Goal: Information Seeking & Learning: Check status

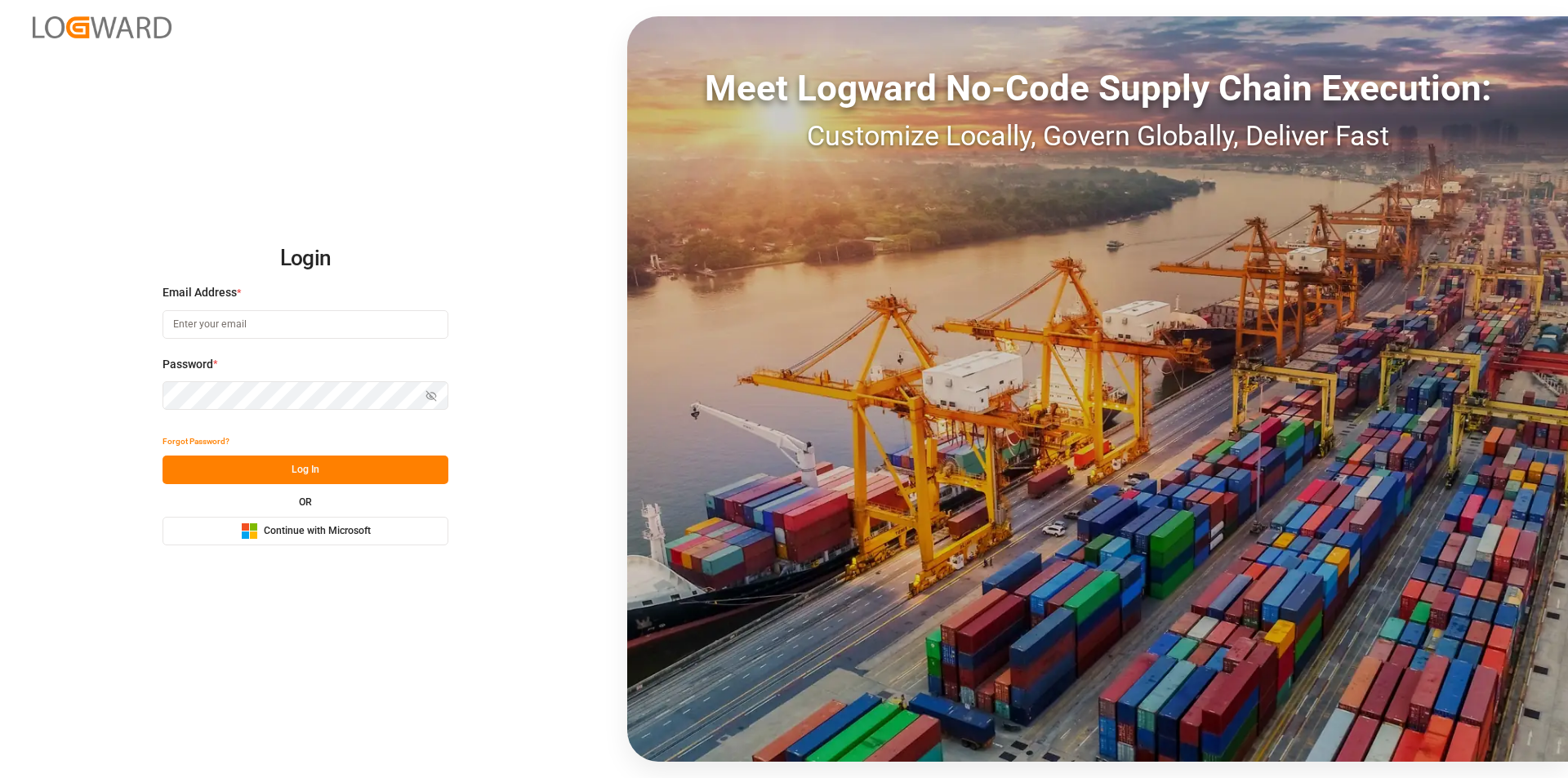
type input "nalini.basdeo@leschaco.com"
click at [428, 457] on button "Log In" at bounding box center [305, 470] width 285 height 29
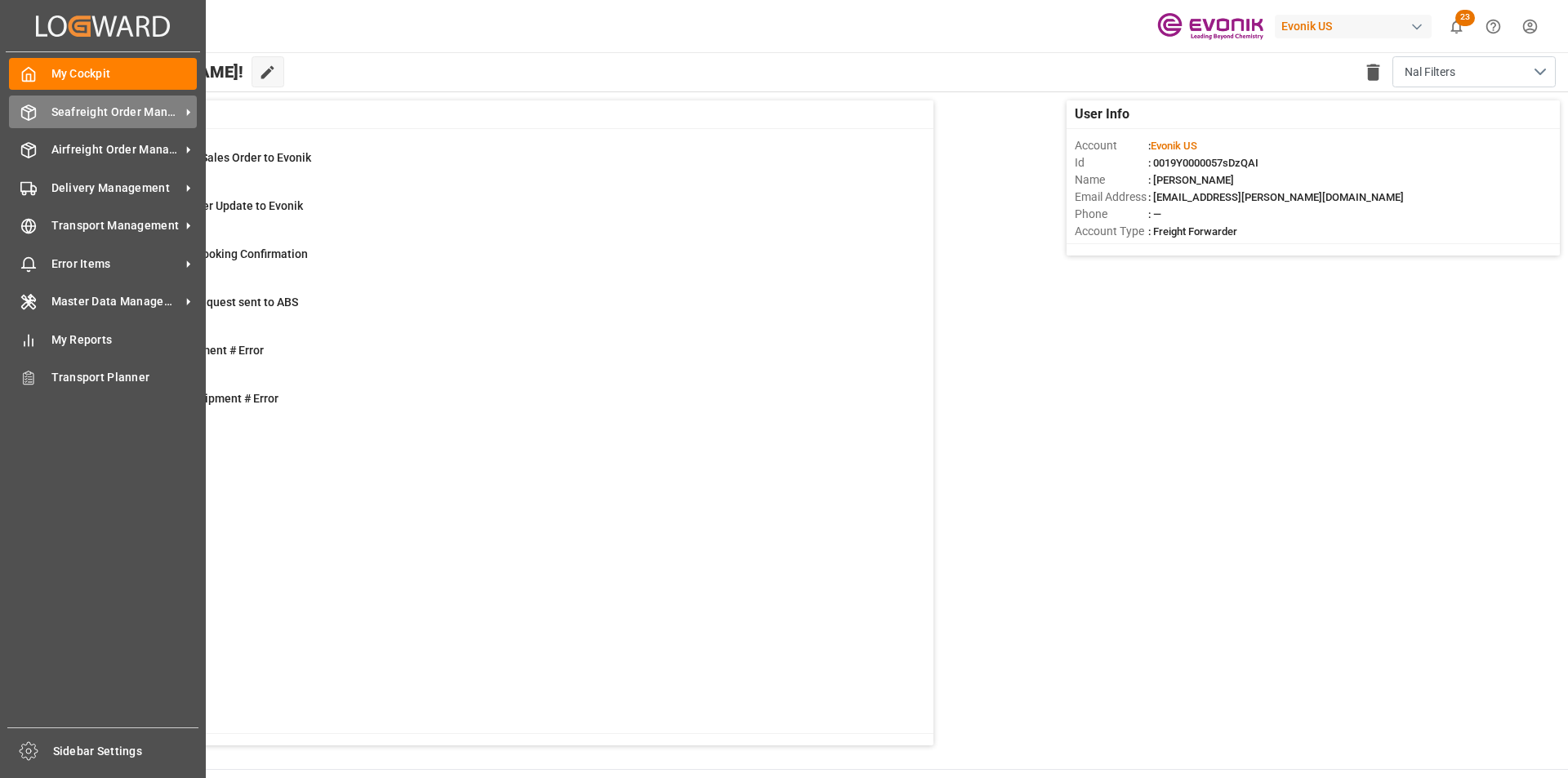
click at [43, 118] on div "Seafreight Order Management Seafreight Order Management" at bounding box center [103, 111] width 188 height 32
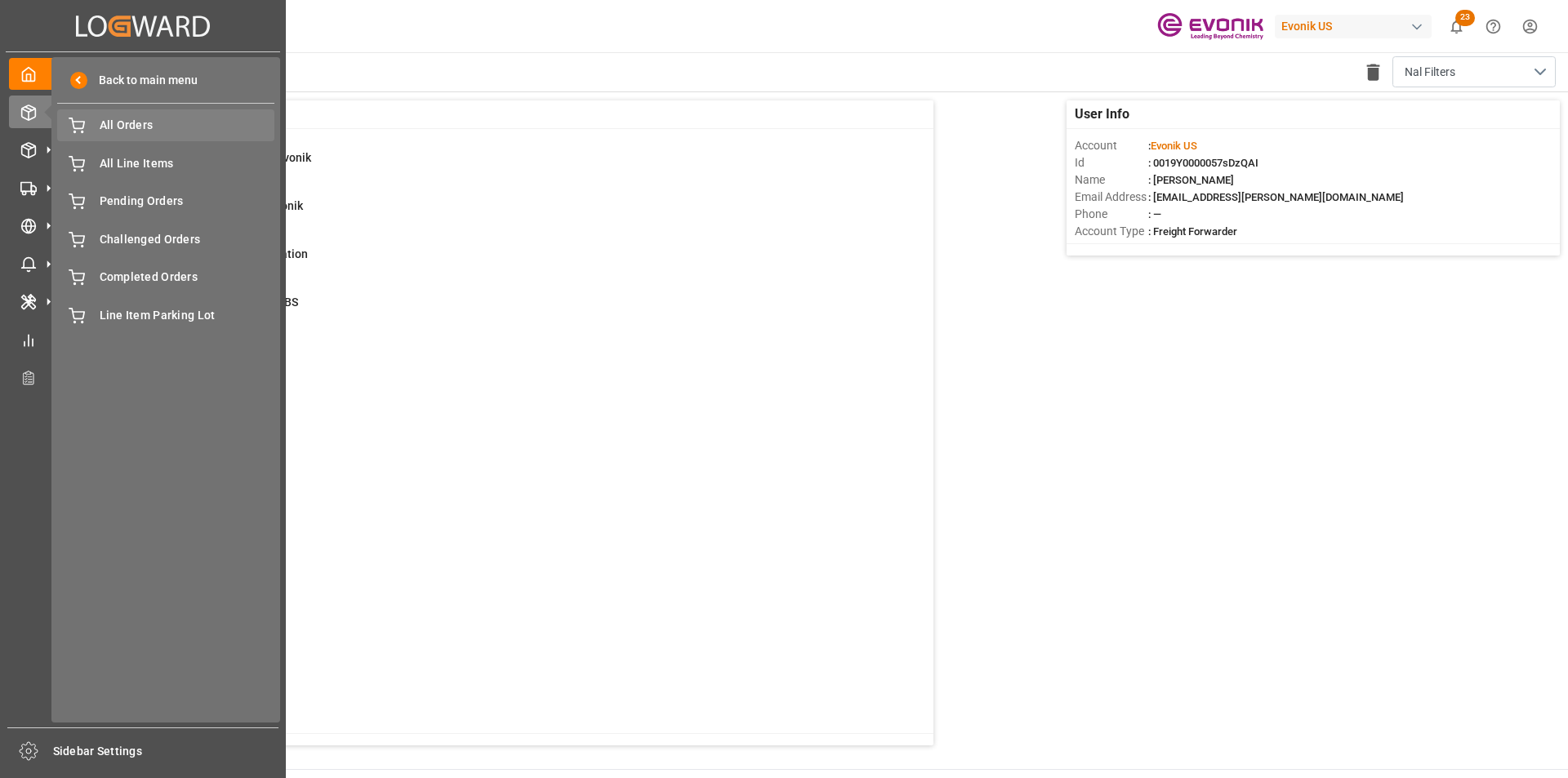
click at [146, 129] on span "All Orders" at bounding box center [187, 125] width 175 height 17
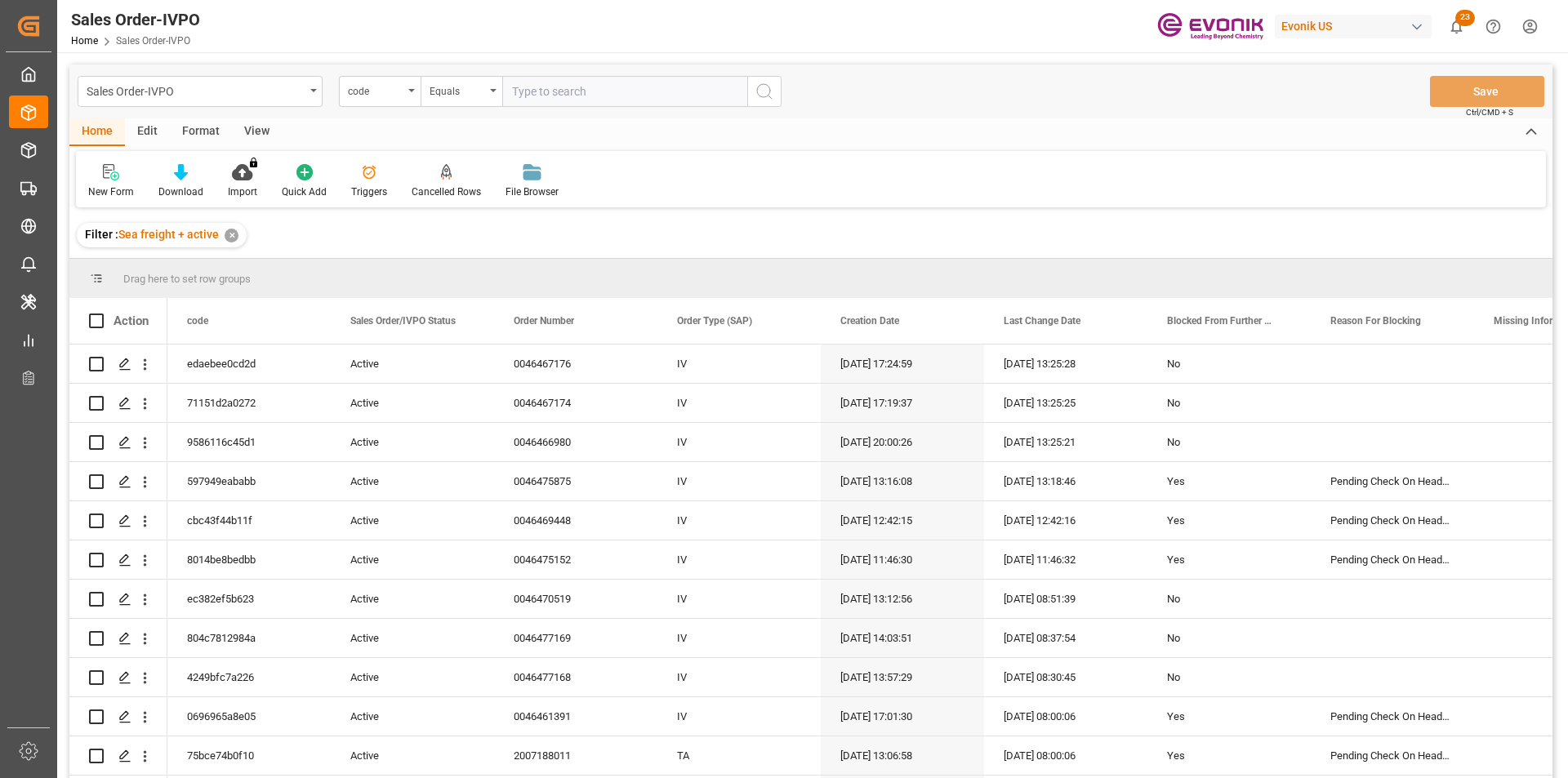
click at [208, 95] on div "Sales Order-IVPO" at bounding box center [195, 90] width 218 height 21
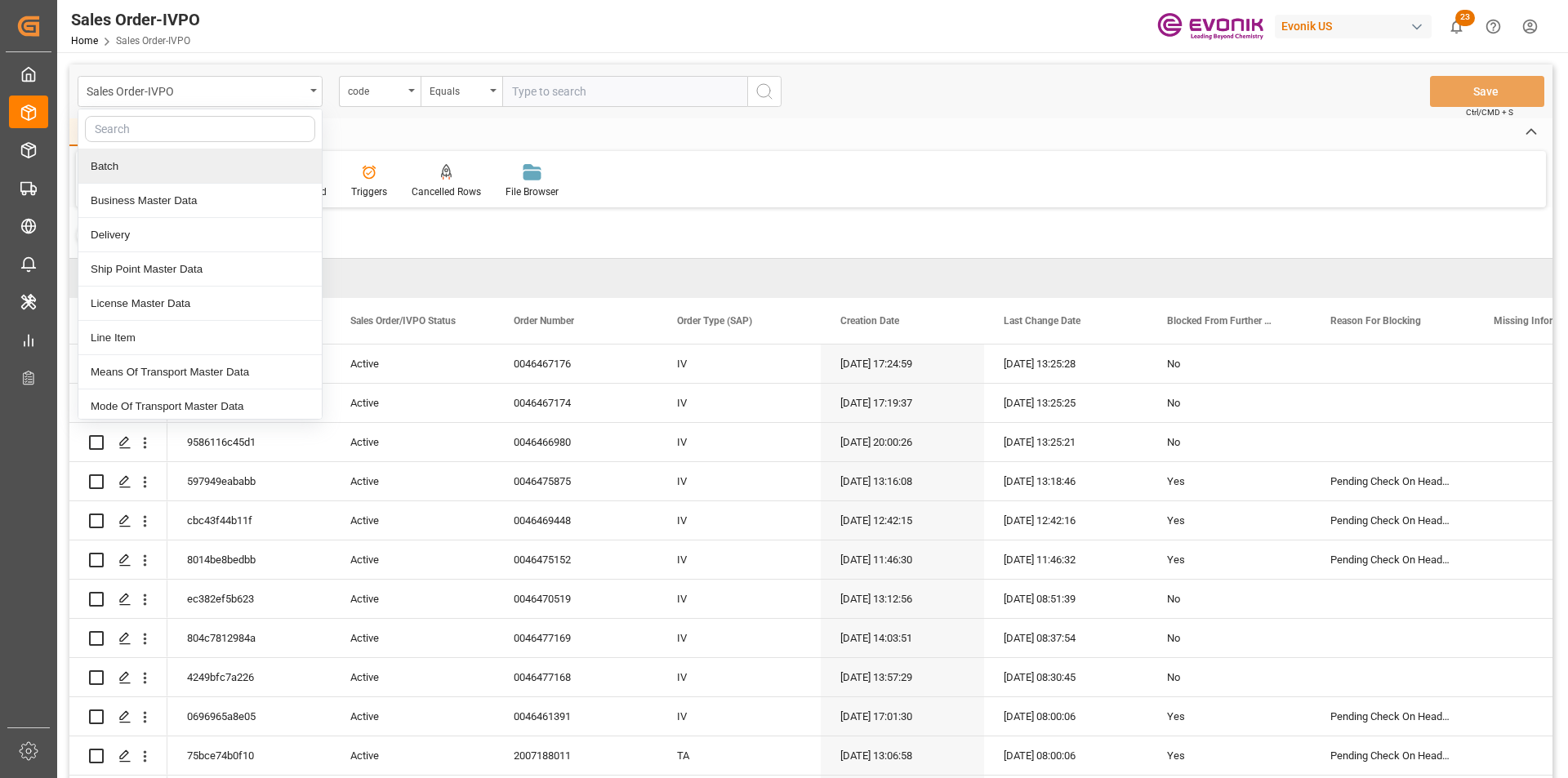
click at [142, 129] on input "text" at bounding box center [200, 129] width 230 height 26
type input "sa"
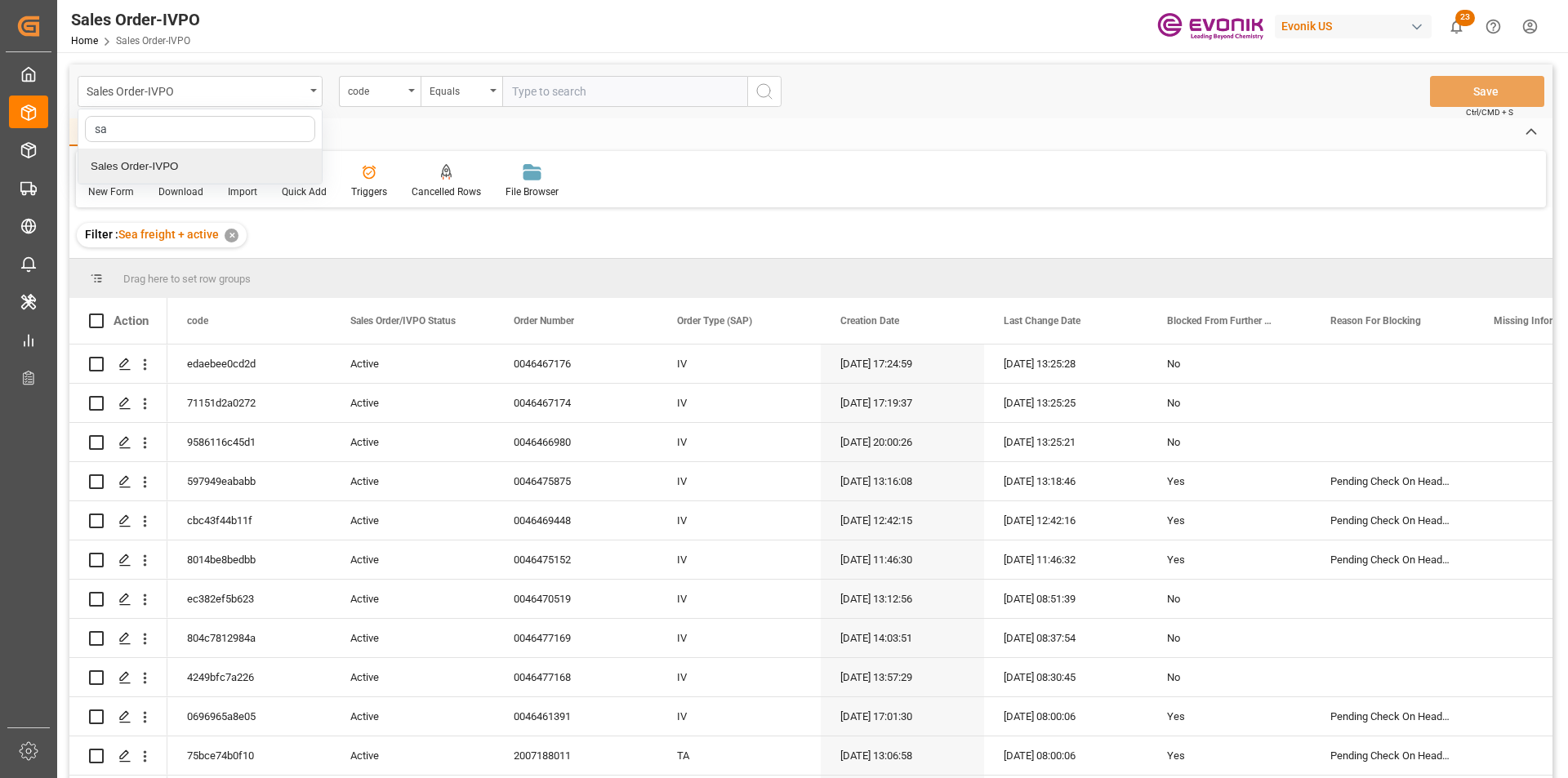
click at [143, 161] on div "Sales Order-IVPO" at bounding box center [200, 167] width 244 height 35
click at [391, 81] on div "code" at bounding box center [376, 89] width 56 height 19
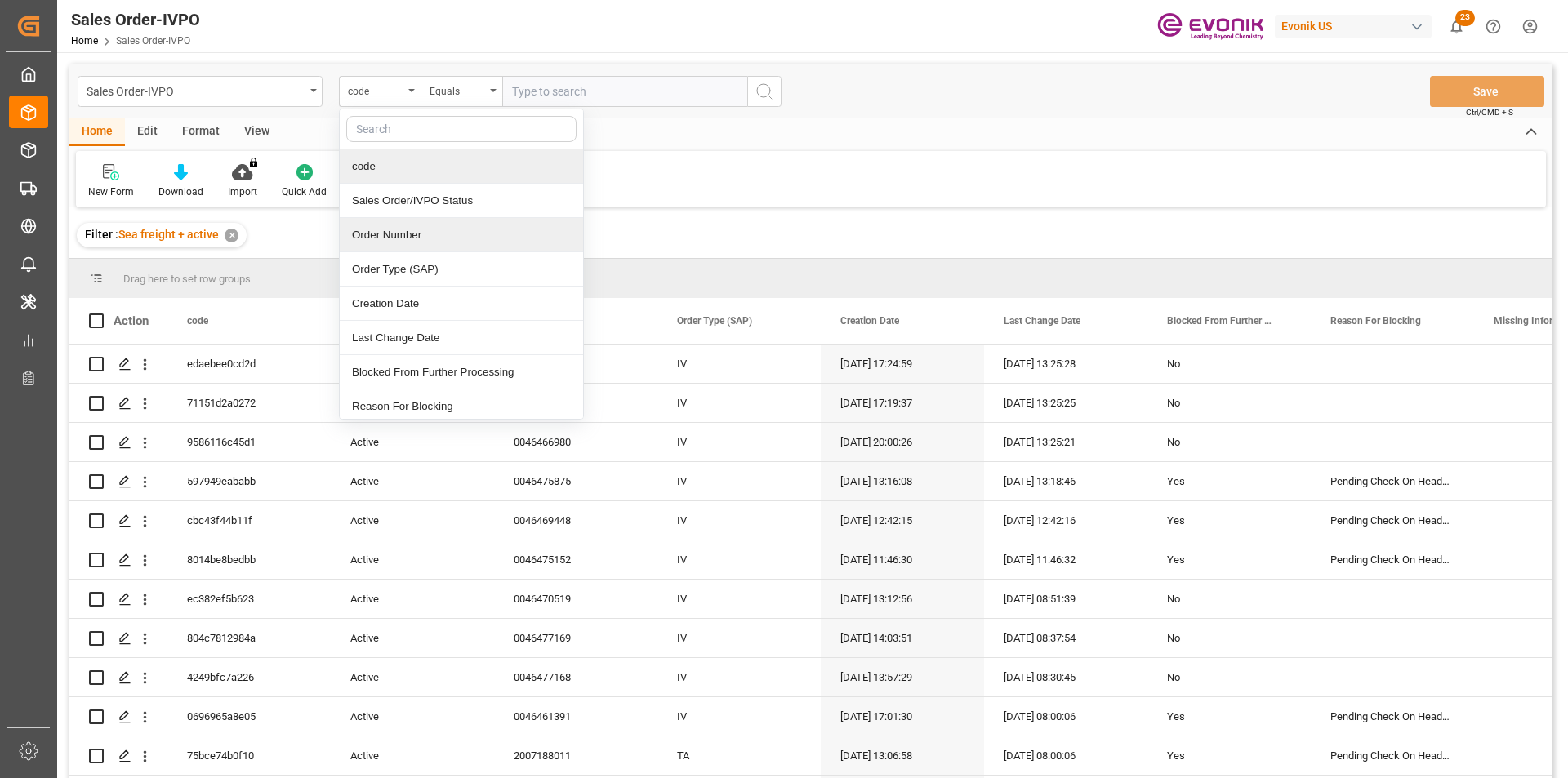
click at [393, 230] on div "Order Number" at bounding box center [462, 235] width 244 height 35
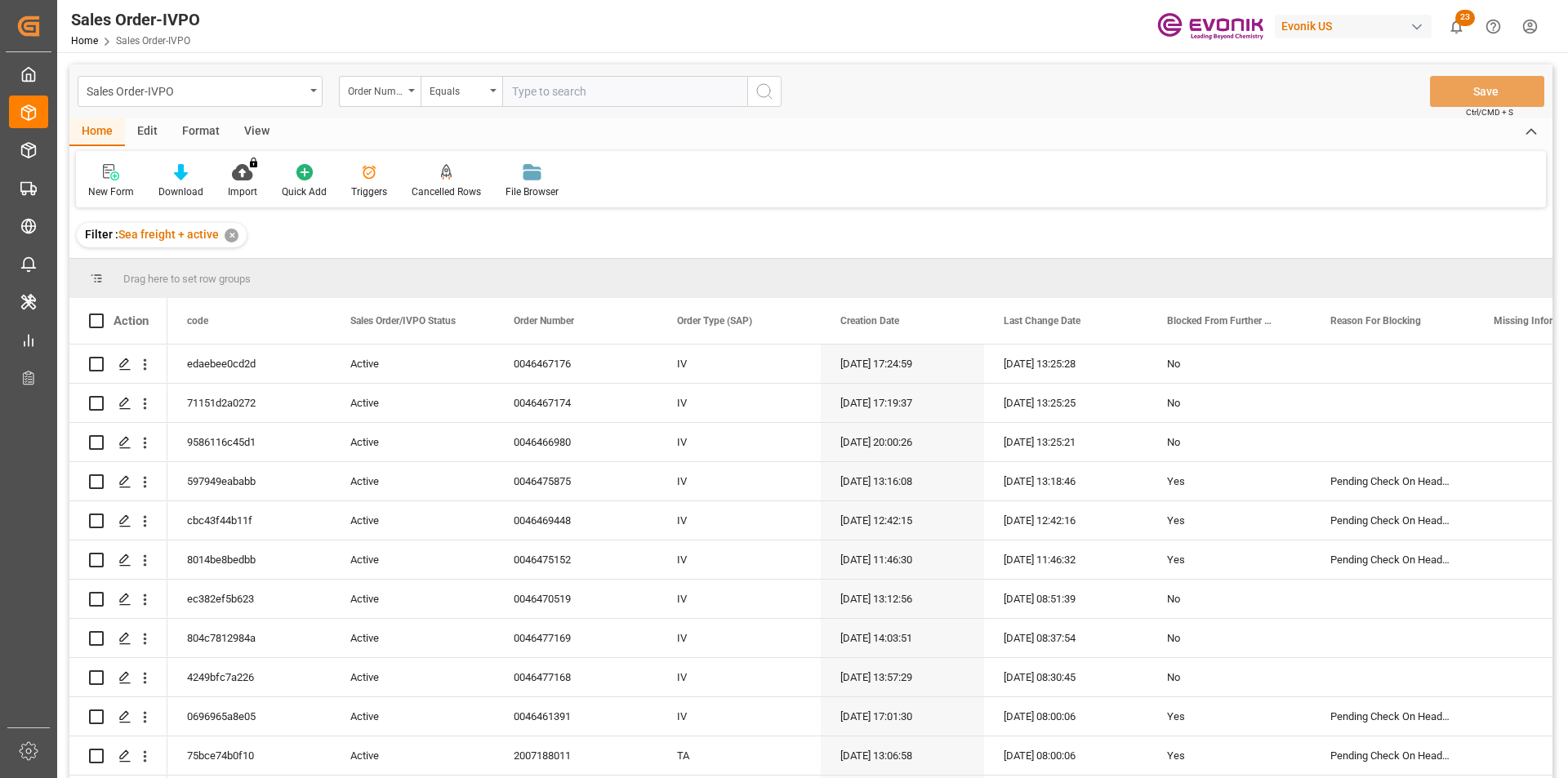
click at [564, 91] on input "text" at bounding box center [624, 91] width 245 height 31
paste input "2007182403"
type input "2007182403"
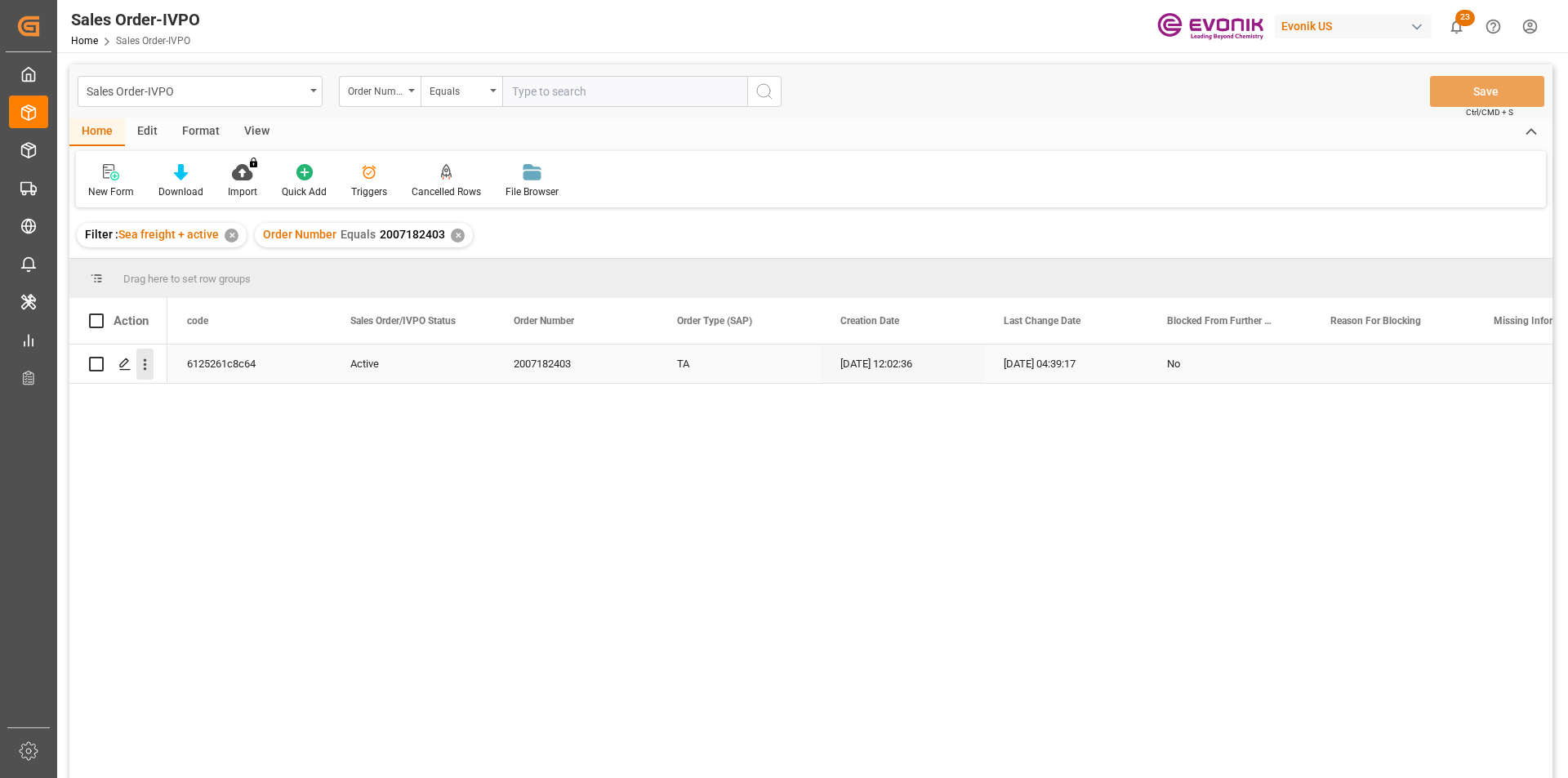
click at [142, 375] on button "open menu" at bounding box center [145, 364] width 17 height 31
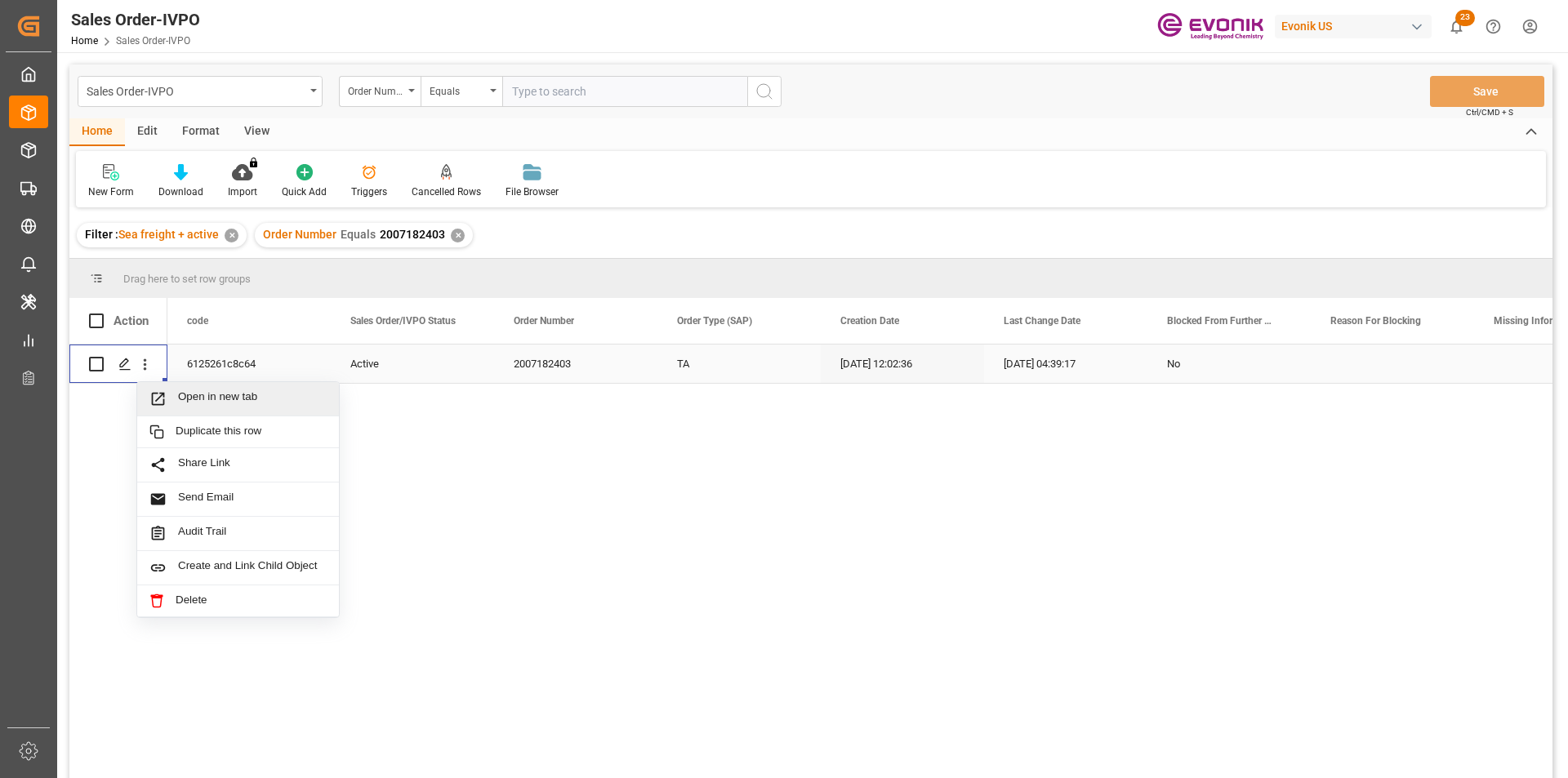
click at [199, 404] on span "Open in new tab" at bounding box center [253, 398] width 149 height 17
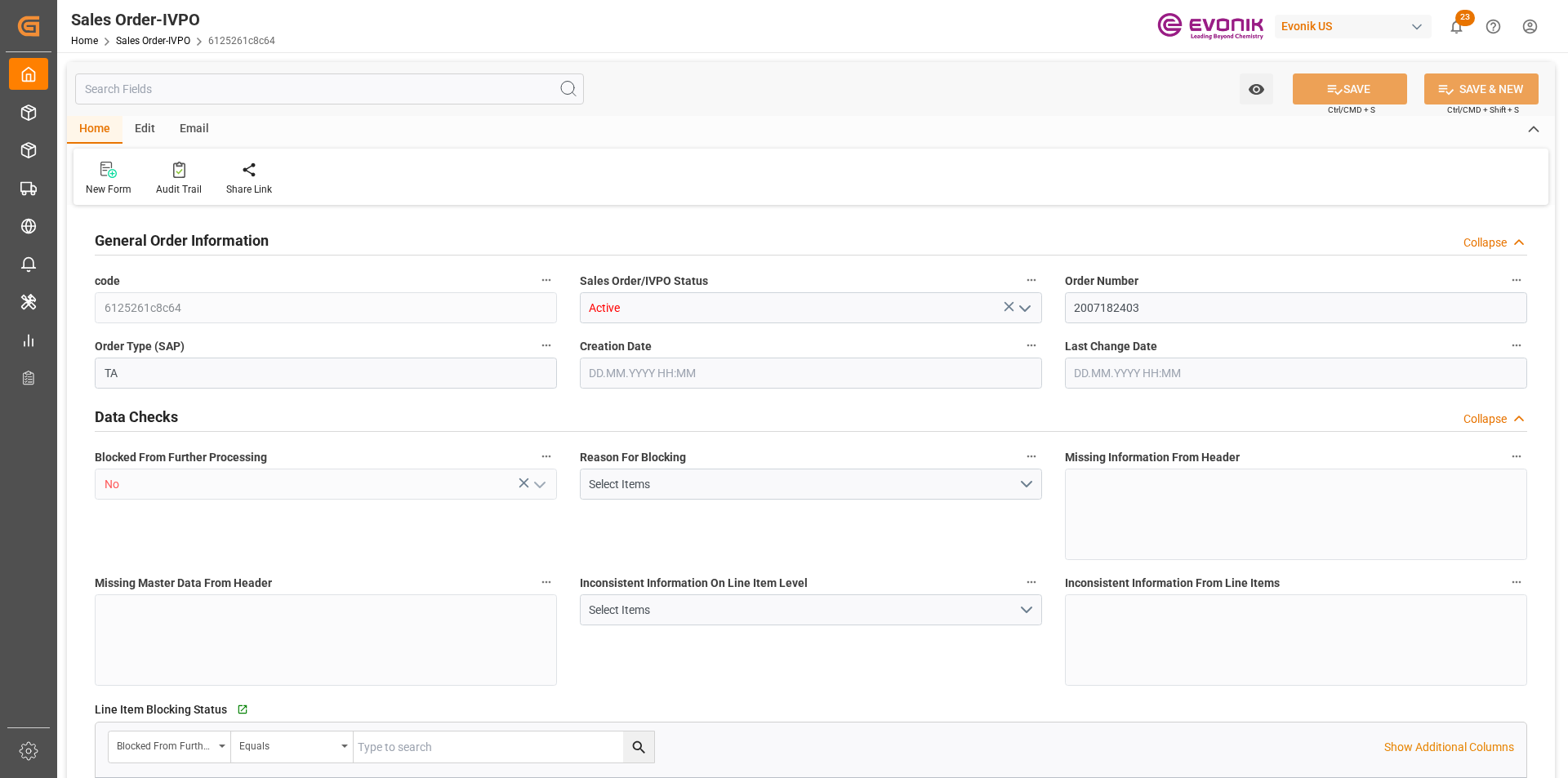
type input "UYMVD"
type input "0"
type input "1"
type input "1123.2"
type input "16.09.2025 12:02"
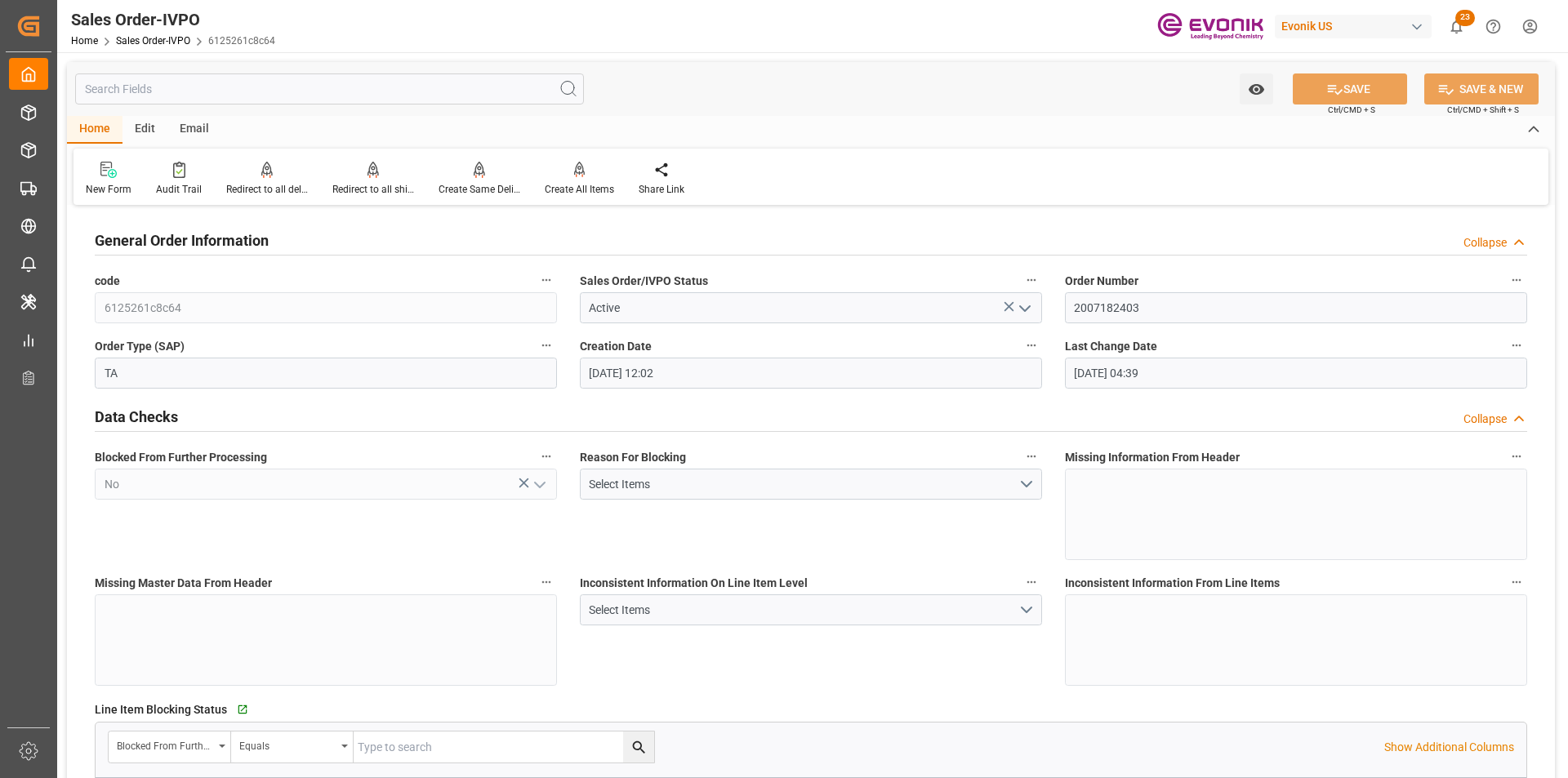
type input "29.09.2025 04:39"
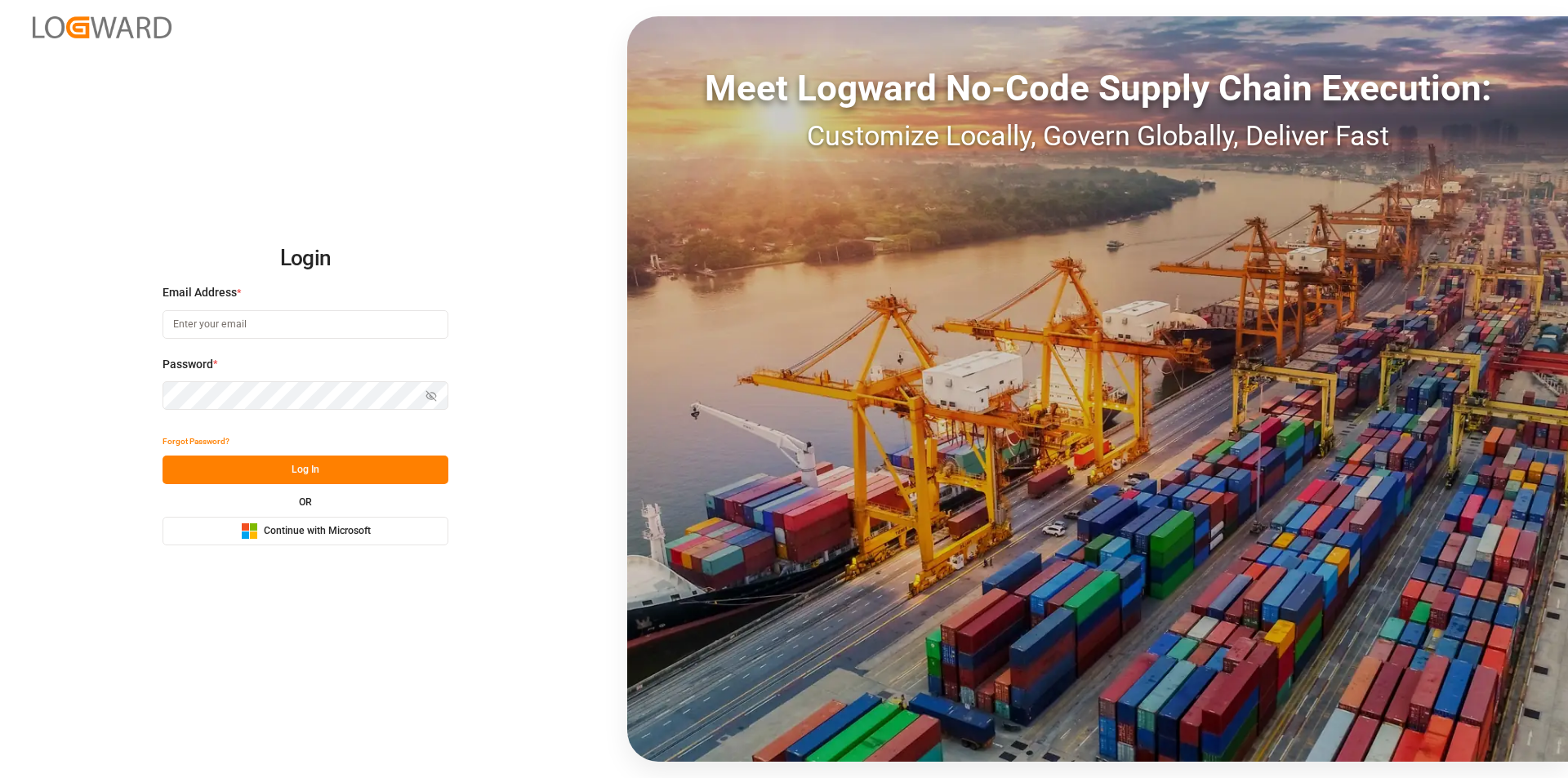
type input "nalini.basdeo@leschaco.com"
click at [313, 470] on button "Log In" at bounding box center [305, 470] width 285 height 29
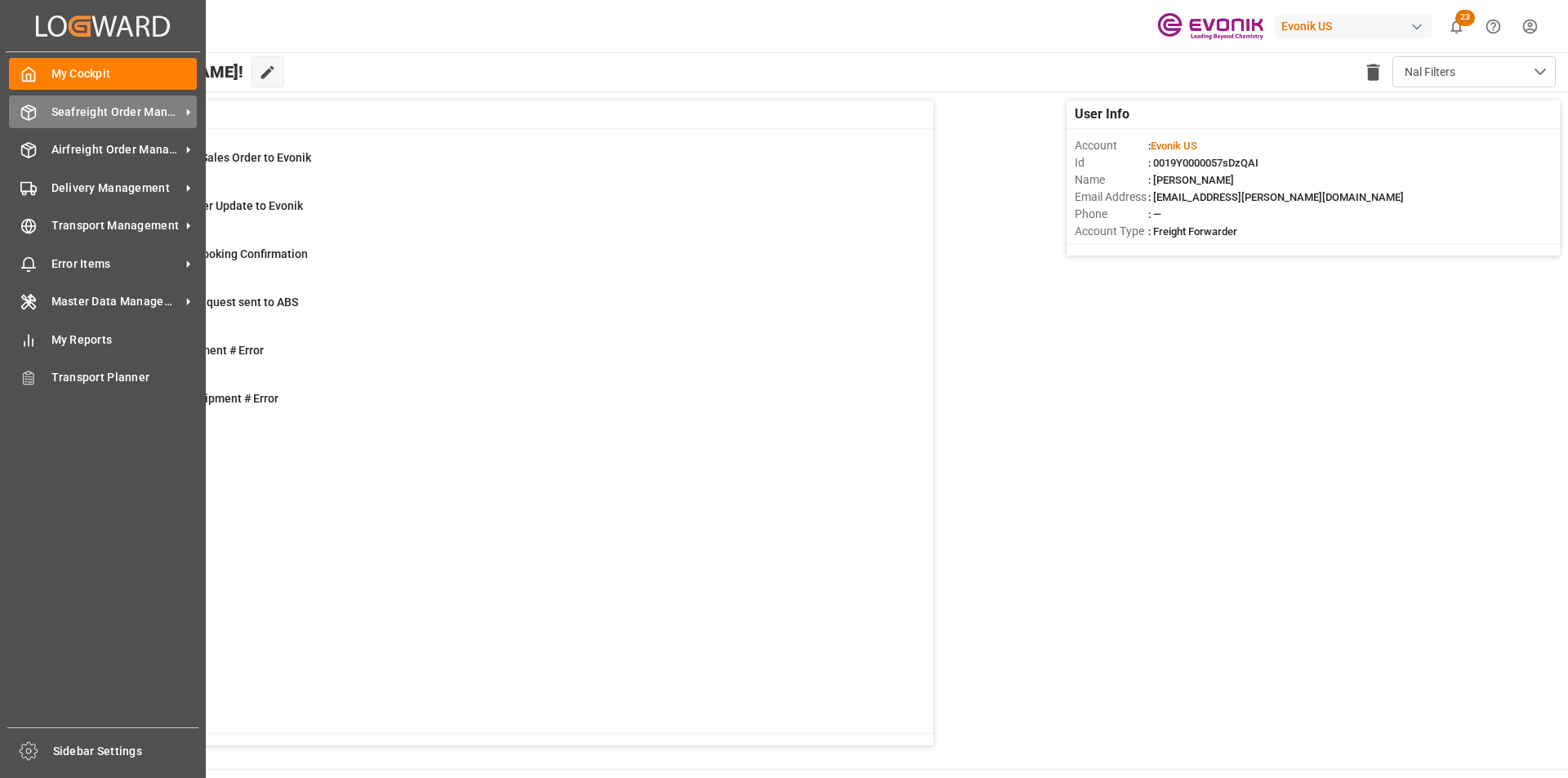
click at [44, 117] on div "Seafreight Order Management Seafreight Order Management" at bounding box center [103, 111] width 188 height 32
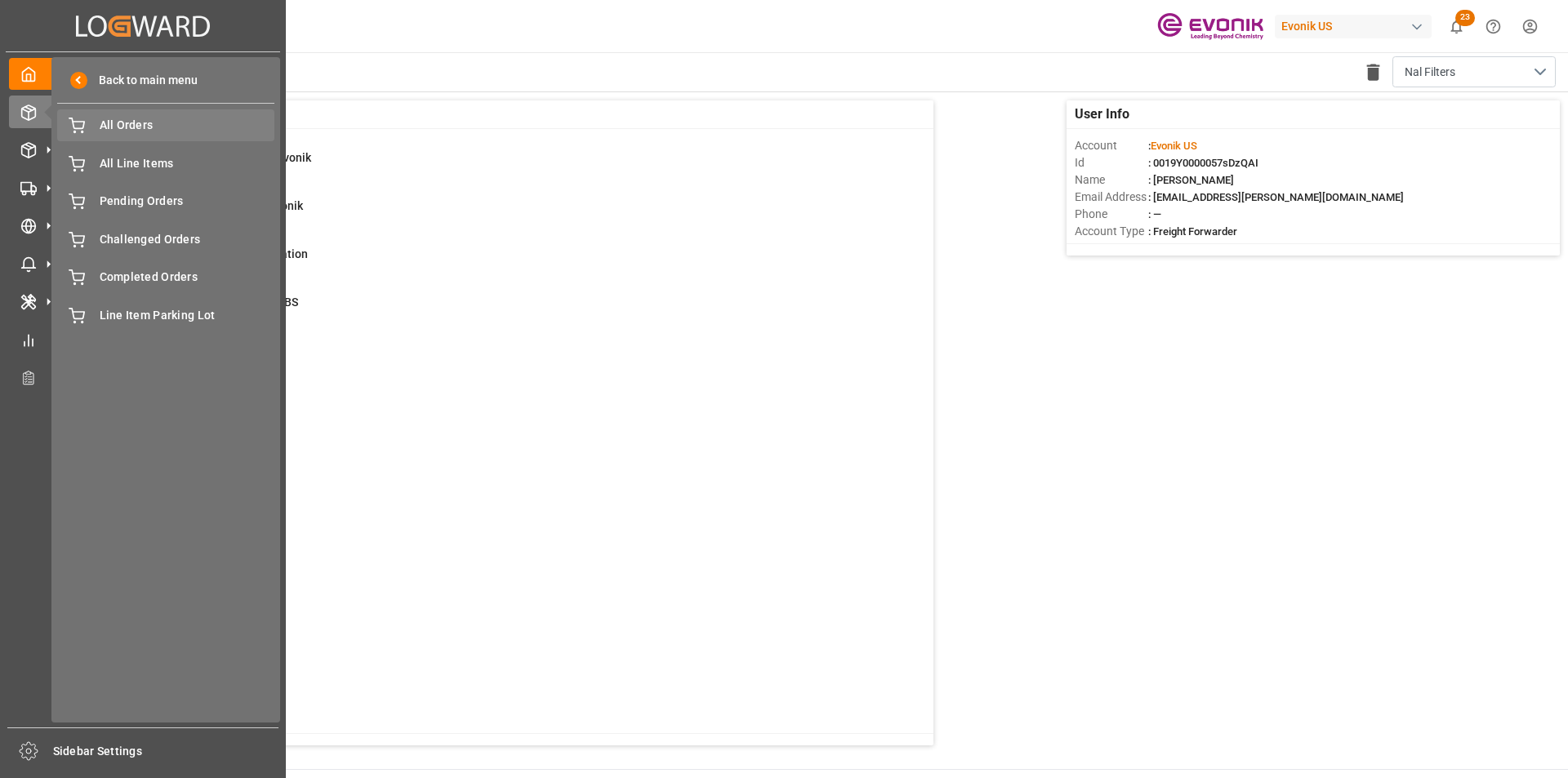
click at [167, 118] on span "All Orders" at bounding box center [187, 125] width 175 height 17
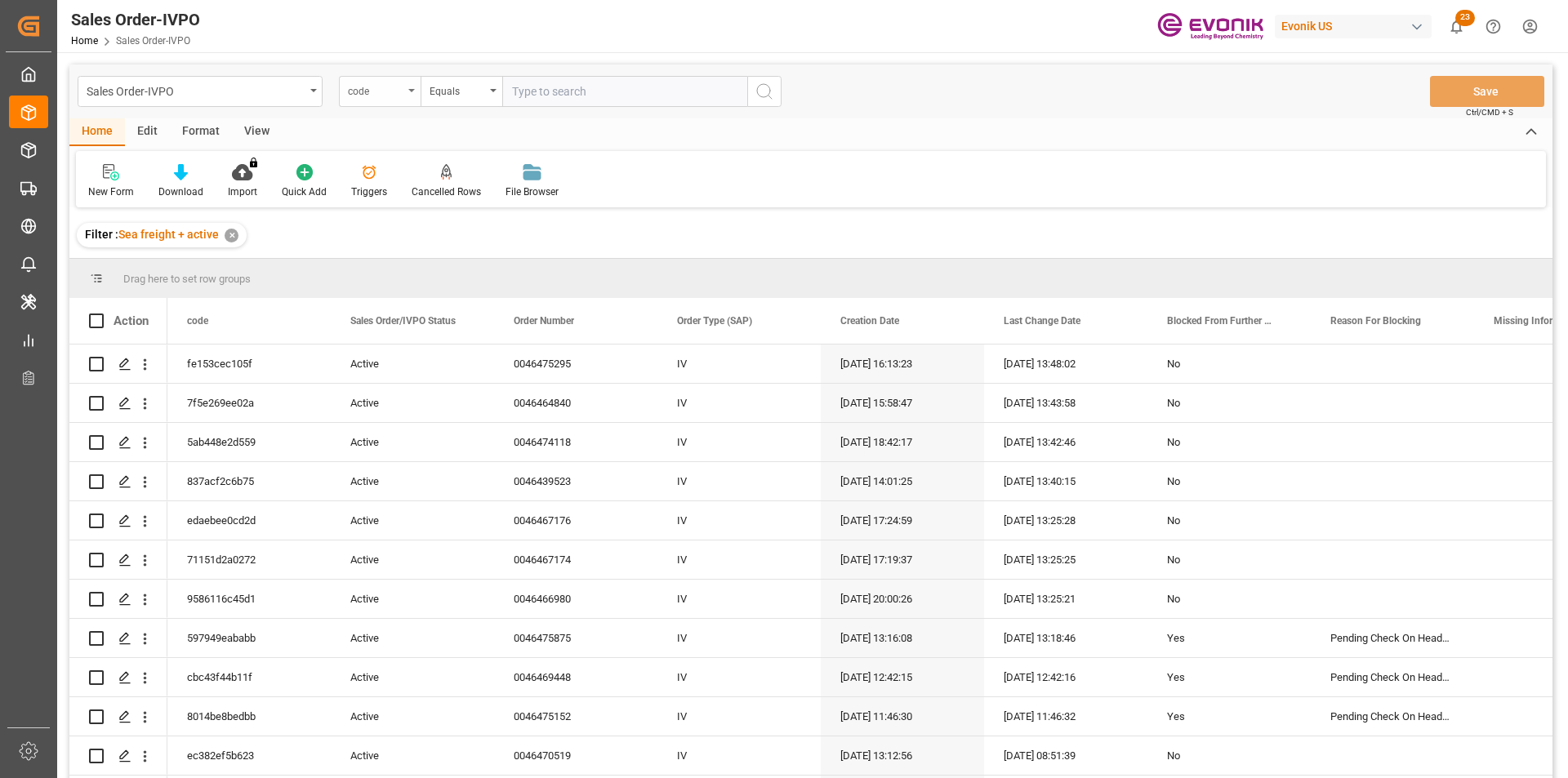
click at [401, 90] on div "code" at bounding box center [376, 89] width 56 height 19
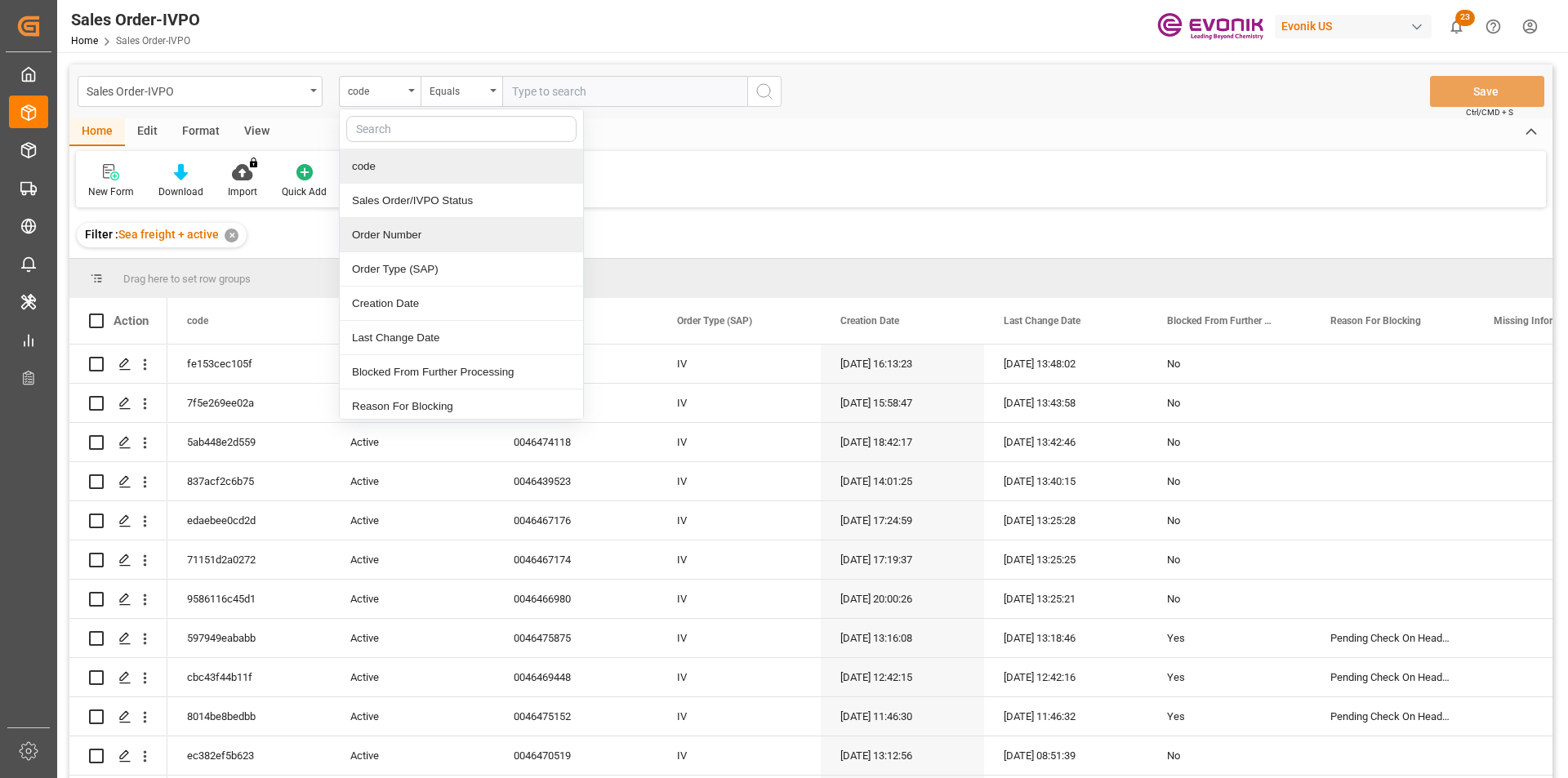
drag, startPoint x: 399, startPoint y: 236, endPoint x: 430, endPoint y: 197, distance: 49.8
click at [399, 235] on div "Order Number" at bounding box center [462, 235] width 244 height 35
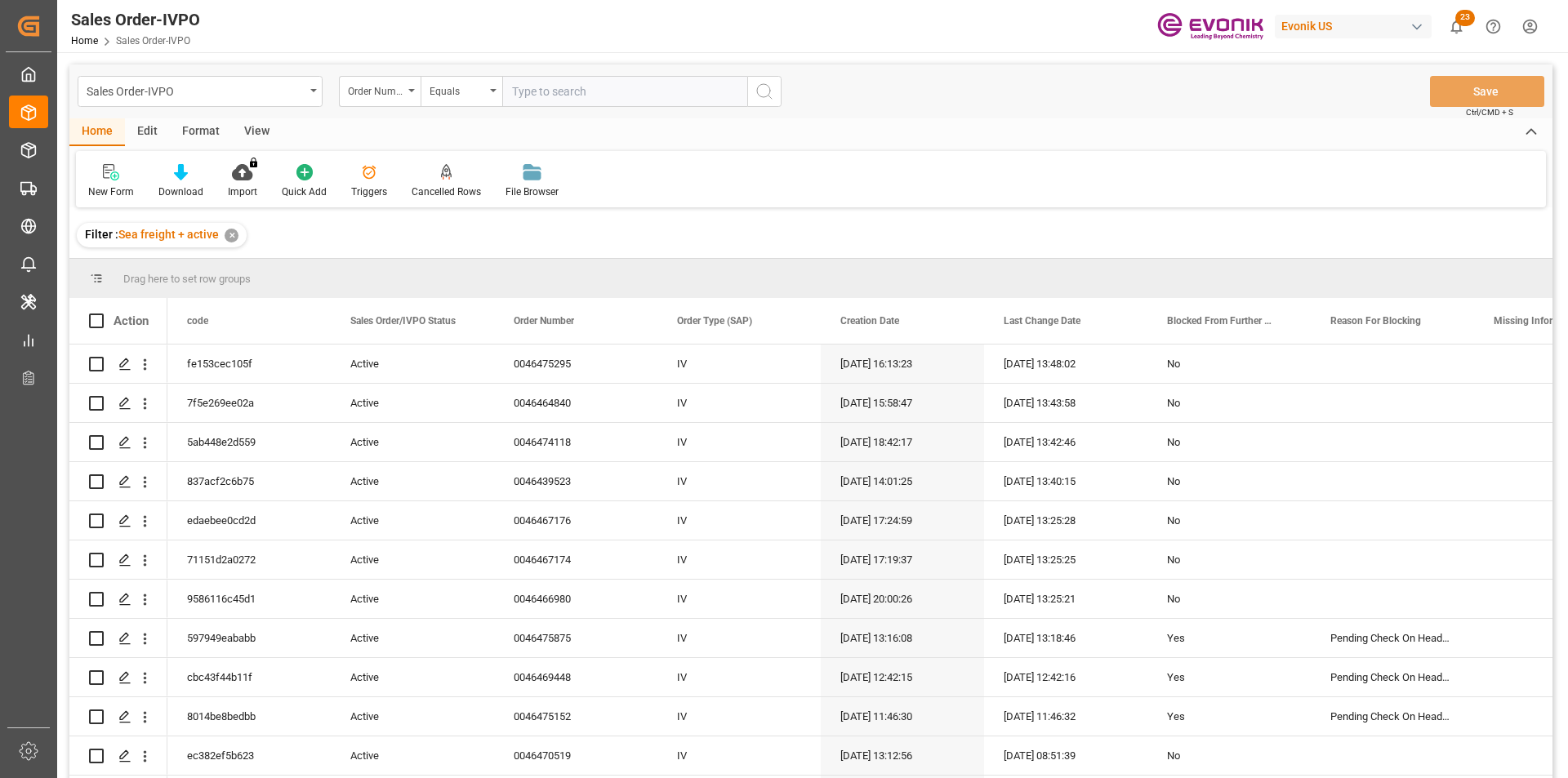
click at [600, 92] on input "text" at bounding box center [624, 91] width 245 height 31
type input "2007182403"
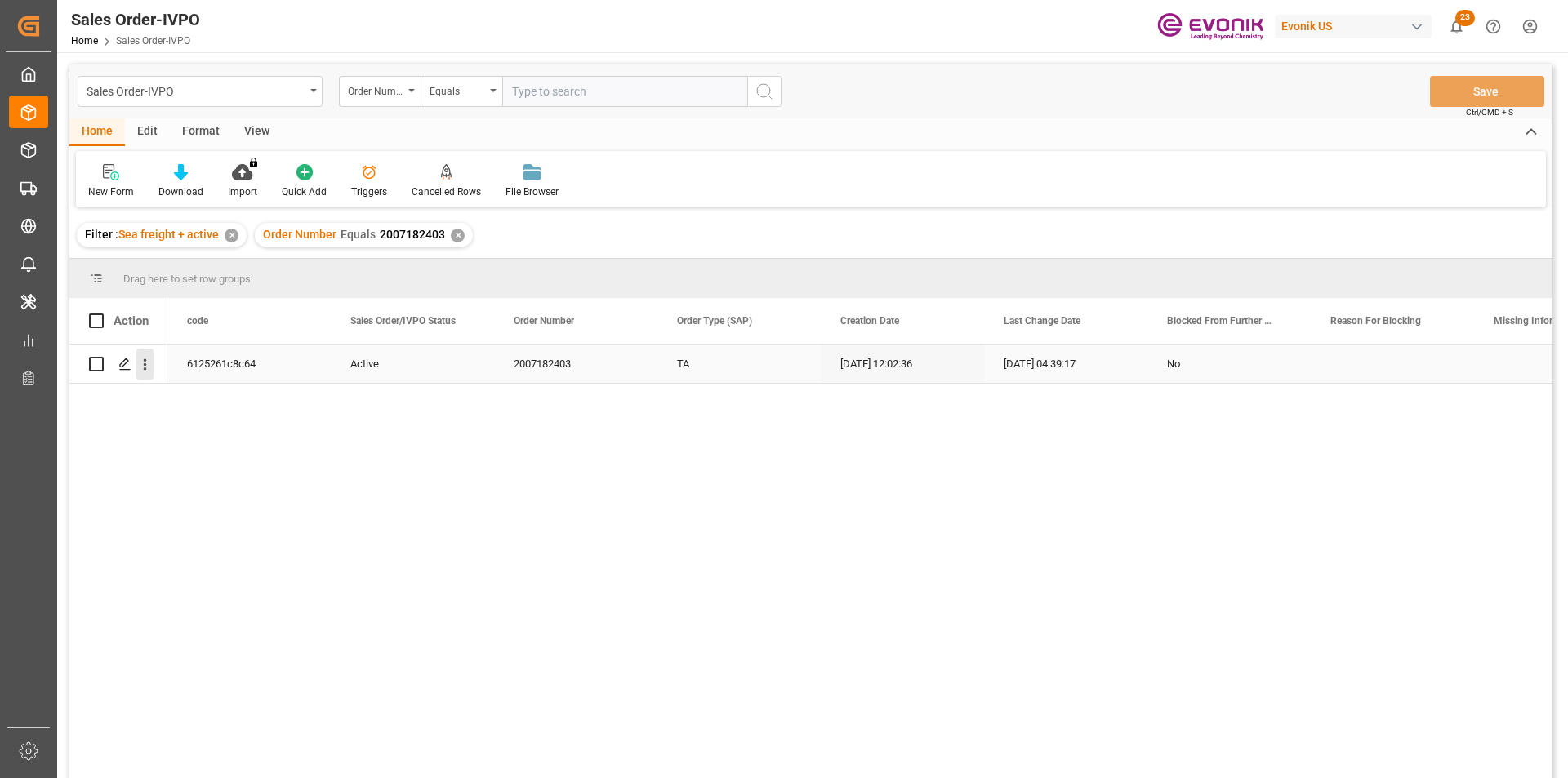
click at [150, 374] on button "open menu" at bounding box center [145, 364] width 17 height 31
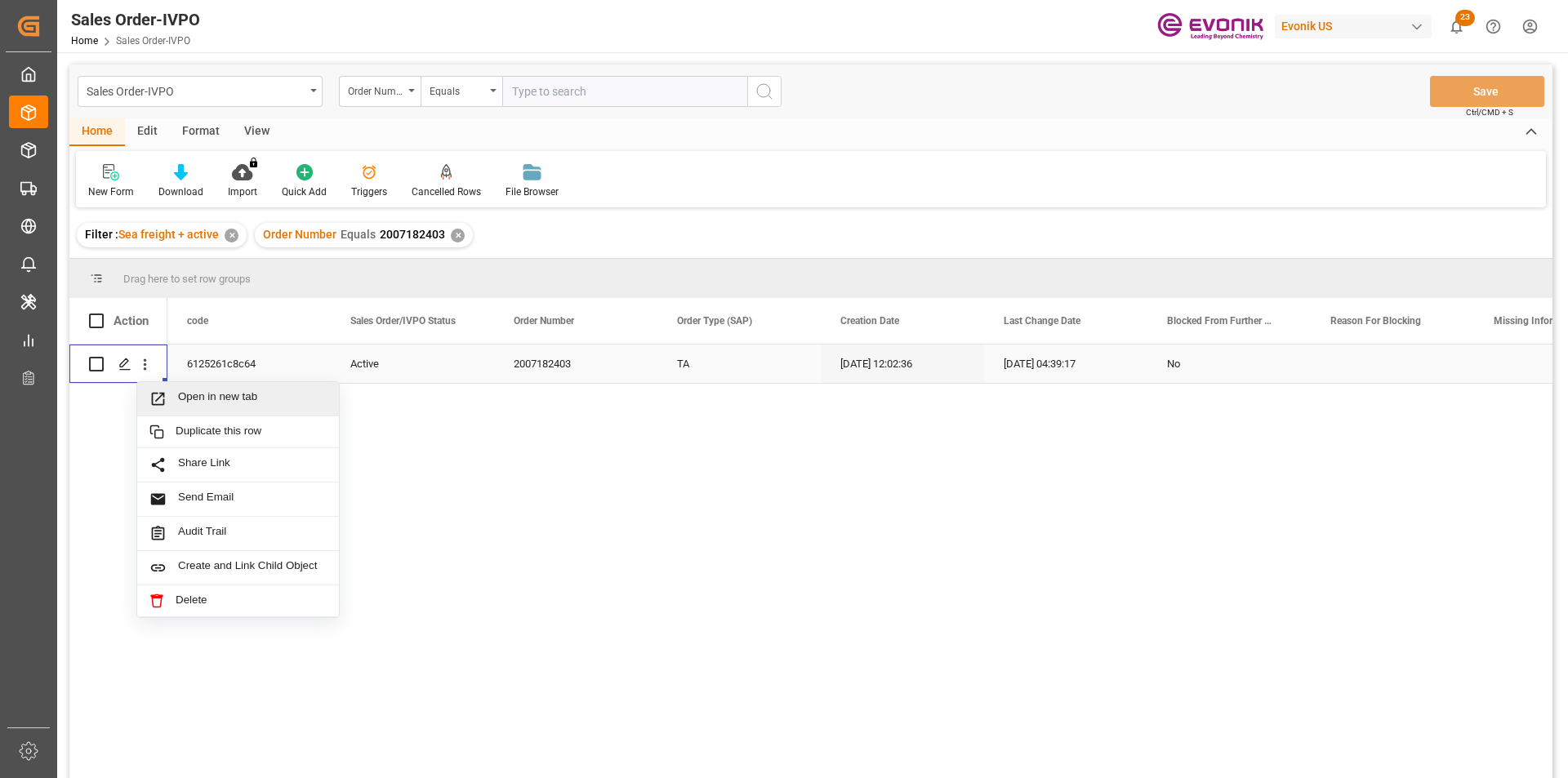
click at [239, 394] on span "Open in new tab" at bounding box center [253, 398] width 149 height 17
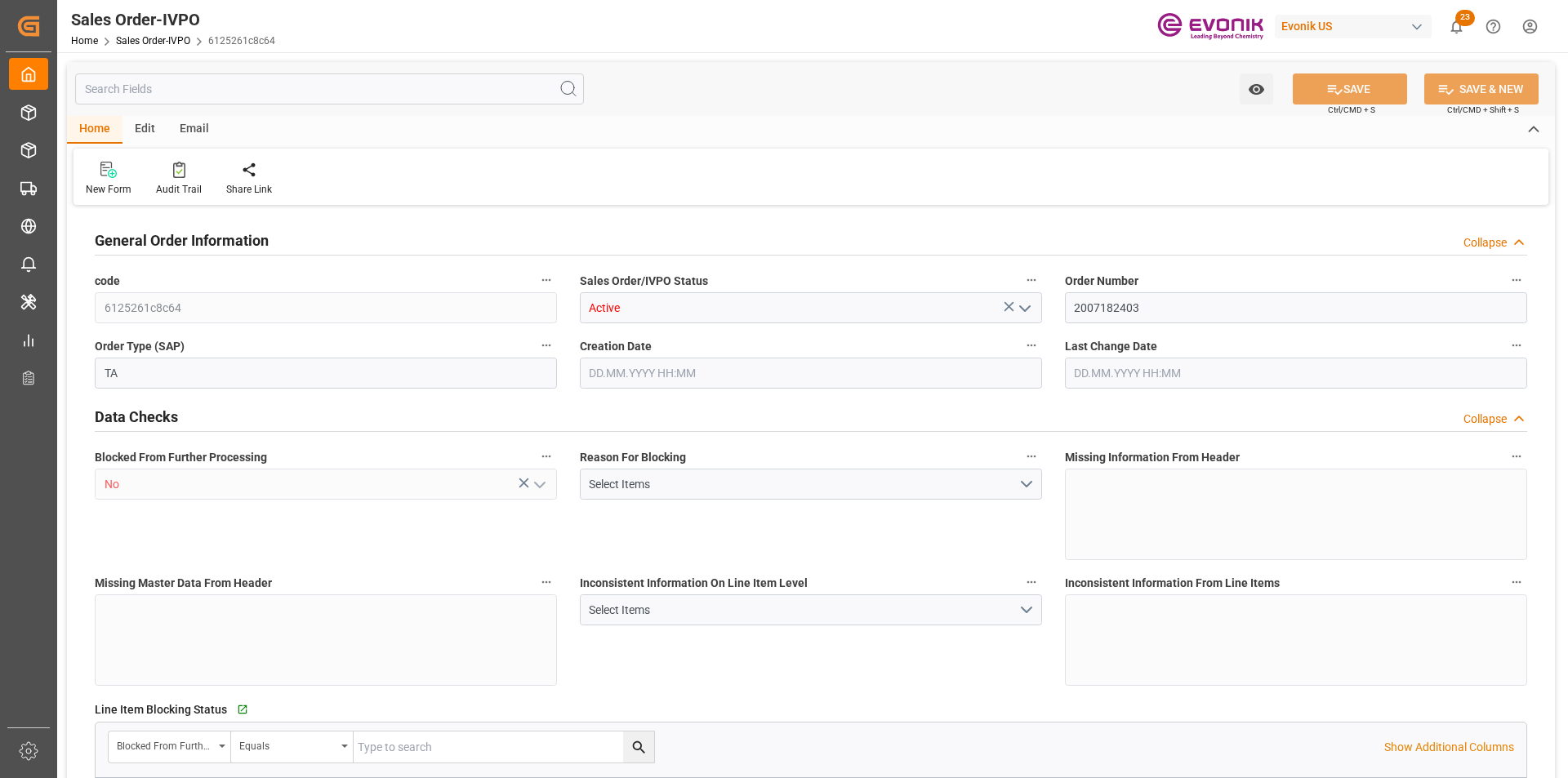
type input "UYMVD"
type input "0"
type input "1"
type input "1123.2"
type input "16.09.2025 12:02"
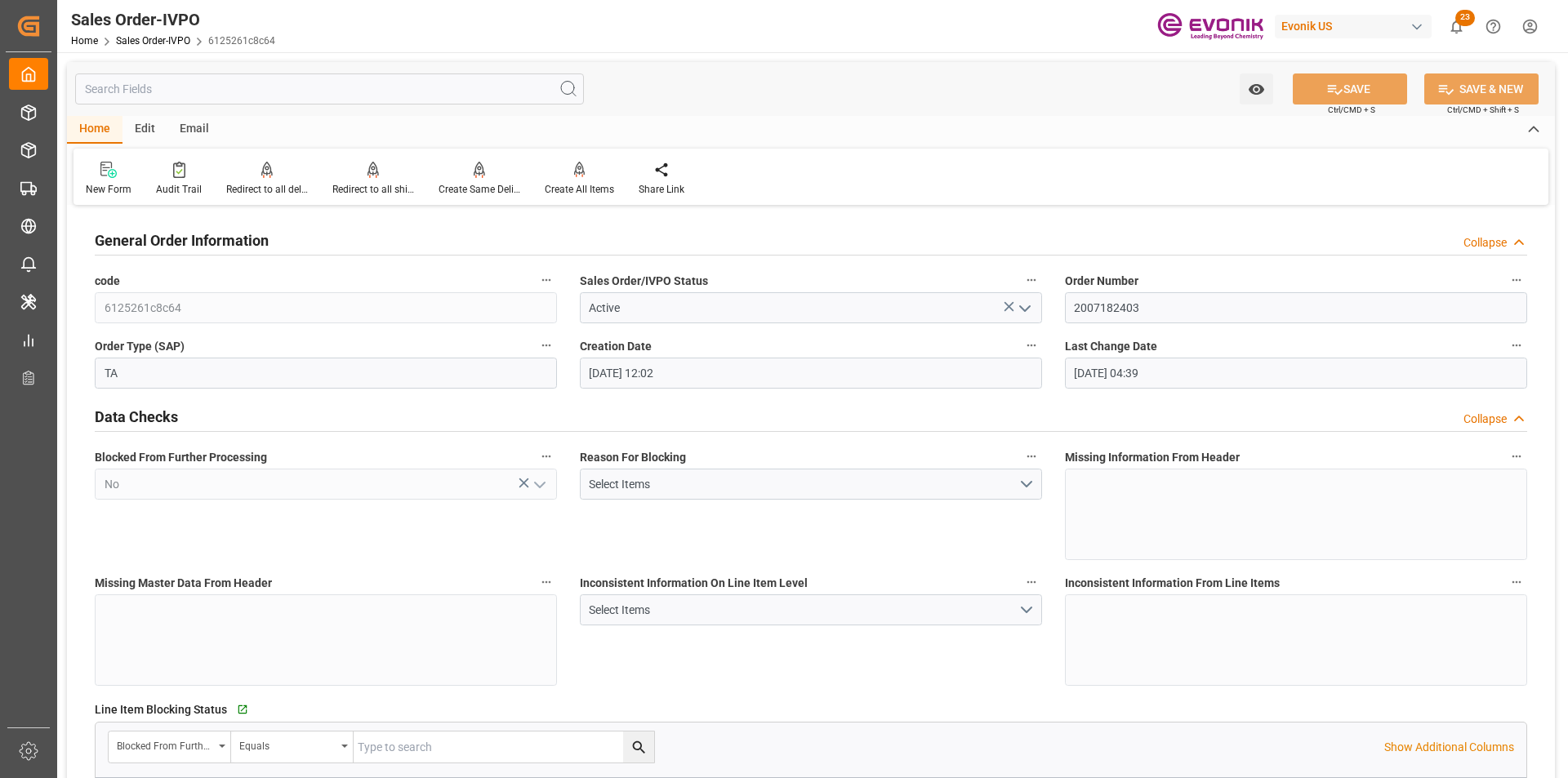
type input "29.09.2025 04:39"
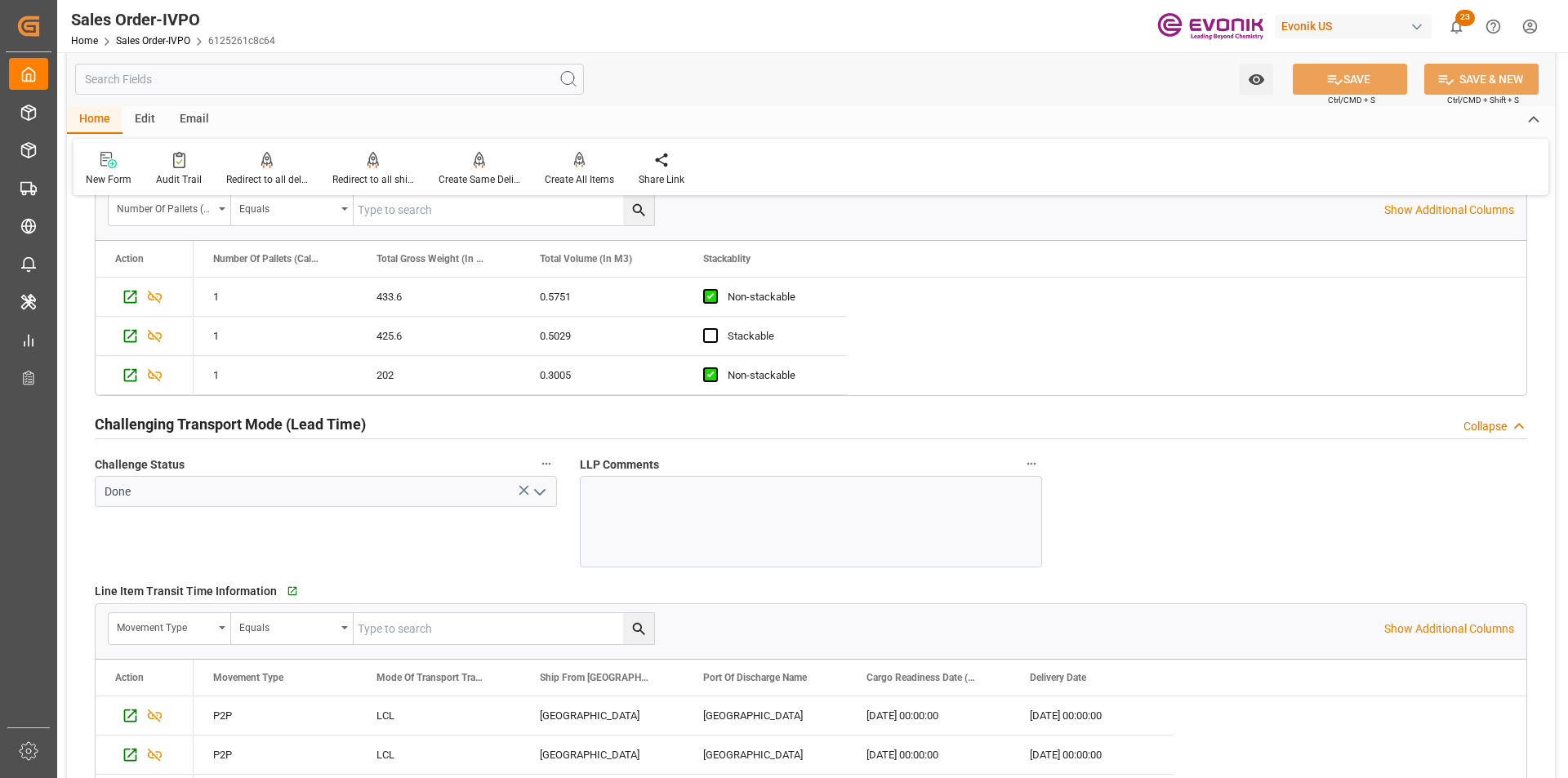
scroll to position [3022, 0]
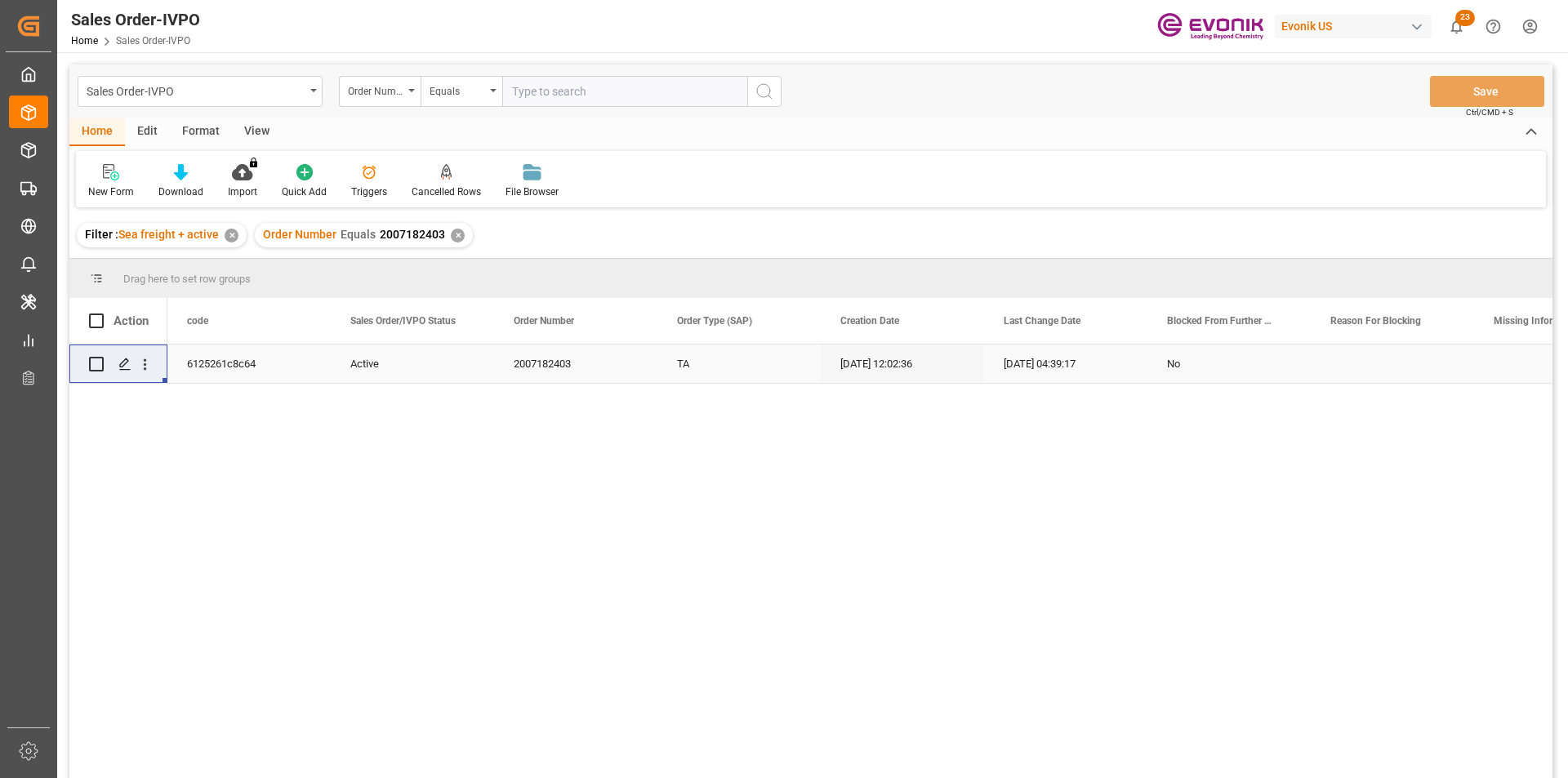
click at [452, 232] on div "✕" at bounding box center [458, 236] width 14 height 14
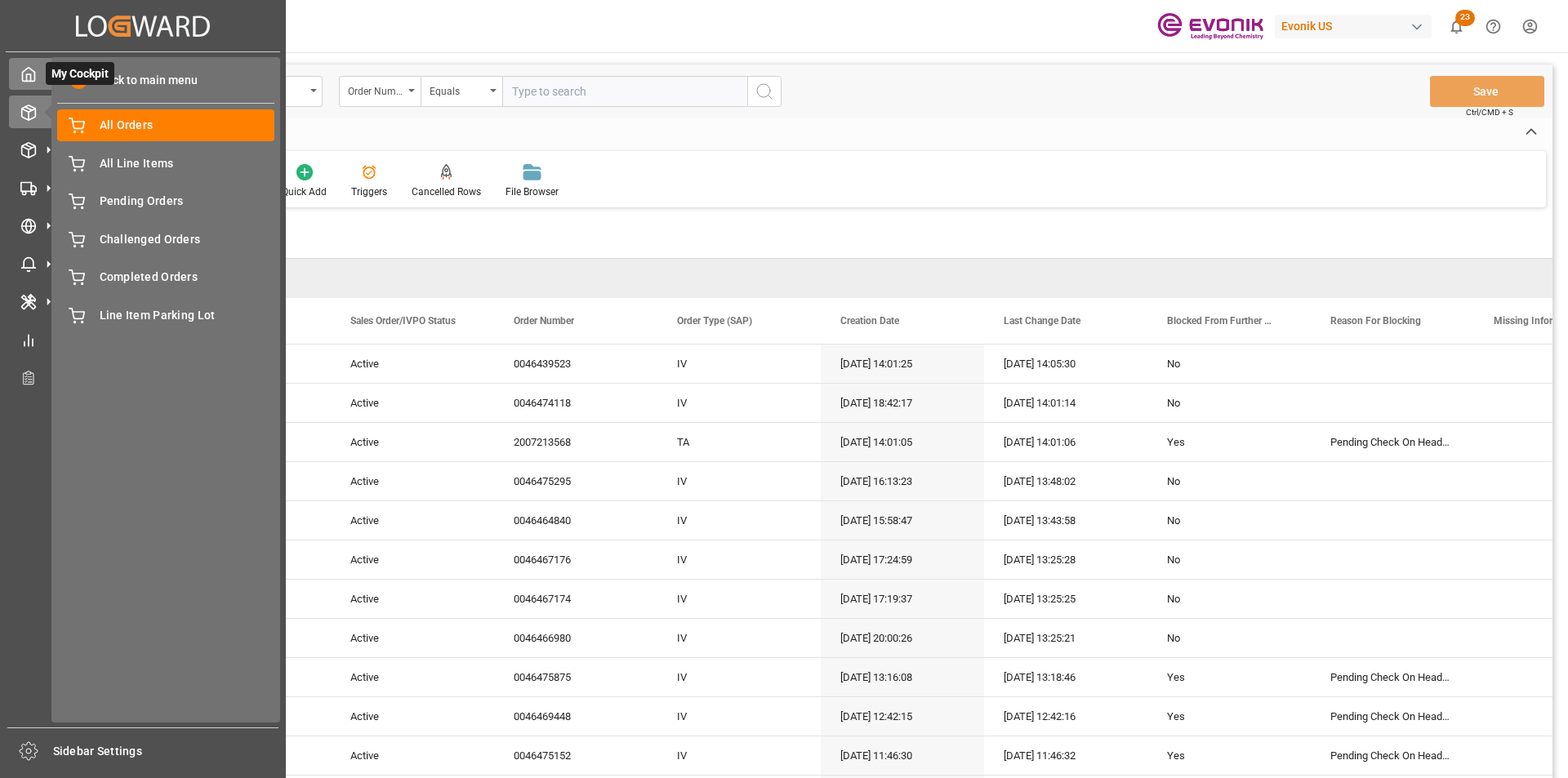
click at [40, 78] on div "My Cockpit My Cockpit" at bounding box center [143, 74] width 268 height 32
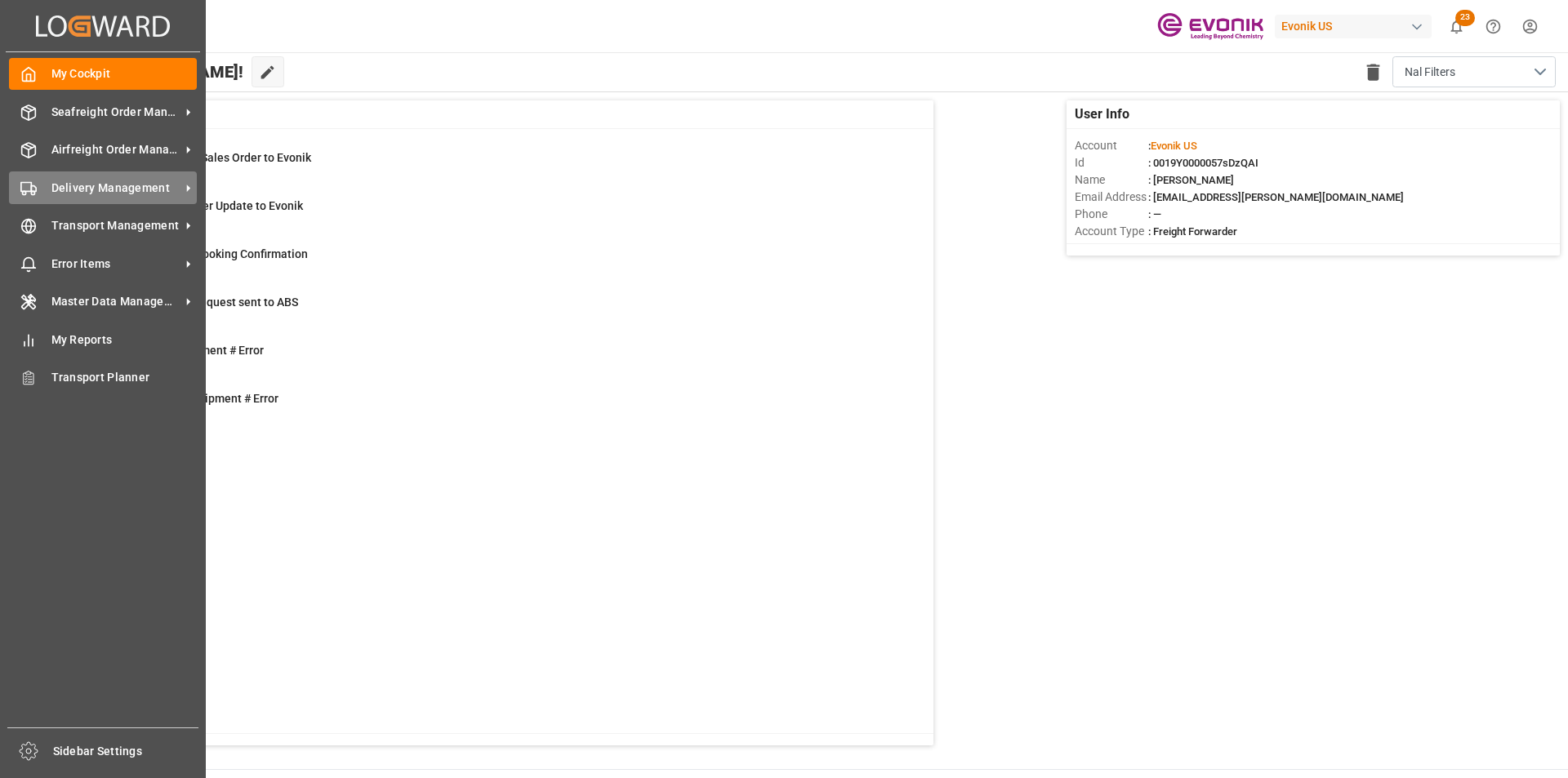
click at [93, 191] on span "Delivery Management" at bounding box center [116, 187] width 129 height 17
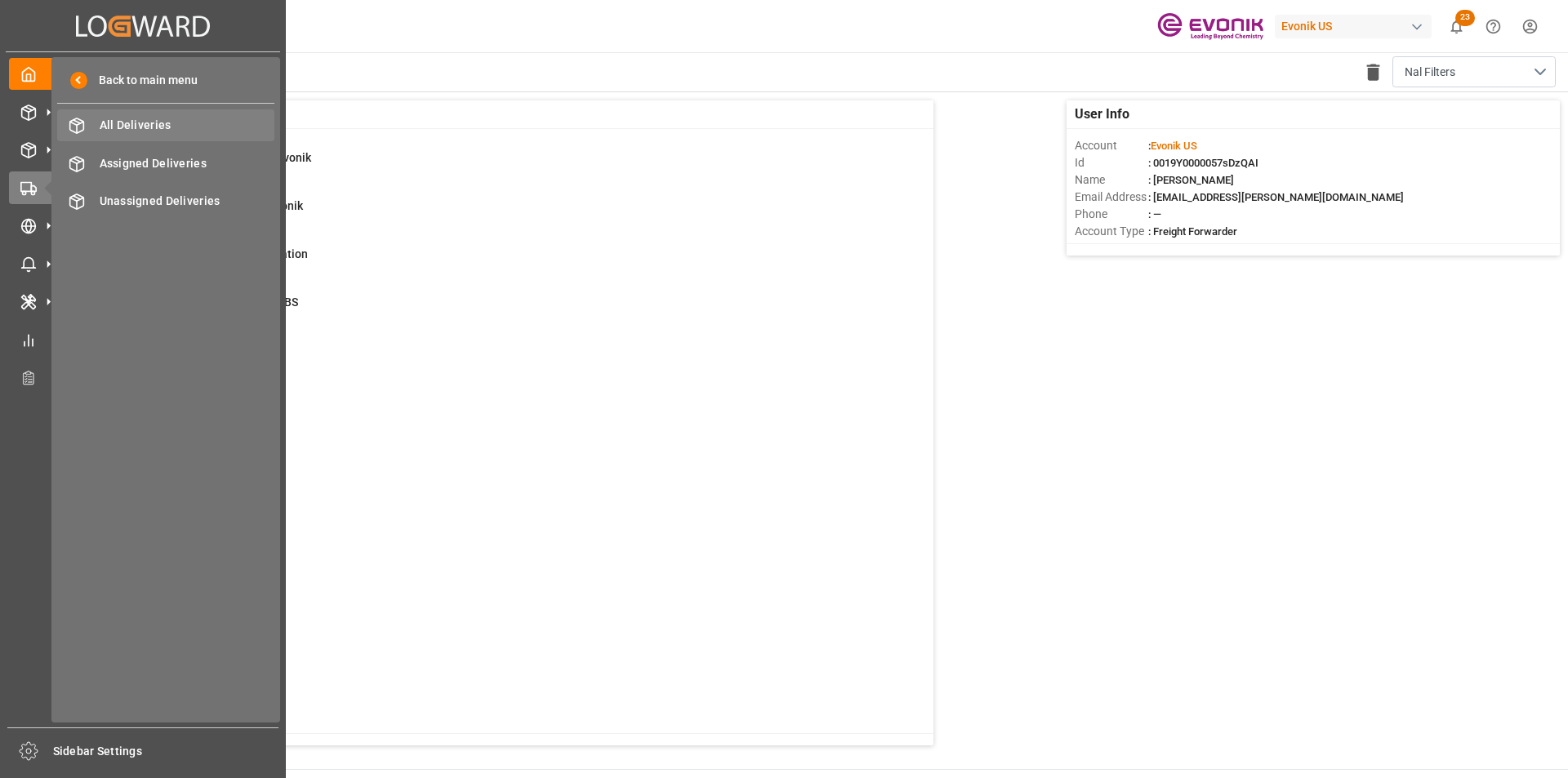
click at [132, 123] on span "All Deliveries" at bounding box center [187, 125] width 175 height 17
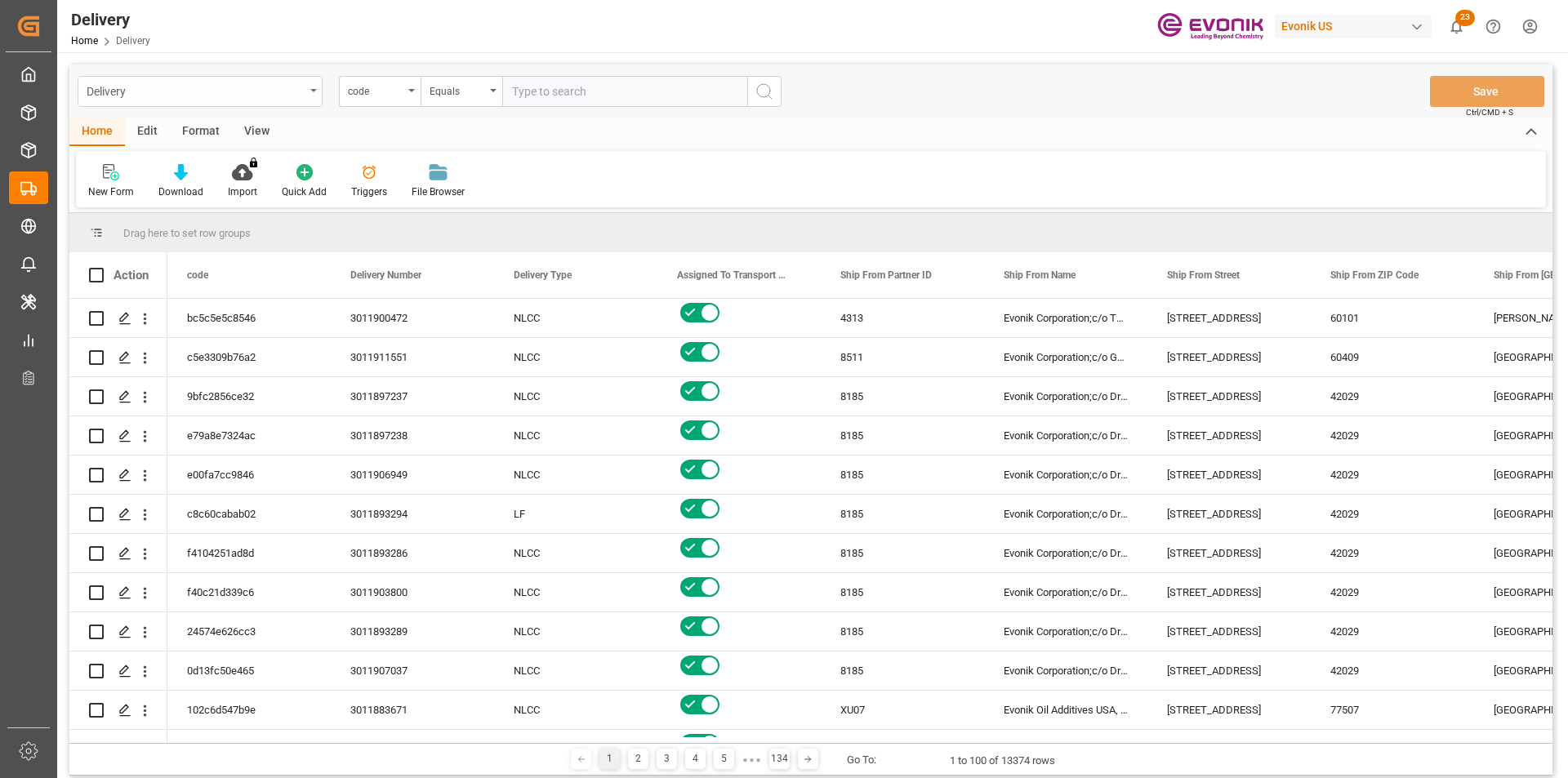
click at [303, 100] on div "Delivery" at bounding box center [195, 90] width 218 height 21
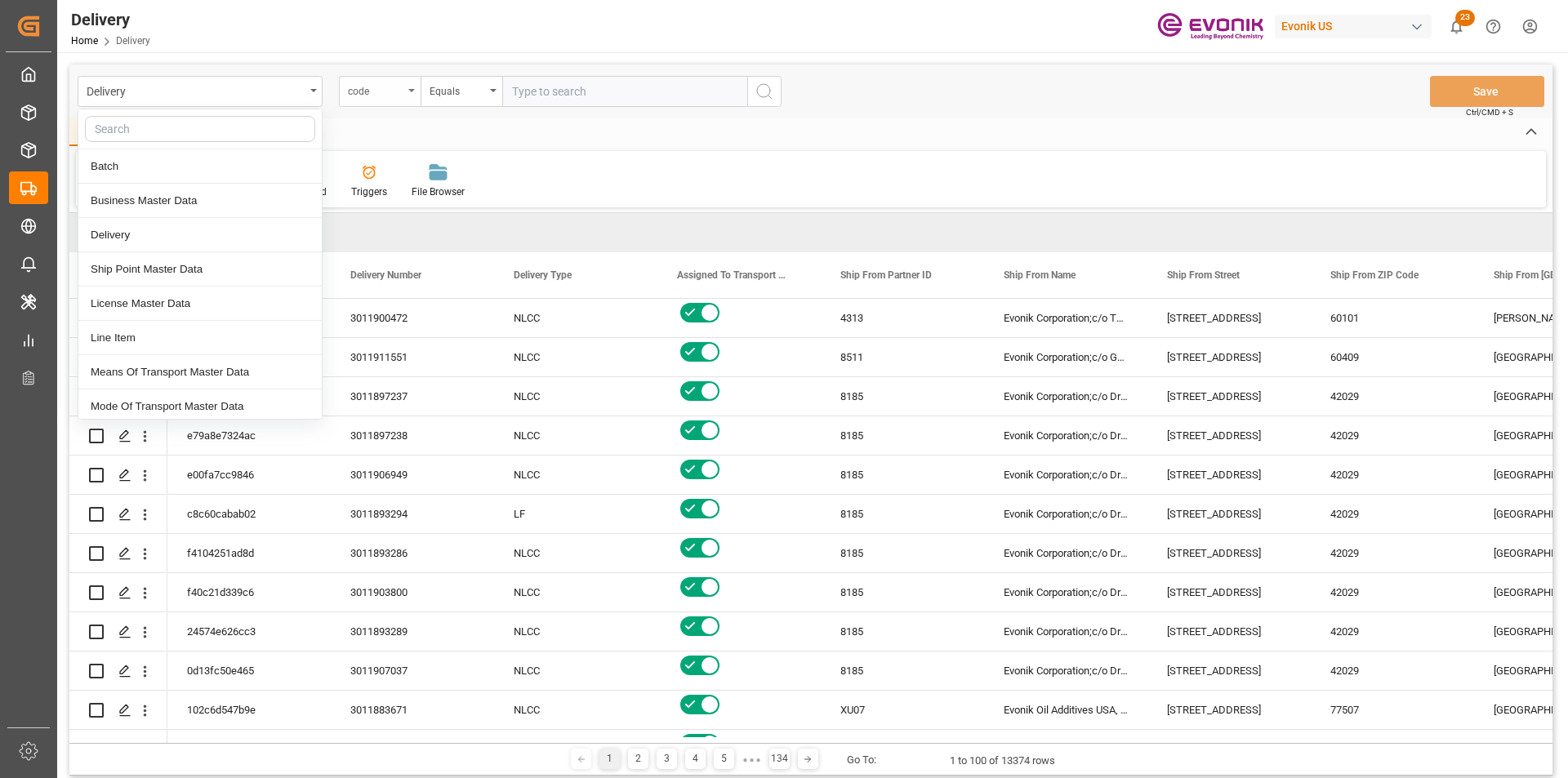
click at [401, 84] on div "code" at bounding box center [376, 89] width 56 height 19
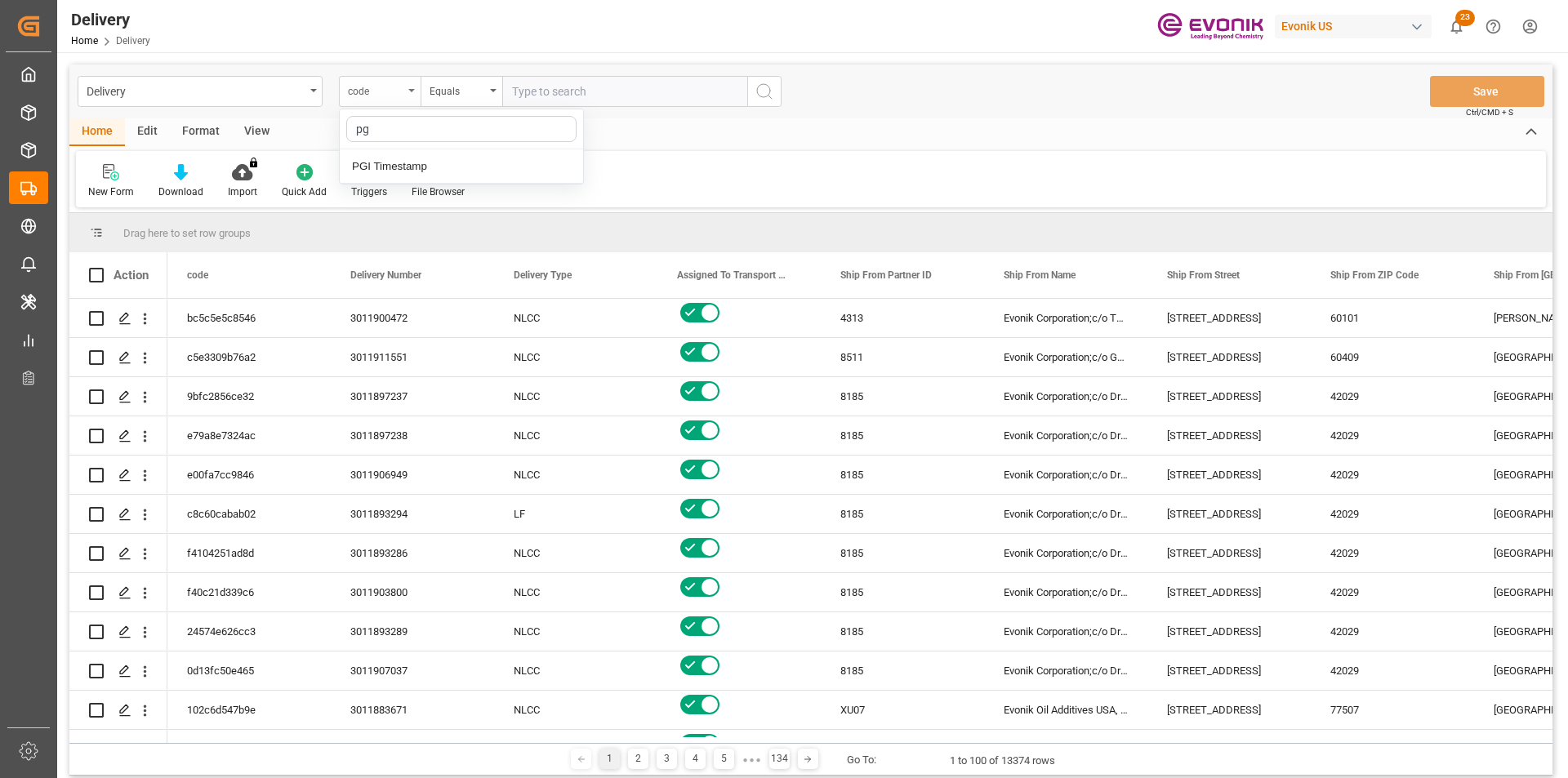
type input "pgi"
click at [496, 166] on div "PGI Timestamp" at bounding box center [462, 167] width 244 height 35
click at [475, 100] on div "Equals" at bounding box center [461, 91] width 81 height 31
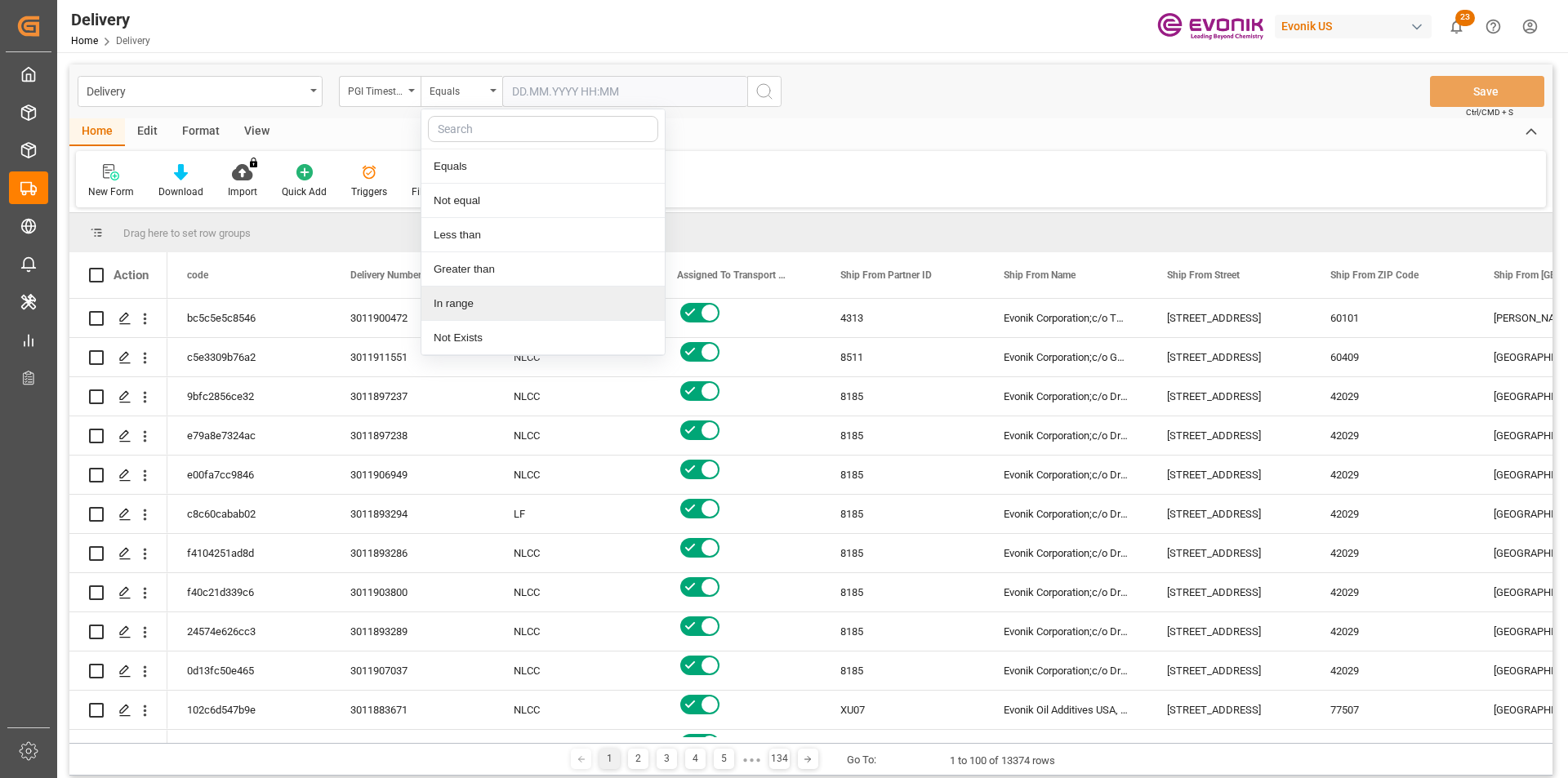
click at [482, 302] on div "In range" at bounding box center [543, 303] width 244 height 35
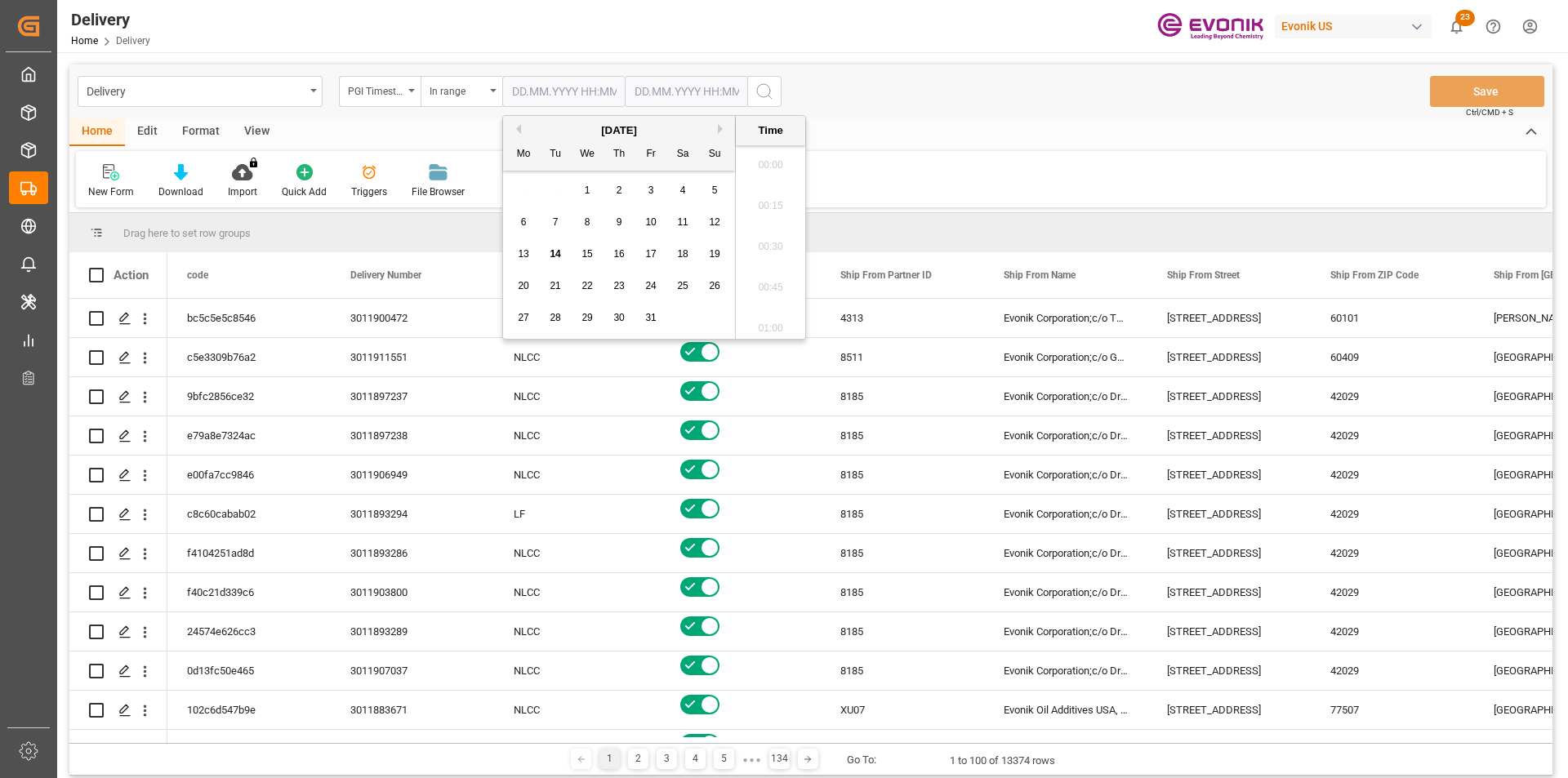
click at [571, 94] on input "text" at bounding box center [564, 91] width 123 height 31
drag, startPoint x: 654, startPoint y: 225, endPoint x: 642, endPoint y: 155, distance: 71.0
click at [653, 224] on span "10" at bounding box center [650, 222] width 11 height 12
type input "10.10.2025 00:00"
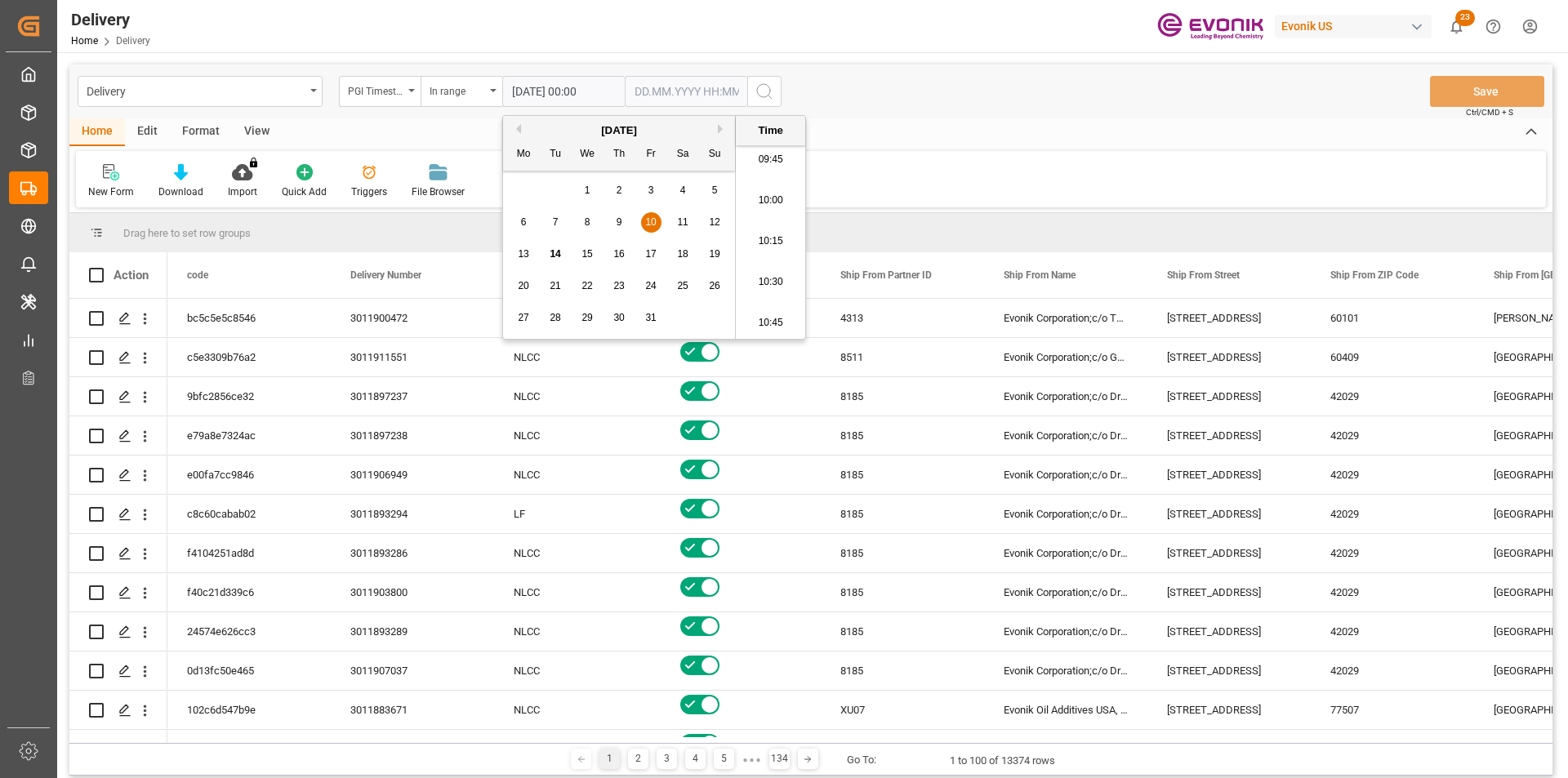
click at [660, 86] on input "text" at bounding box center [686, 91] width 123 height 31
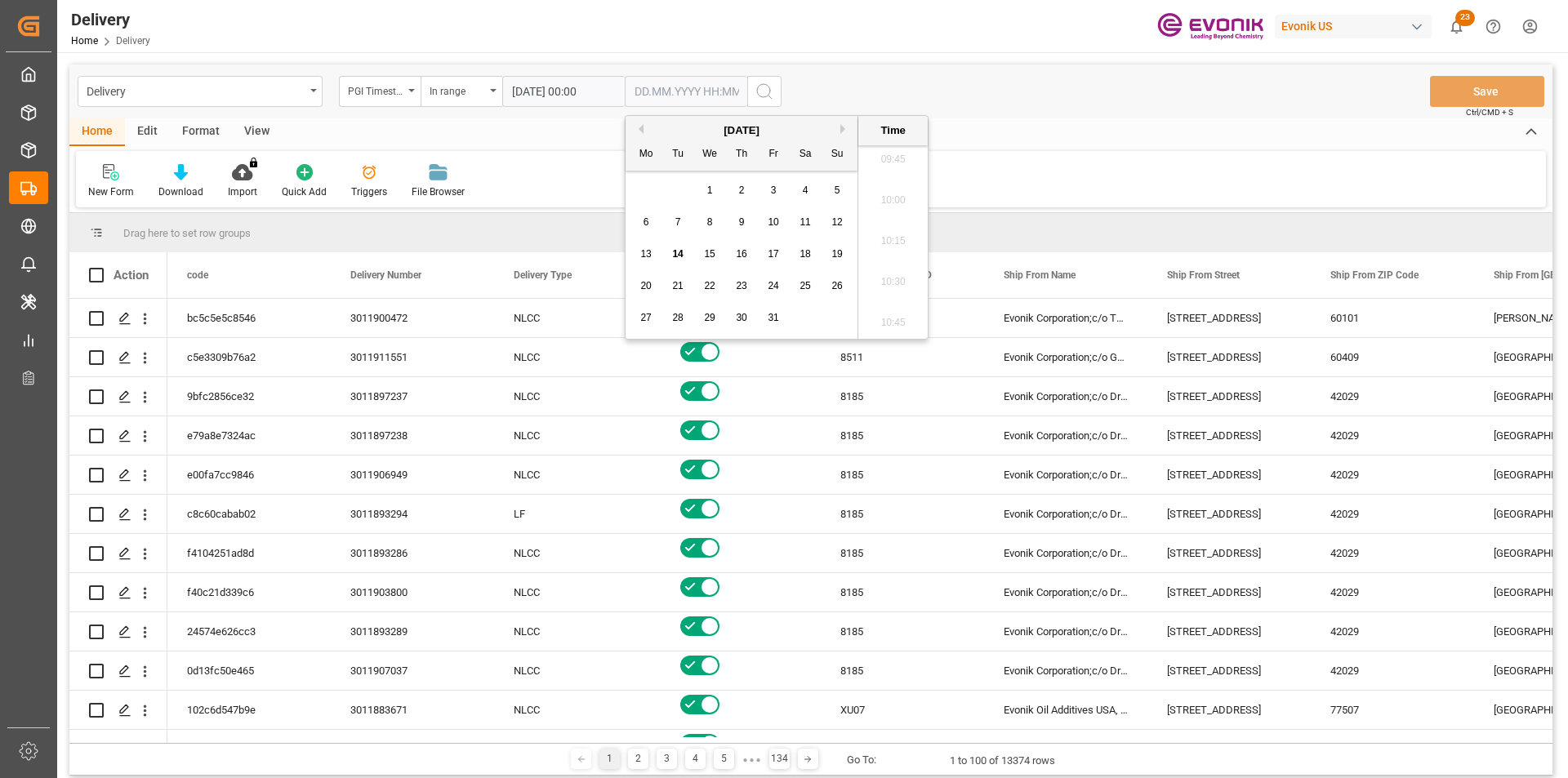
click at [677, 256] on span "14" at bounding box center [677, 254] width 11 height 12
type input "14.10.2025 00:00"
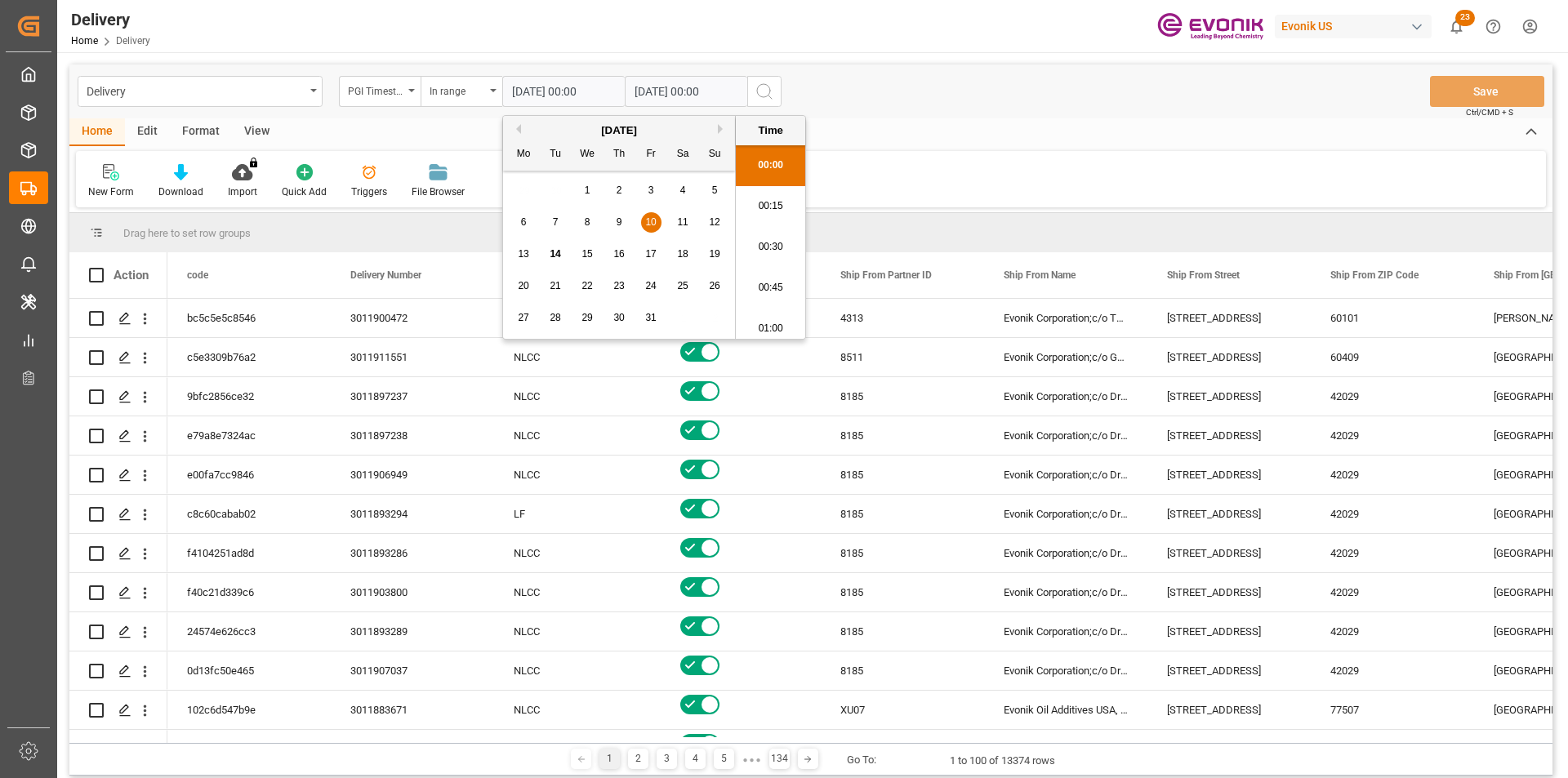
click at [566, 94] on input "10.10.2025 00:00" at bounding box center [564, 91] width 123 height 31
click at [524, 254] on span "13" at bounding box center [522, 254] width 11 height 12
type input "13.10.2025 00:00"
click at [678, 94] on input "14.10.2025 00:00" at bounding box center [686, 91] width 123 height 31
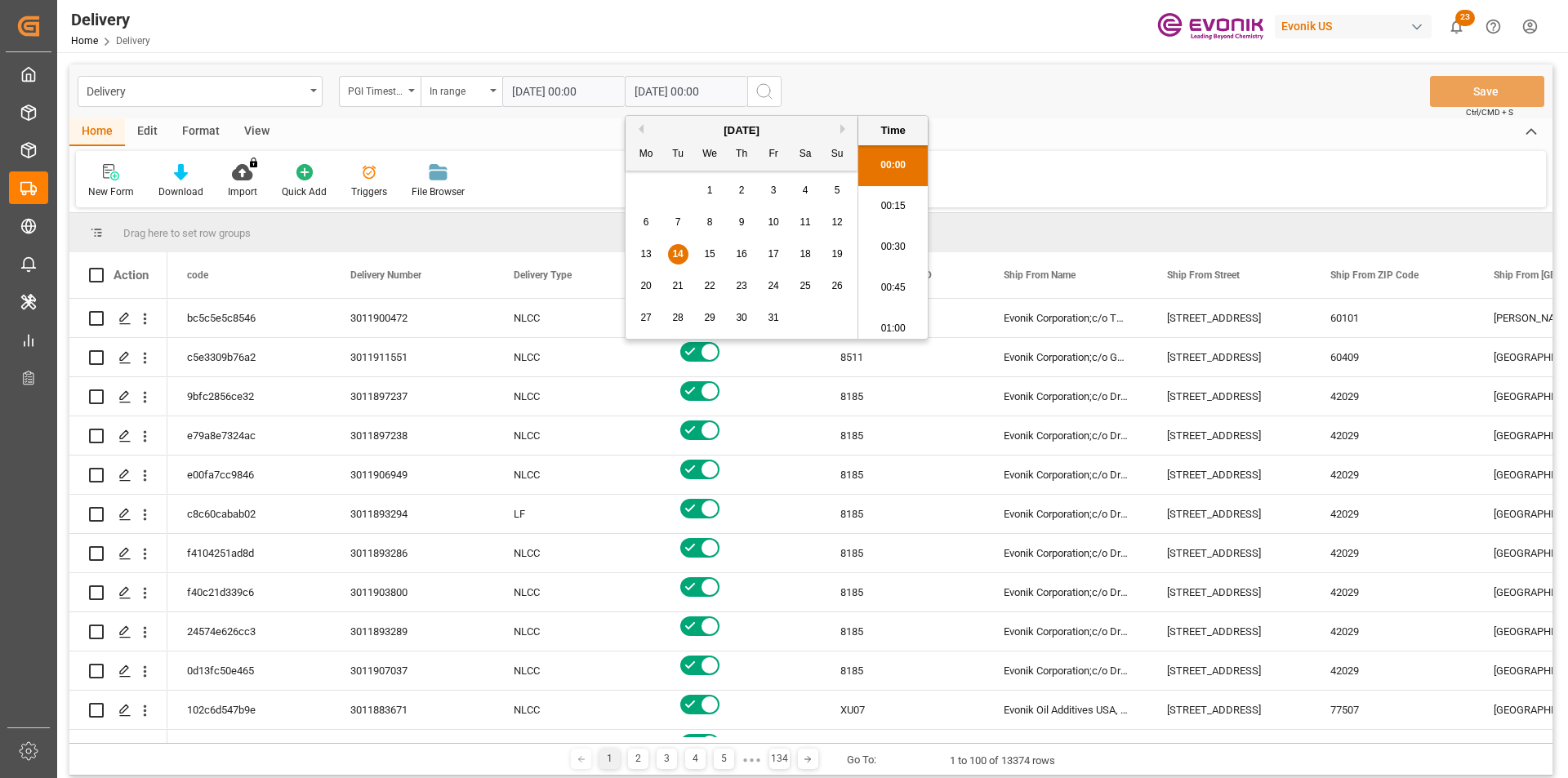
click at [673, 253] on span "14" at bounding box center [677, 254] width 11 height 12
click at [770, 100] on icon "search button" at bounding box center [764, 91] width 20 height 20
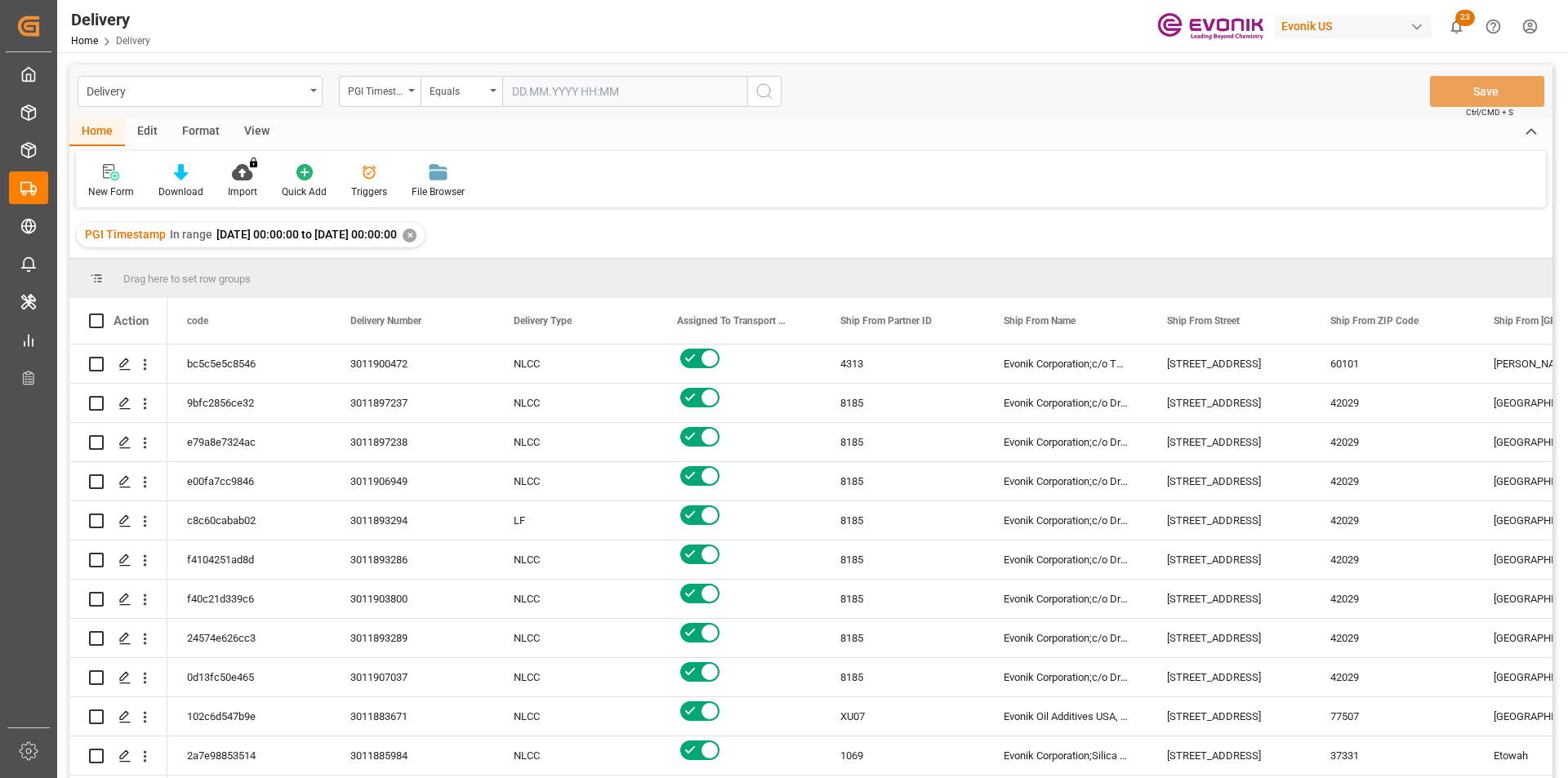
click at [251, 125] on div "View" at bounding box center [257, 132] width 50 height 28
click at [198, 185] on div "Standard Templates" at bounding box center [185, 191] width 81 height 15
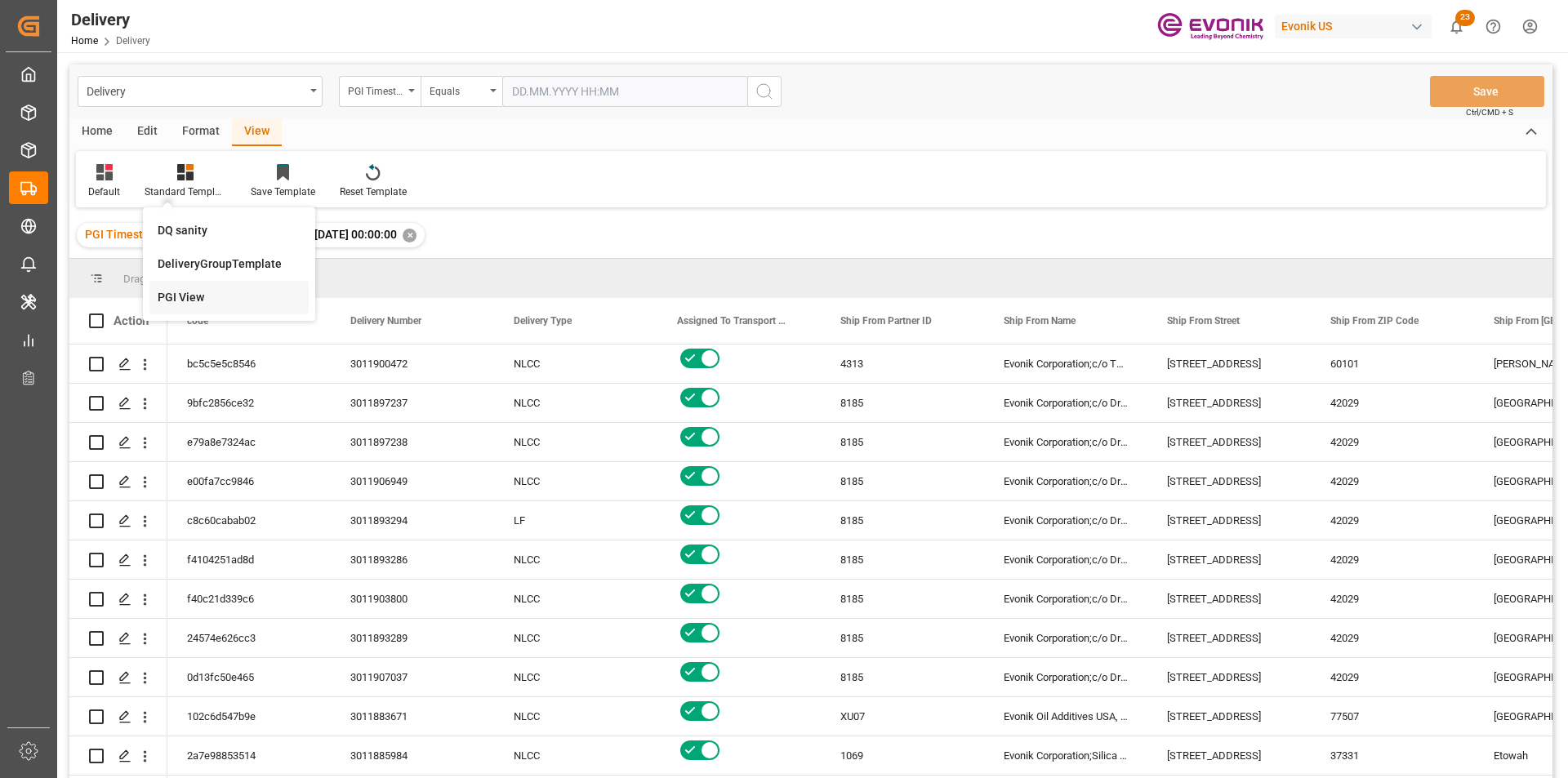
click at [201, 291] on div "PGI View" at bounding box center [229, 297] width 143 height 17
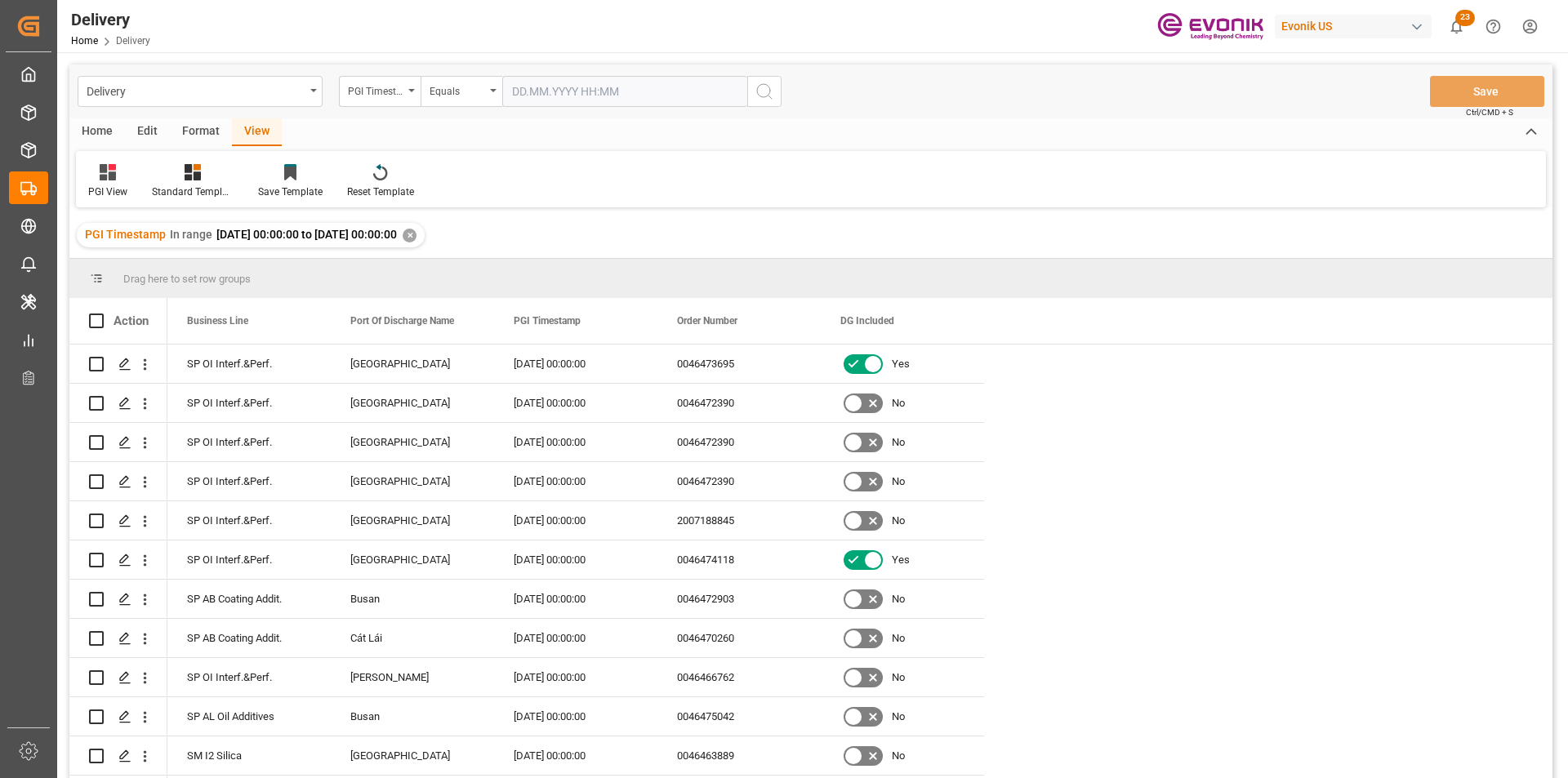
click at [98, 130] on div "Home" at bounding box center [97, 132] width 56 height 28
click at [194, 178] on div at bounding box center [180, 171] width 45 height 17
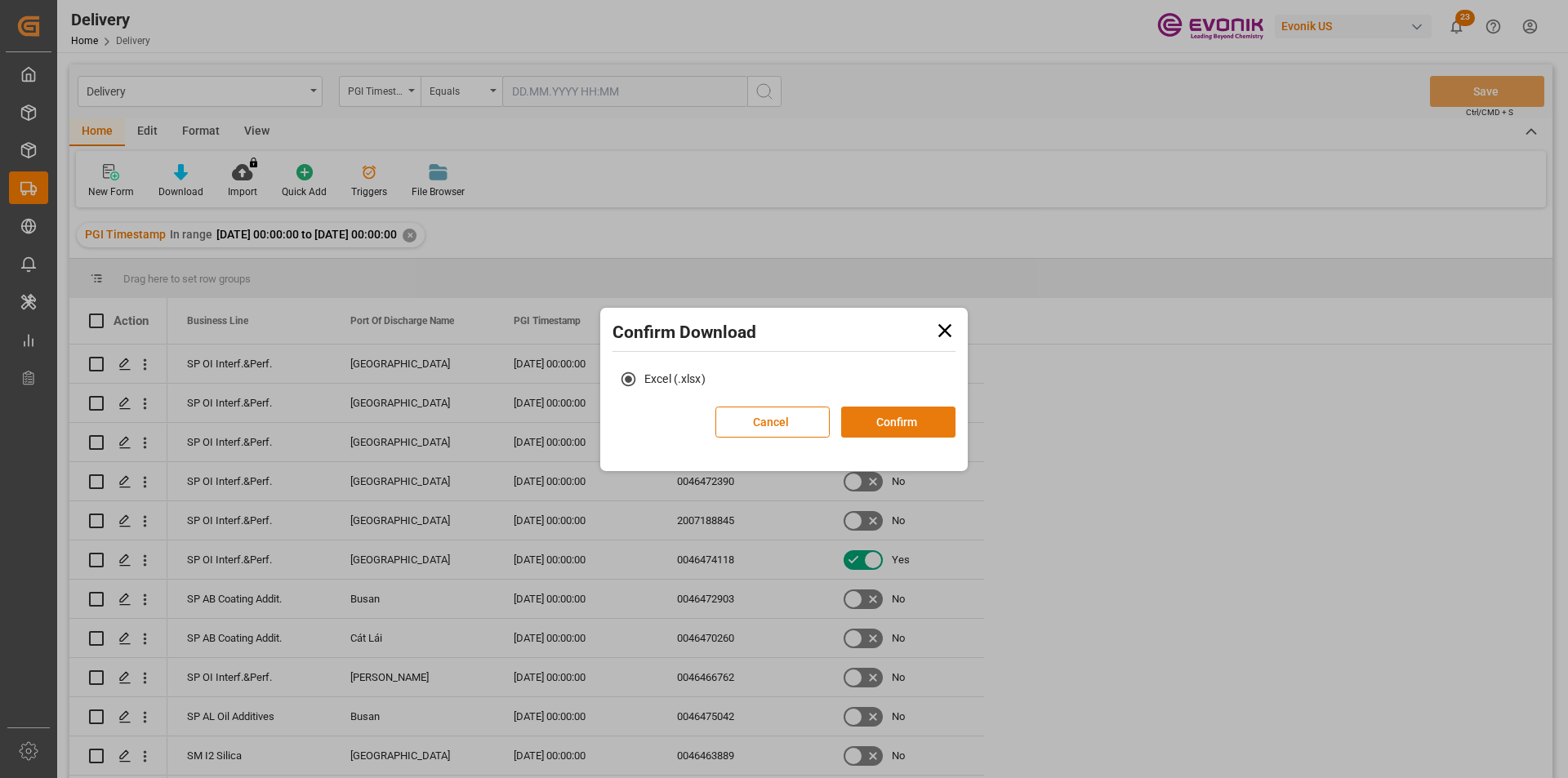
click at [887, 423] on button "Confirm" at bounding box center [898, 421] width 114 height 31
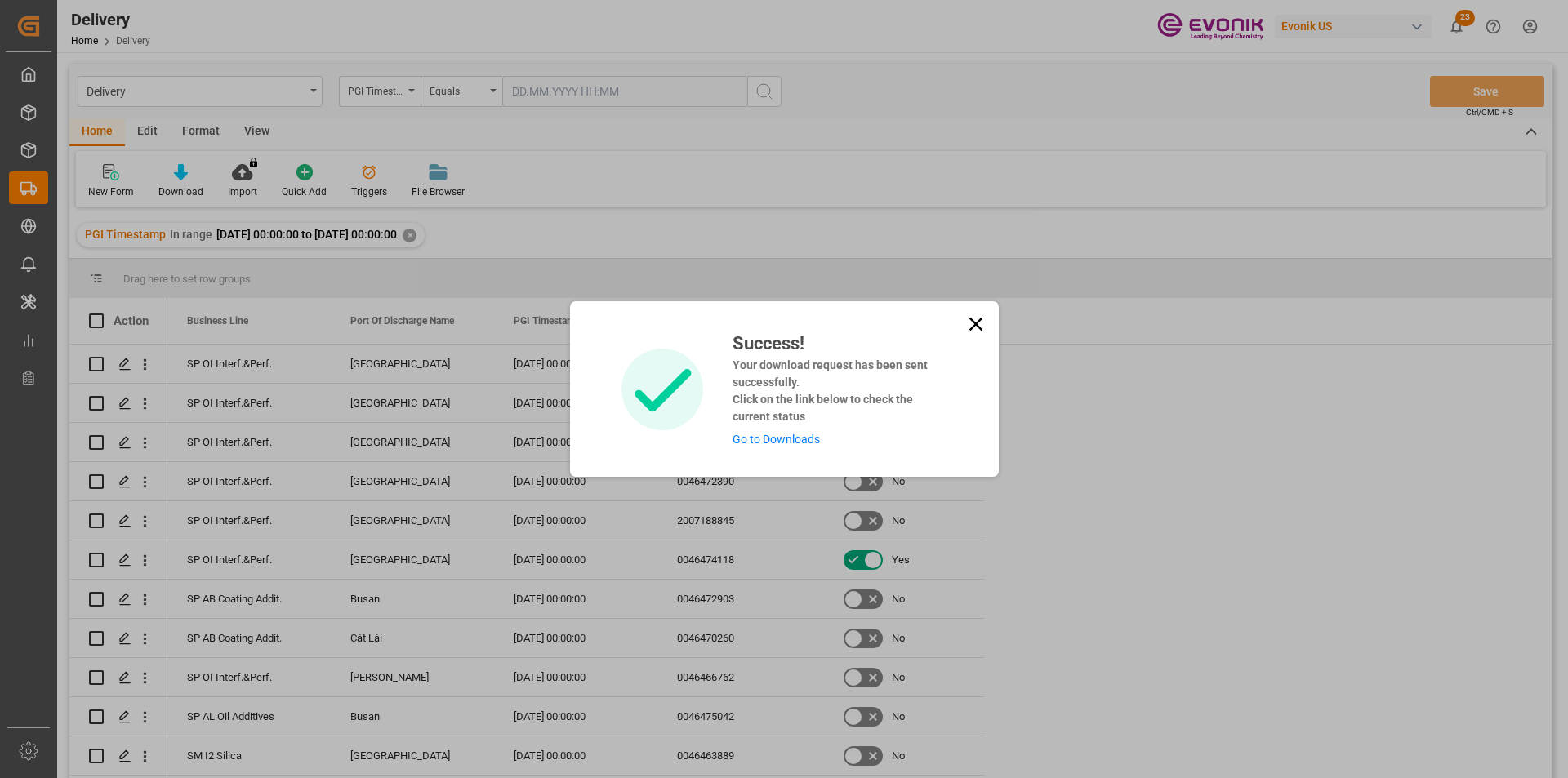
click at [779, 439] on link "Go to Downloads" at bounding box center [776, 439] width 87 height 13
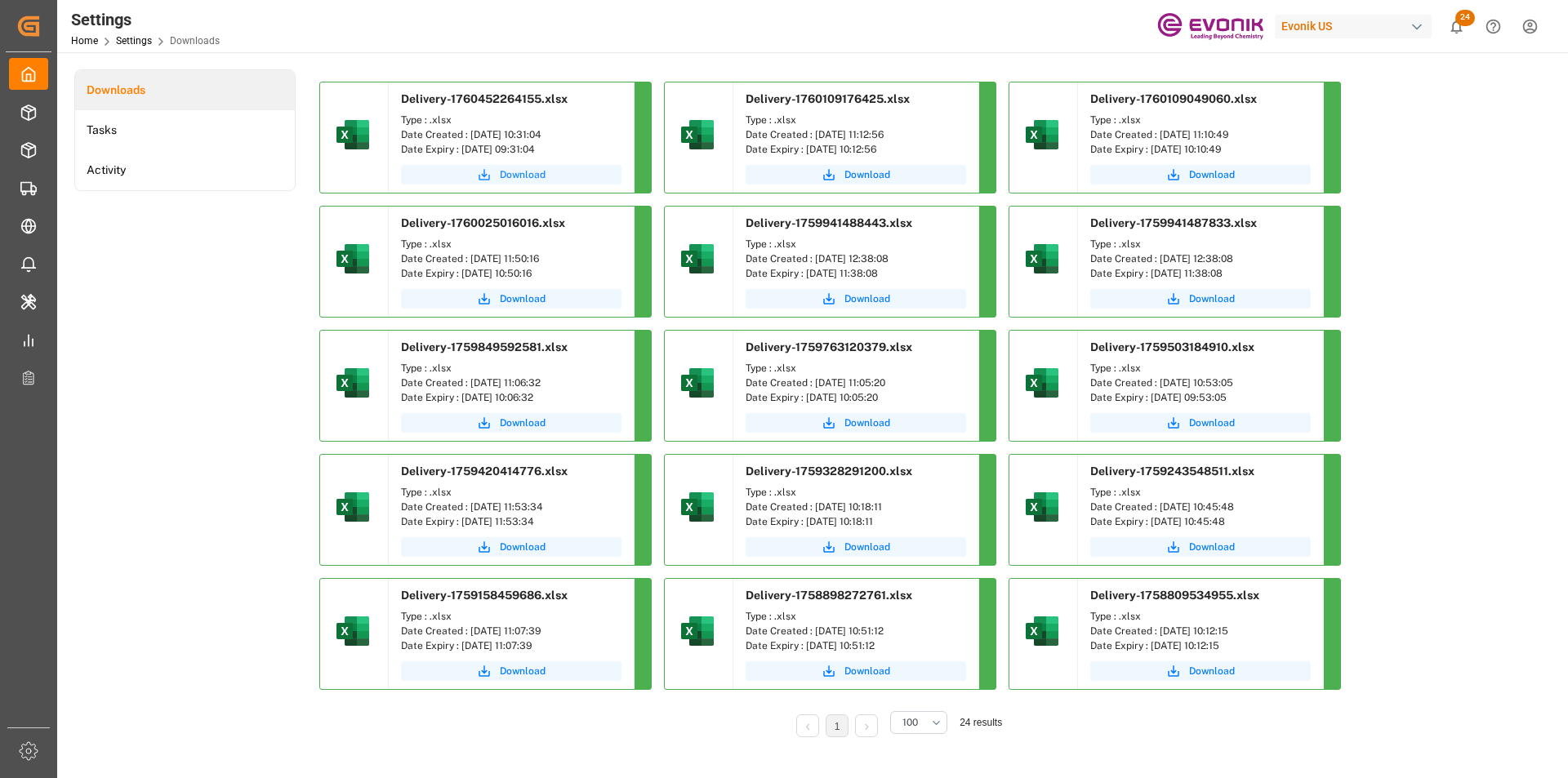
click at [519, 173] on span "Download" at bounding box center [522, 174] width 46 height 15
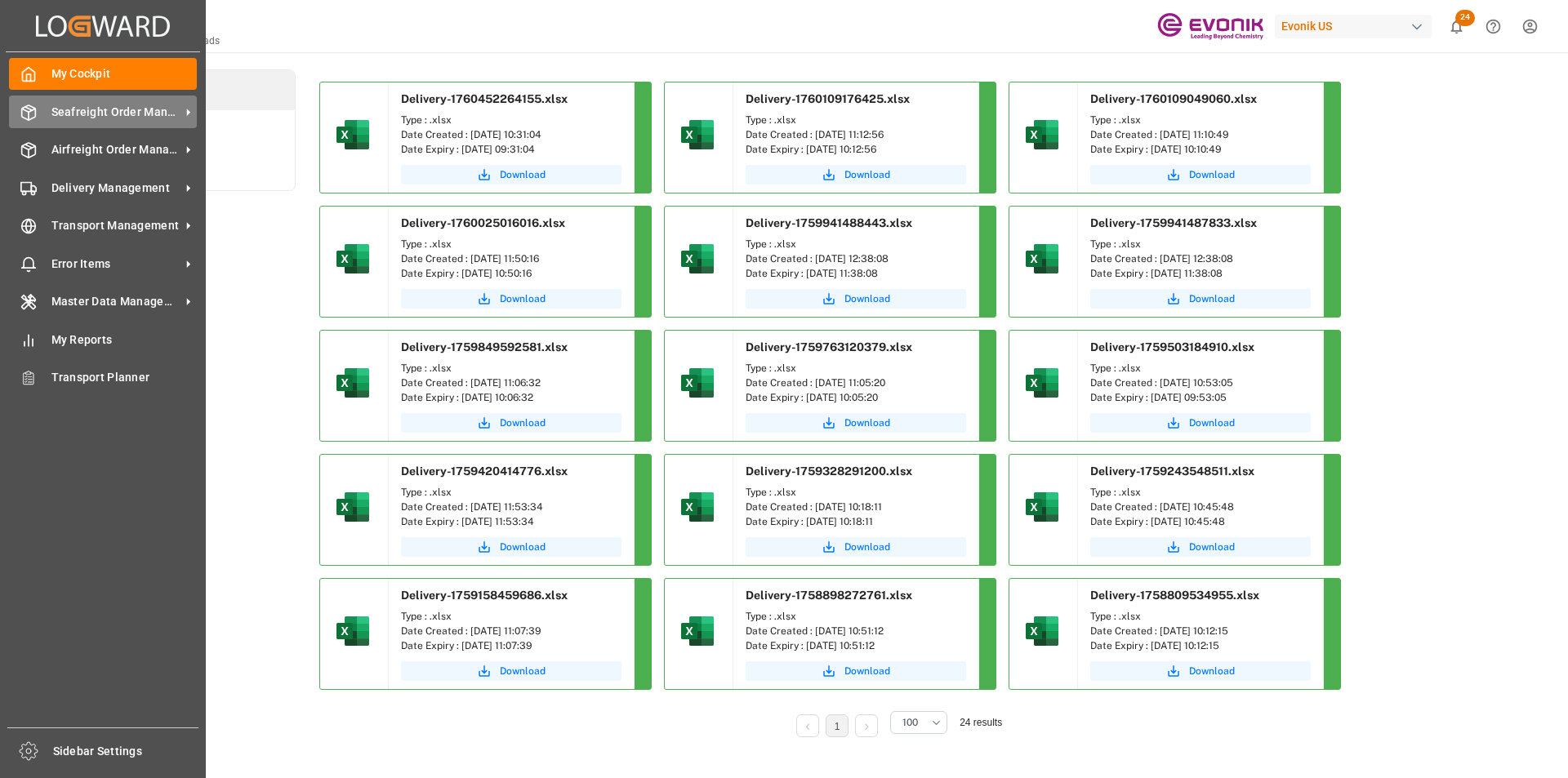
click at [37, 114] on div "Seafreight Order Management Seafreight Order Management" at bounding box center [103, 111] width 188 height 32
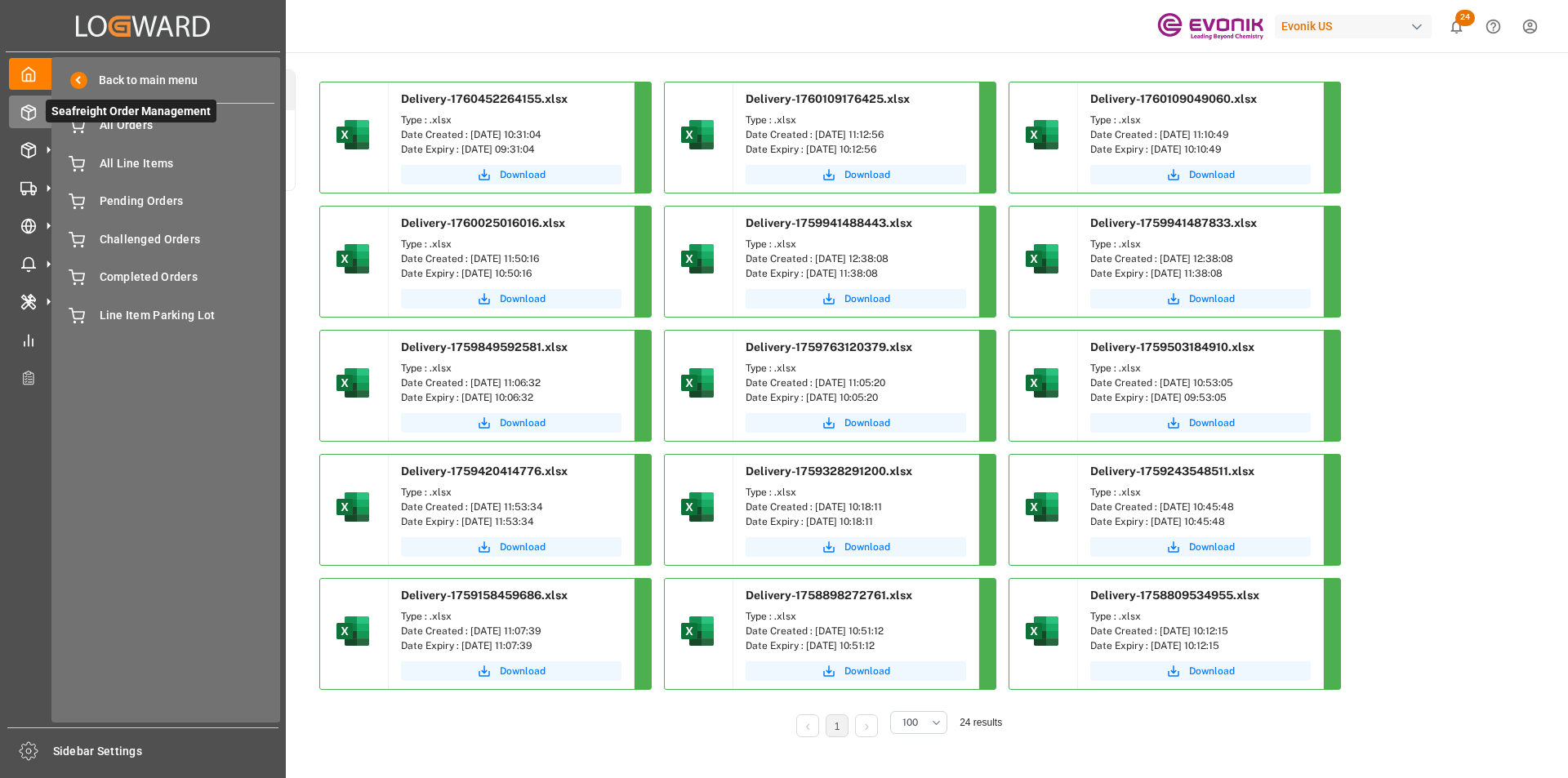
click at [93, 118] on span "Seafreight Order Management" at bounding box center [131, 111] width 170 height 23
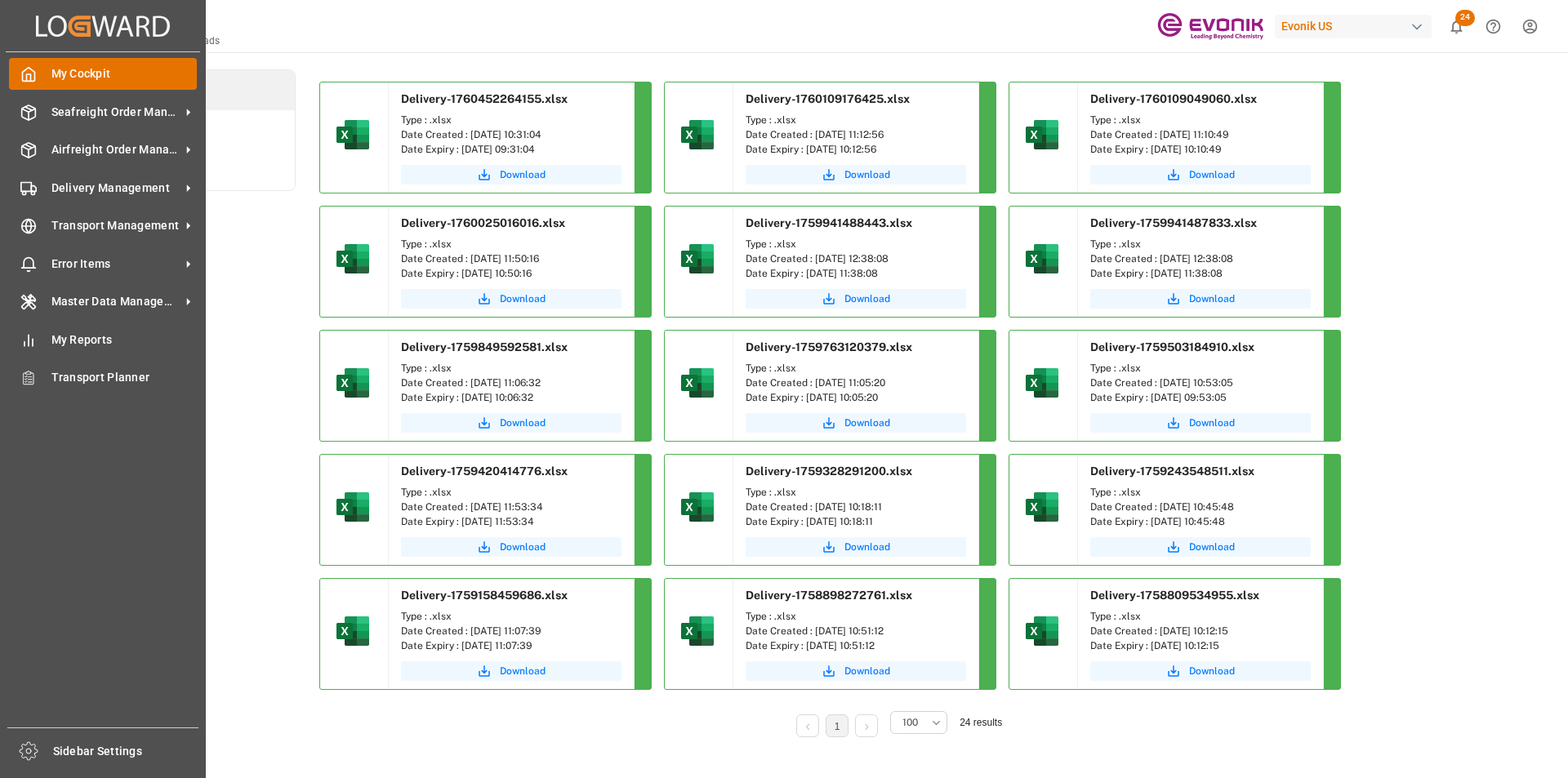
click at [127, 87] on div "My Cockpit My Cockpit" at bounding box center [103, 74] width 188 height 32
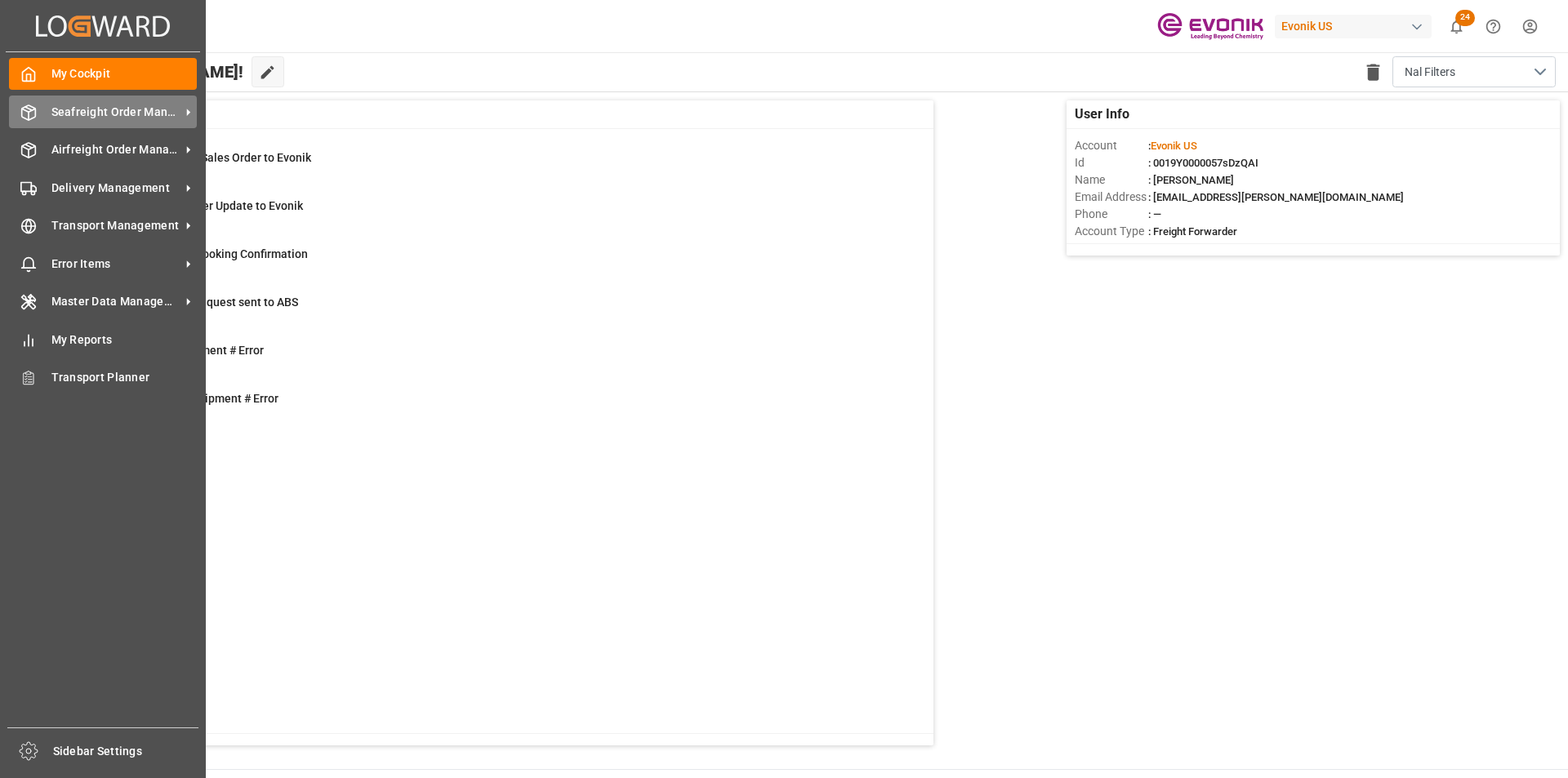
click at [44, 122] on div "Seafreight Order Management Seafreight Order Management" at bounding box center [103, 111] width 188 height 32
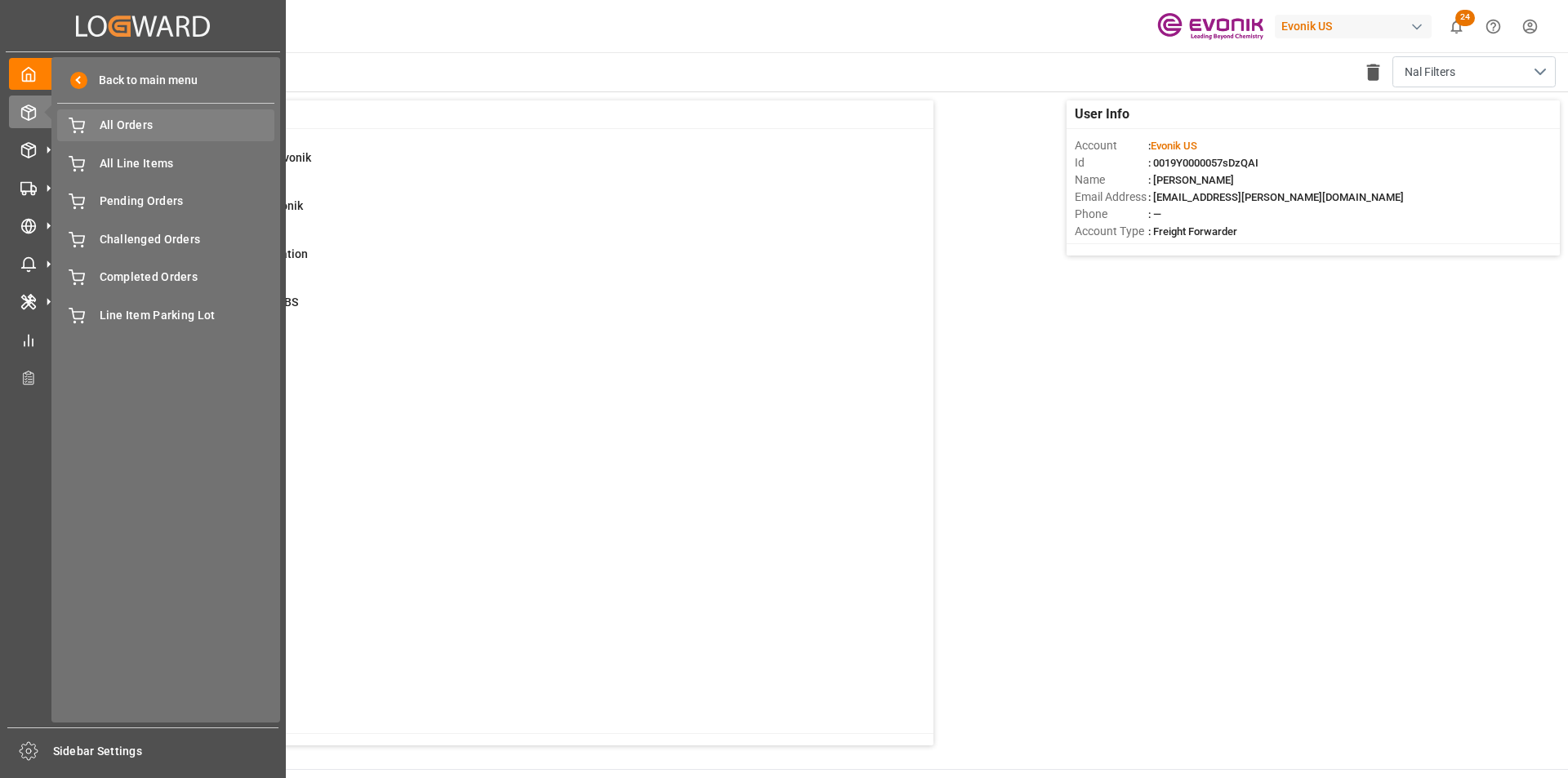
click at [125, 132] on span "All Orders" at bounding box center [187, 125] width 175 height 17
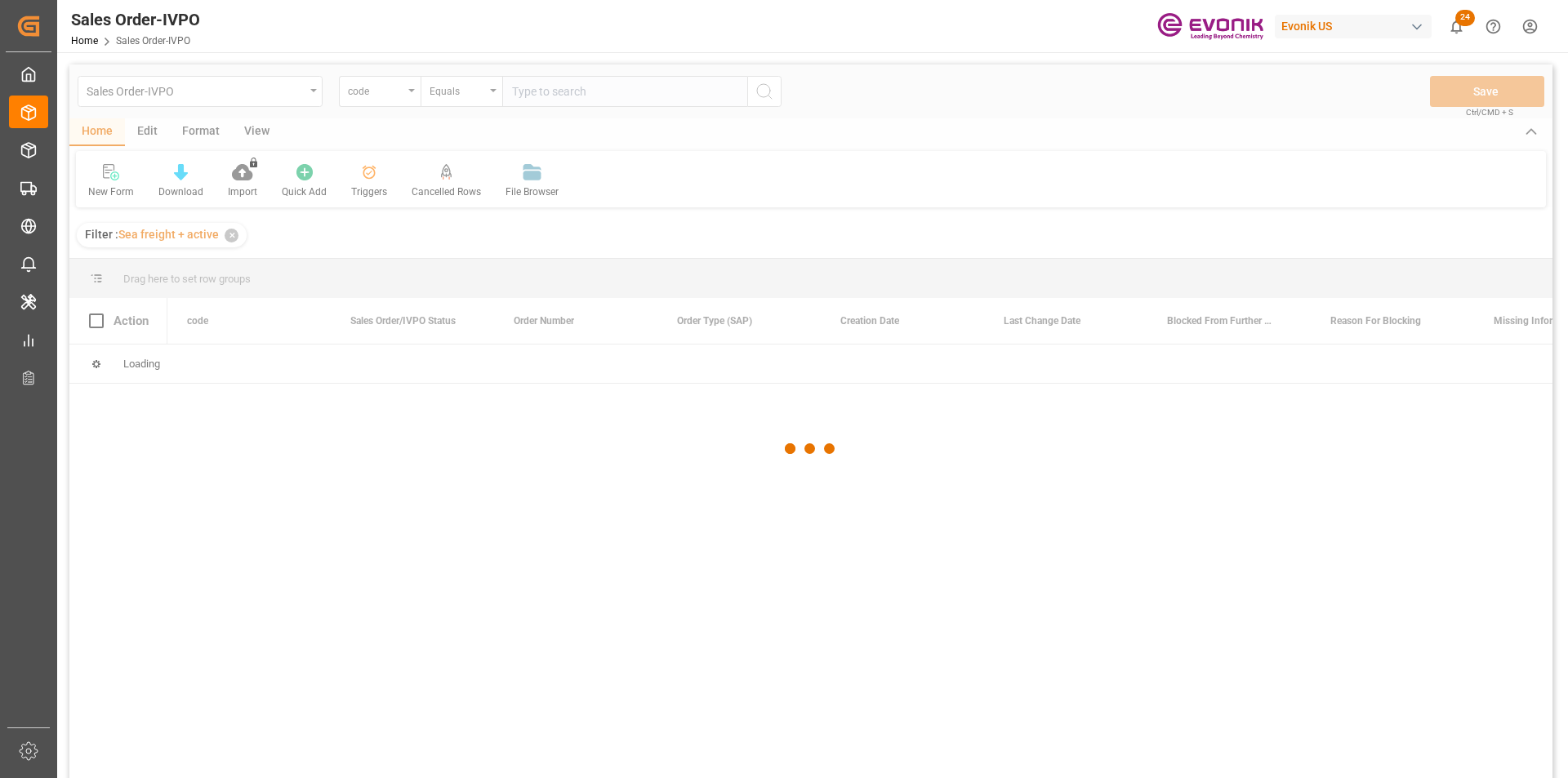
click at [411, 104] on div at bounding box center [811, 448] width 1483 height 768
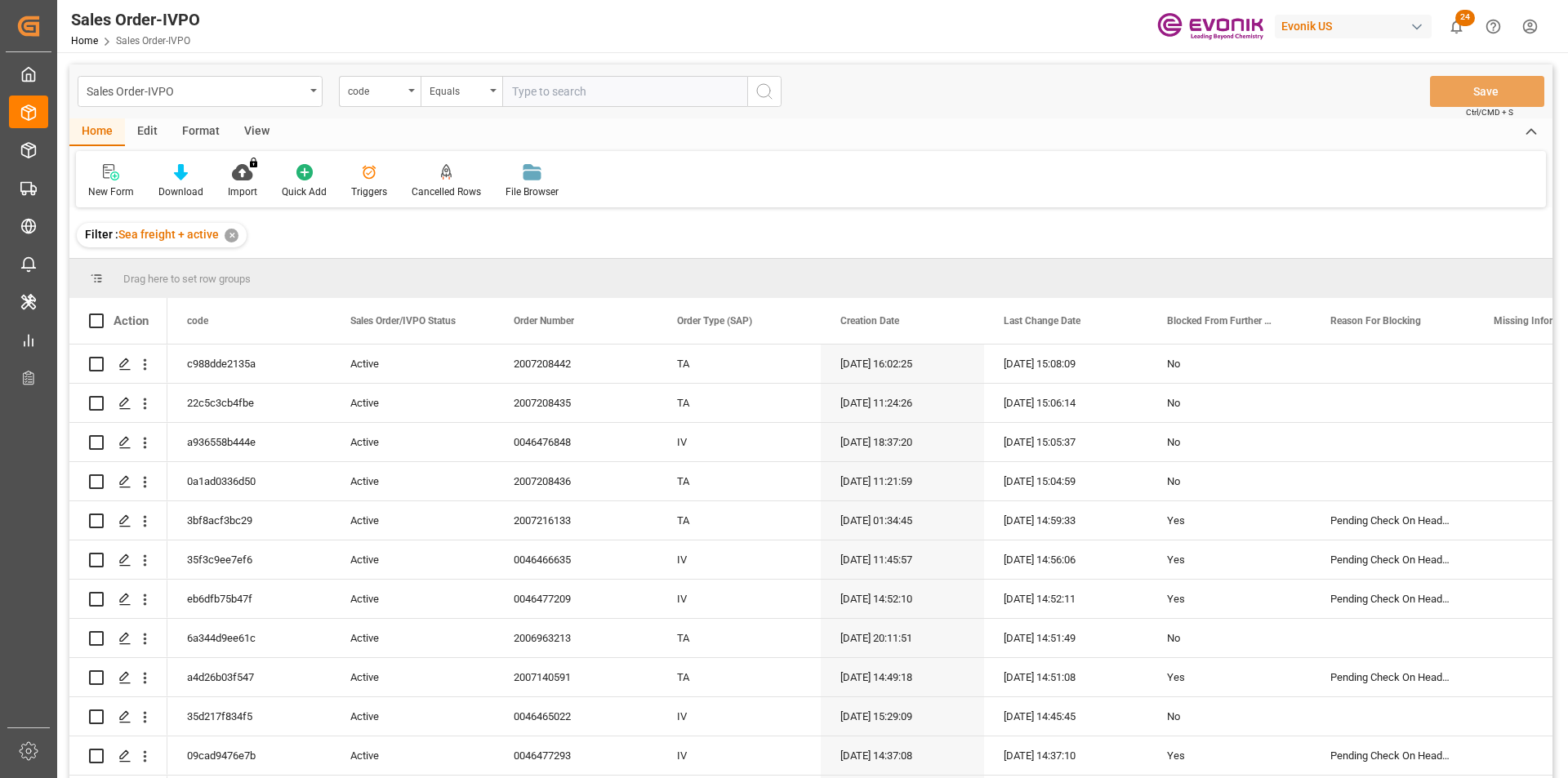
click at [406, 97] on div "code" at bounding box center [380, 91] width 81 height 31
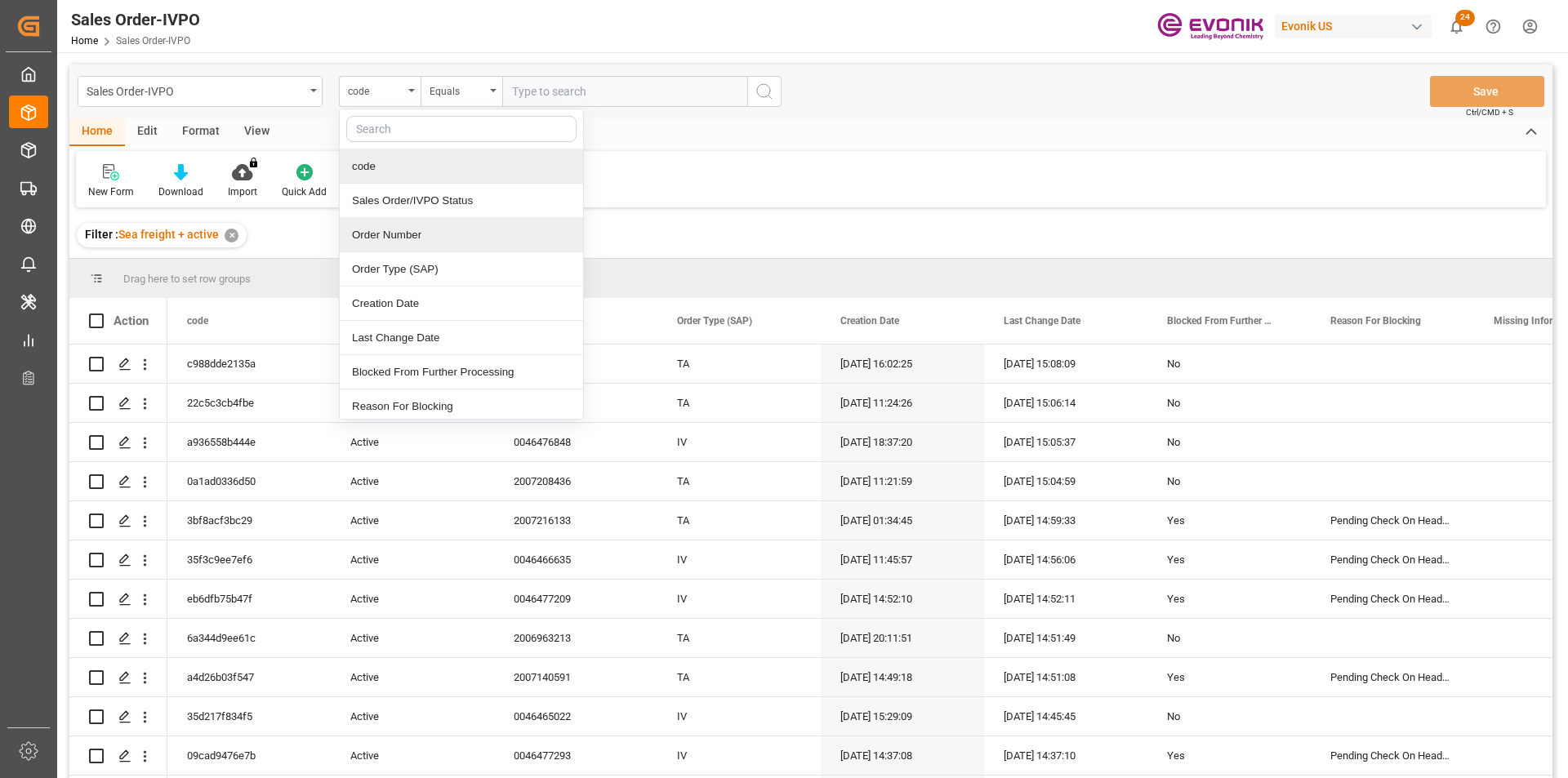
click at [390, 240] on div "Order Number" at bounding box center [462, 235] width 244 height 35
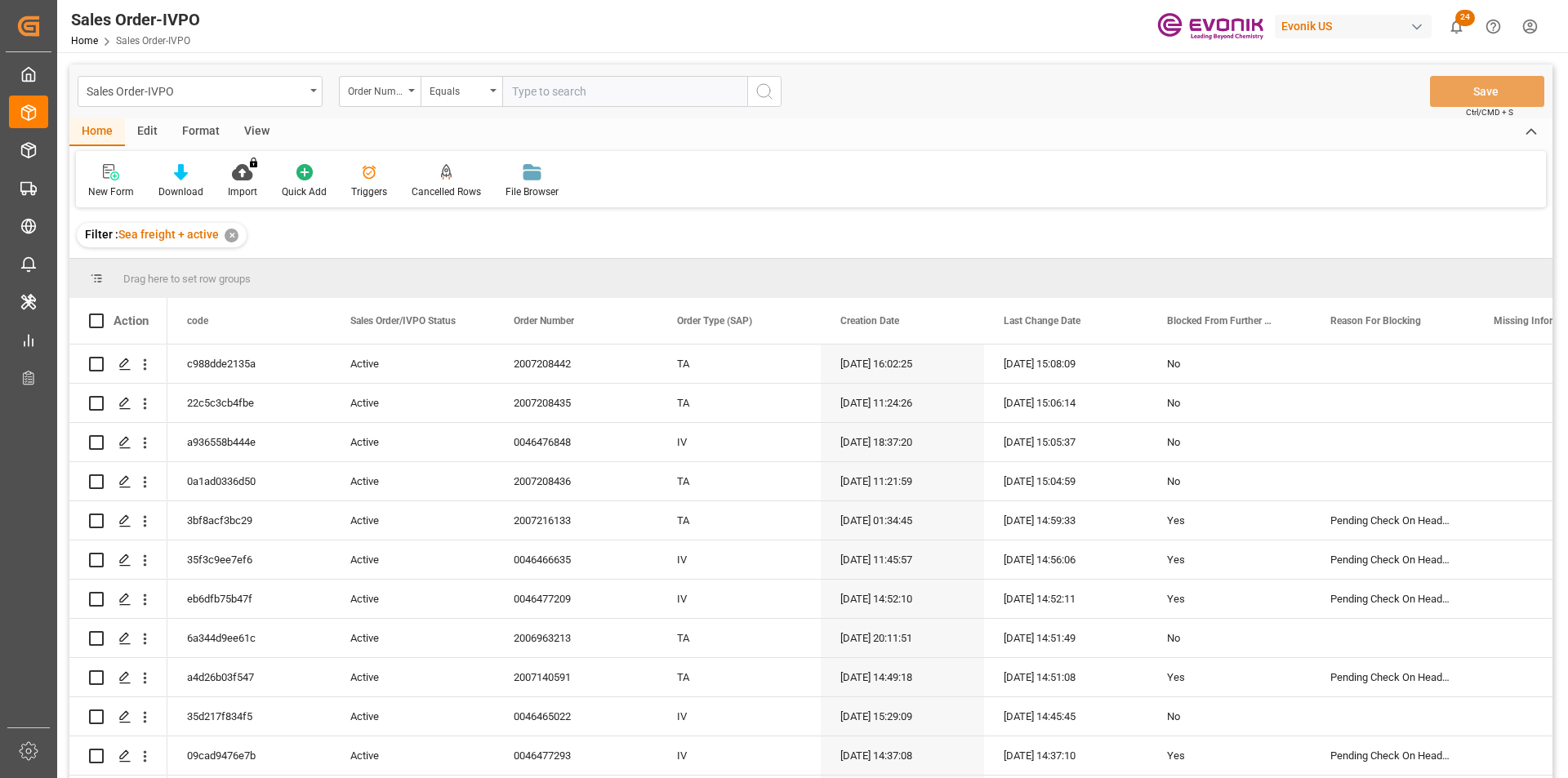
click at [597, 91] on input "text" at bounding box center [624, 91] width 245 height 31
paste input "0046473241"
type input "0046473241"
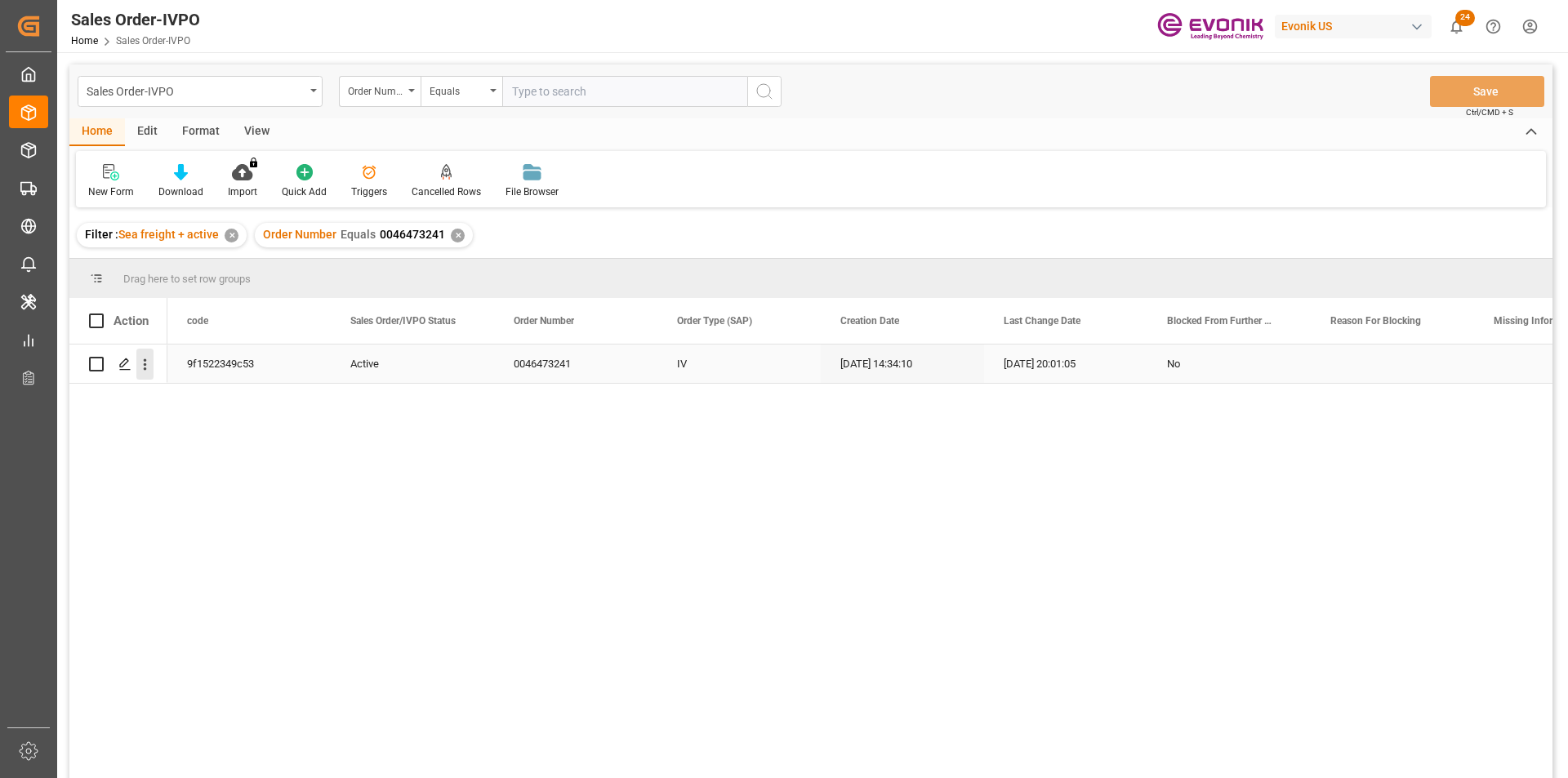
click at [146, 363] on icon "open menu" at bounding box center [145, 364] width 17 height 17
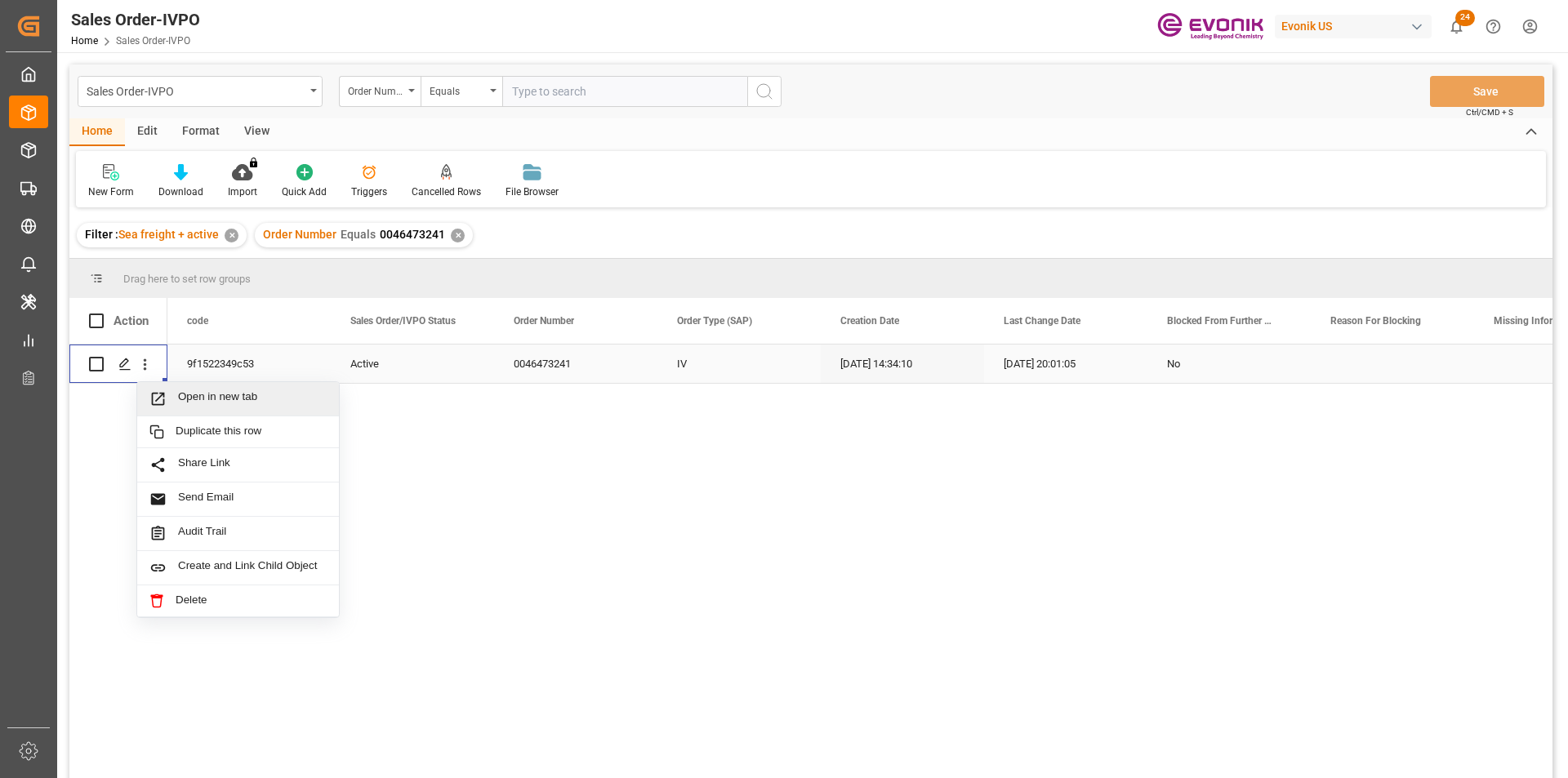
click at [231, 396] on span "Open in new tab" at bounding box center [253, 398] width 149 height 17
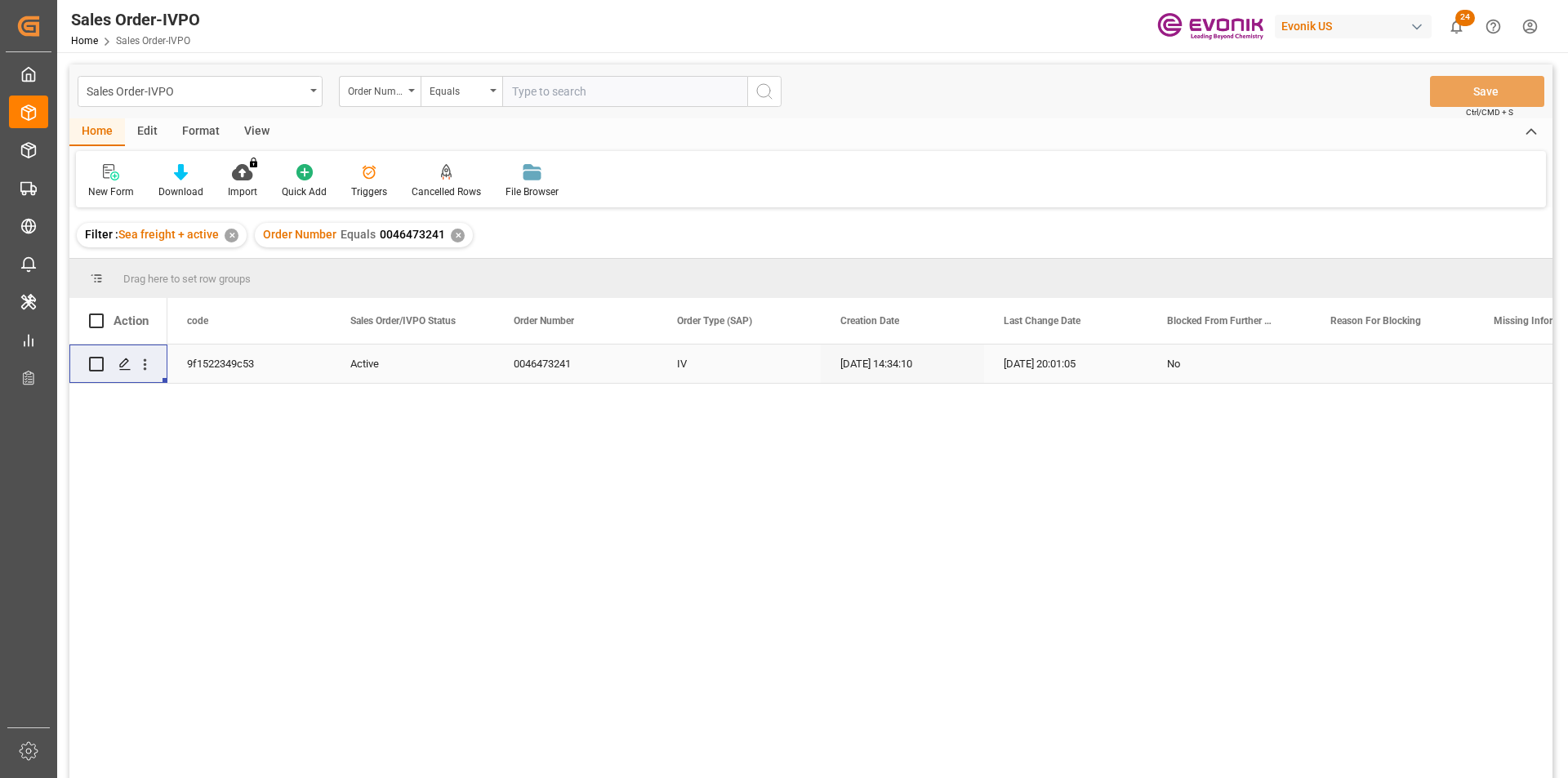
click at [452, 233] on div "✕" at bounding box center [458, 236] width 14 height 14
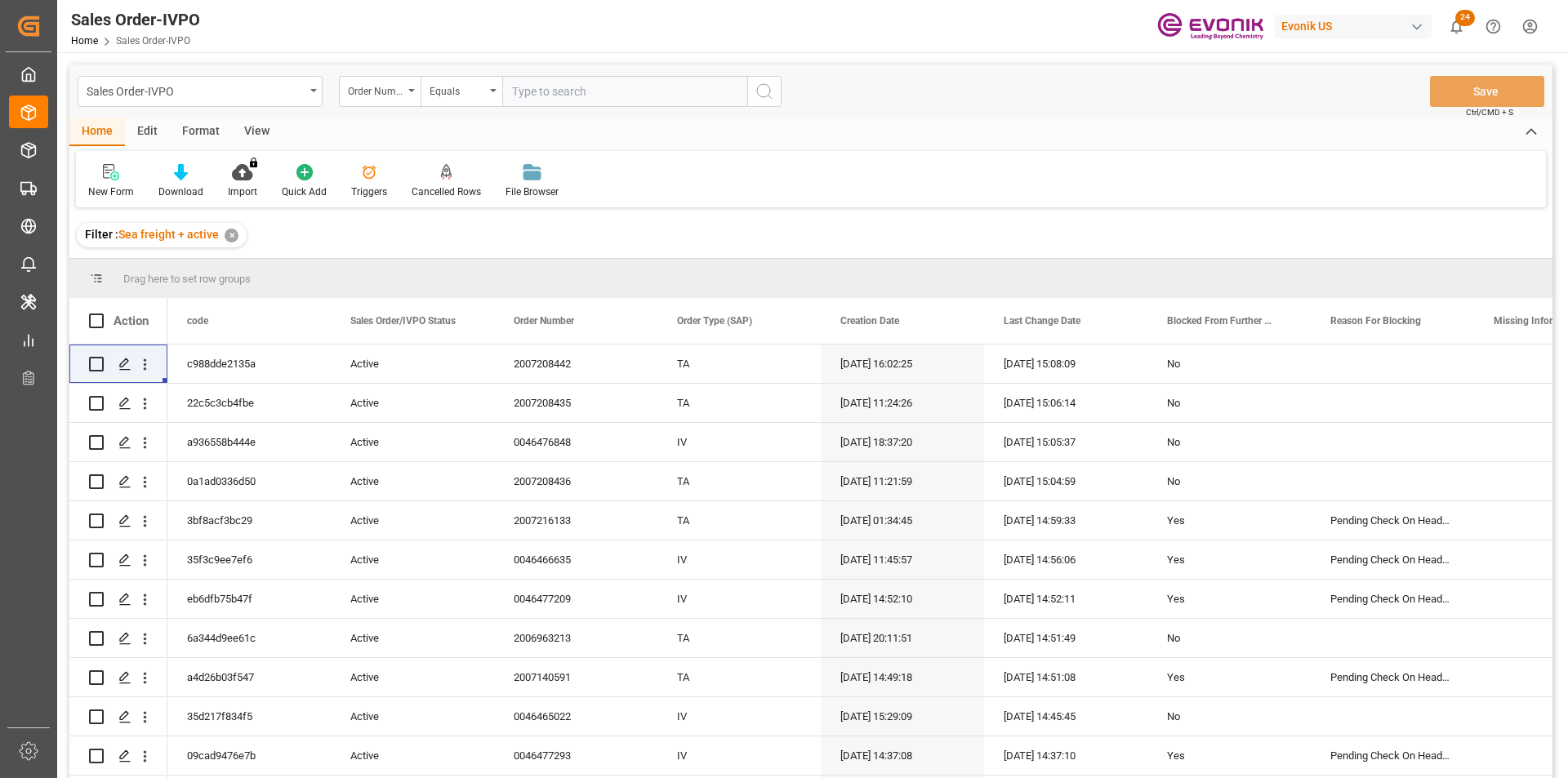
click at [607, 90] on input "text" at bounding box center [624, 91] width 245 height 31
paste input "0046471286"
type input "0046471286"
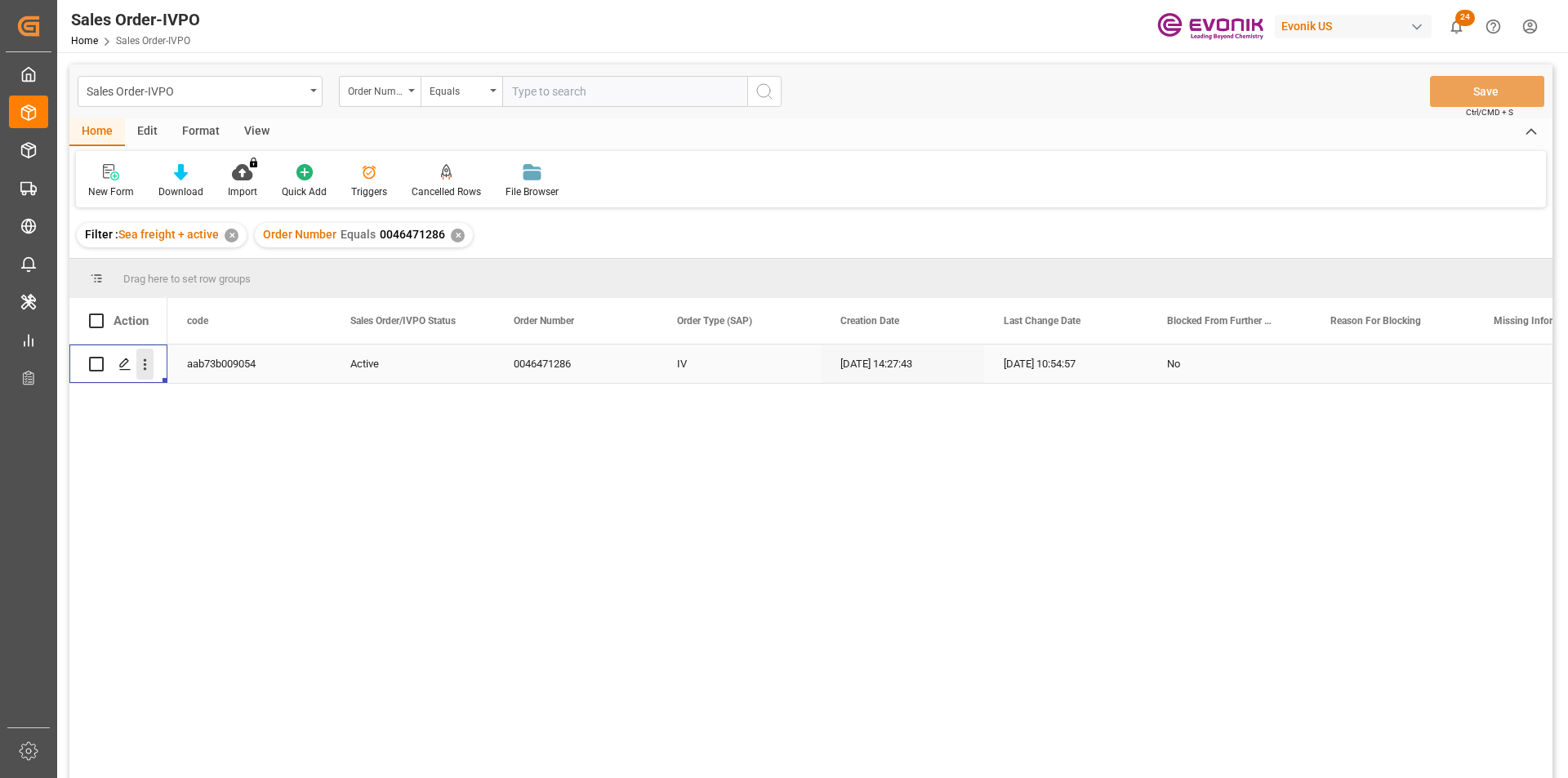
click at [146, 363] on icon "open menu" at bounding box center [145, 364] width 17 height 17
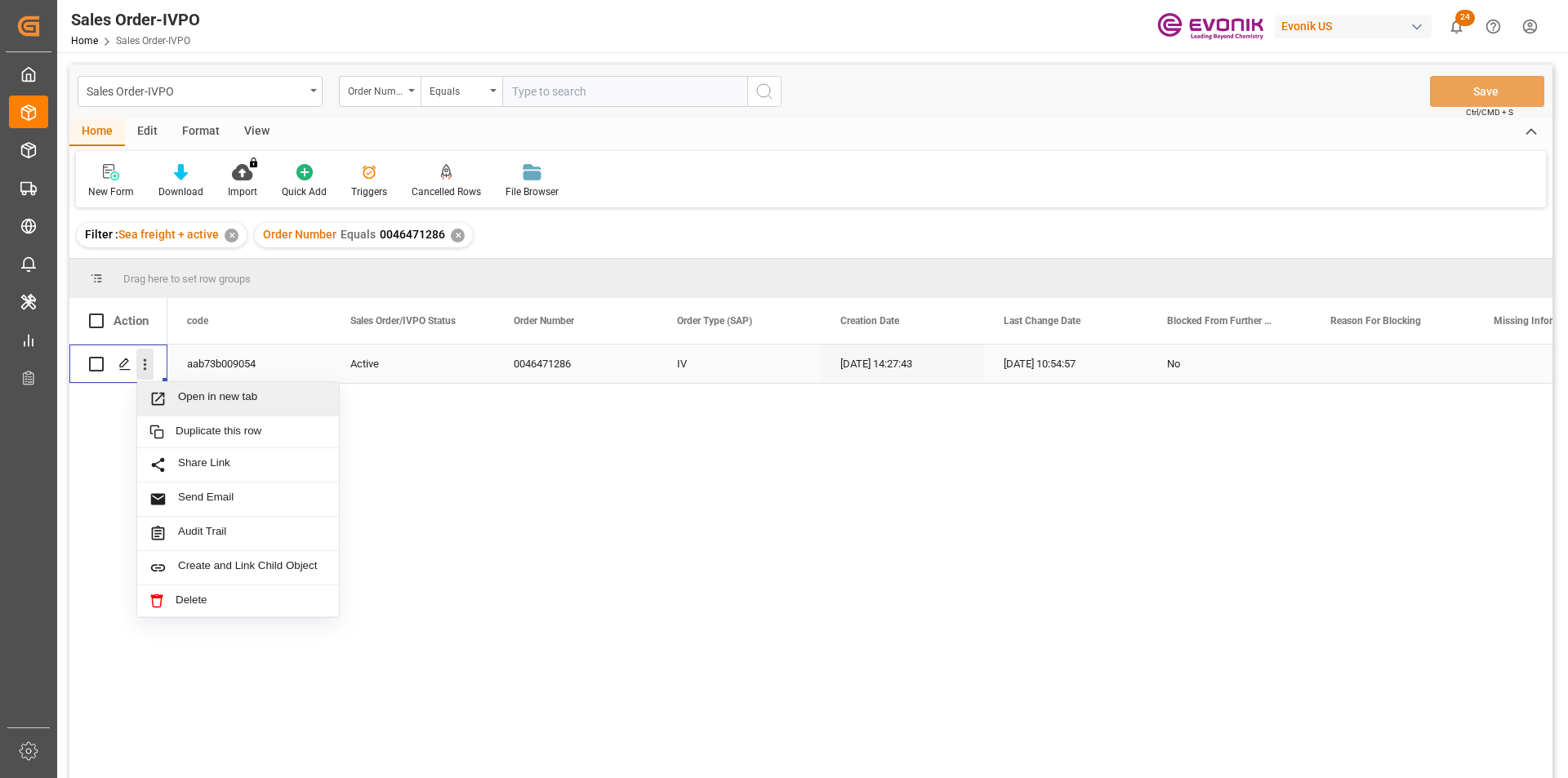
click at [143, 367] on icon "close menu" at bounding box center [145, 364] width 17 height 17
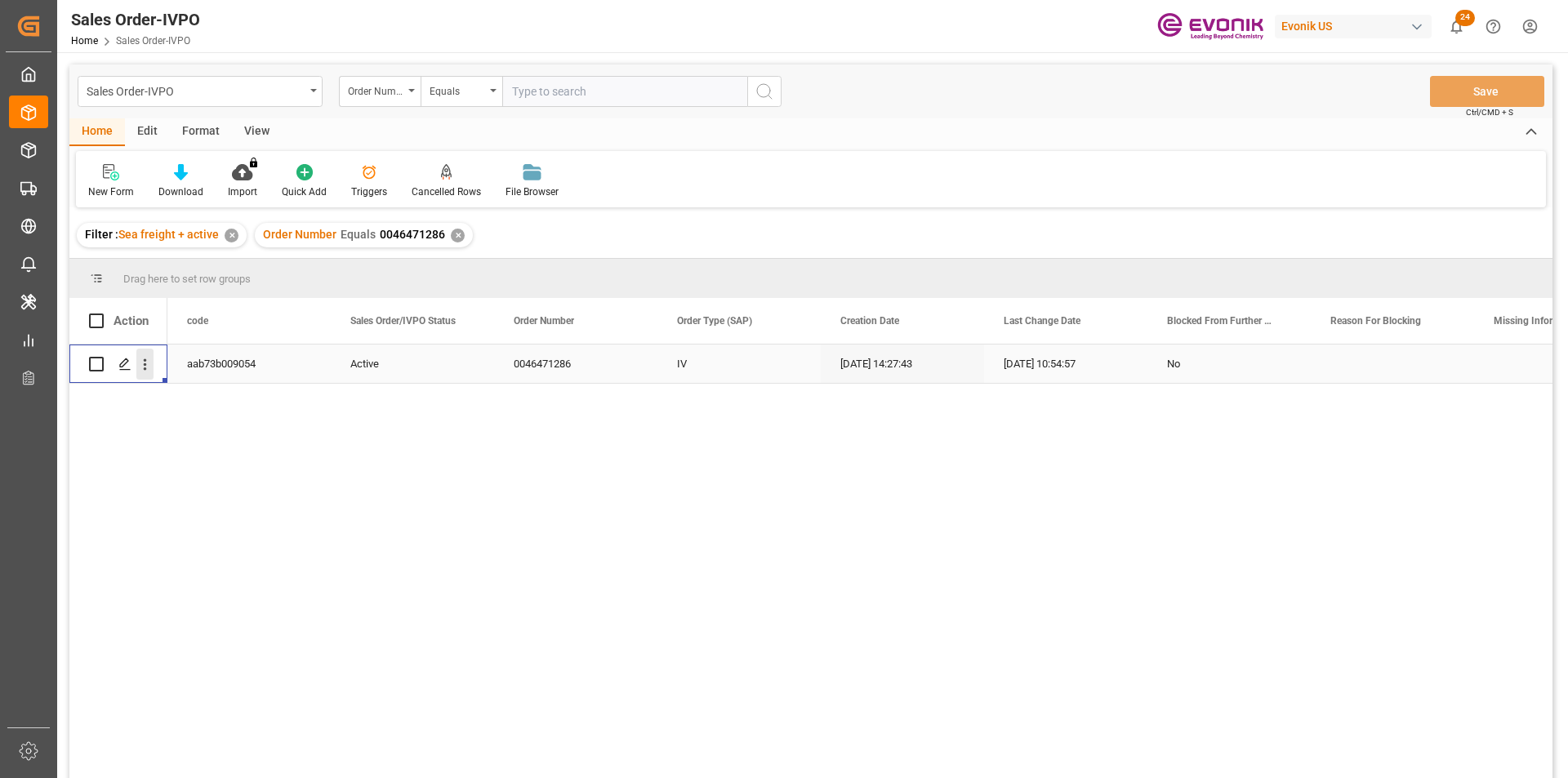
click at [146, 360] on icon "open menu" at bounding box center [145, 364] width 17 height 17
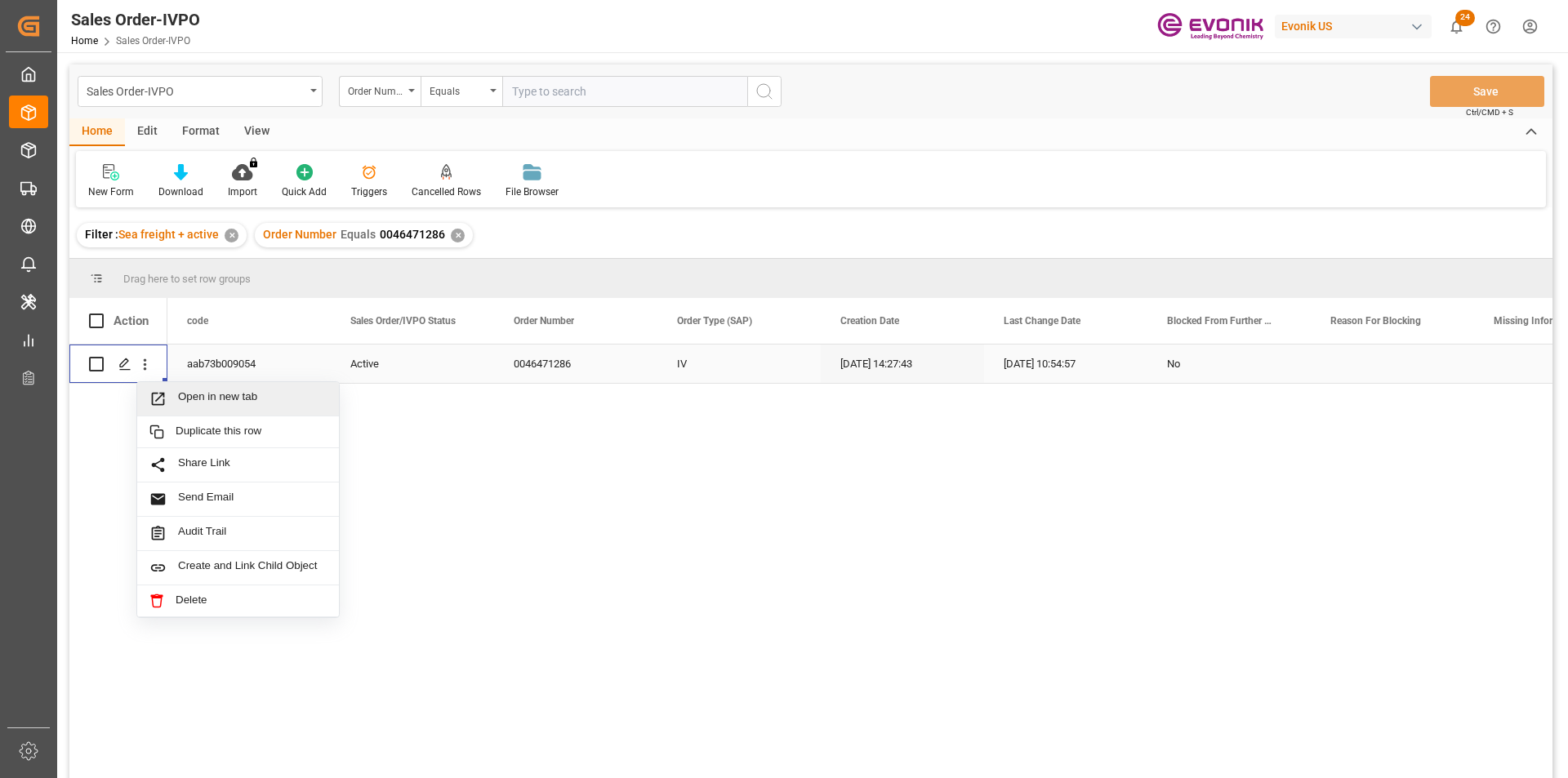
click at [241, 396] on span "Open in new tab" at bounding box center [253, 398] width 149 height 17
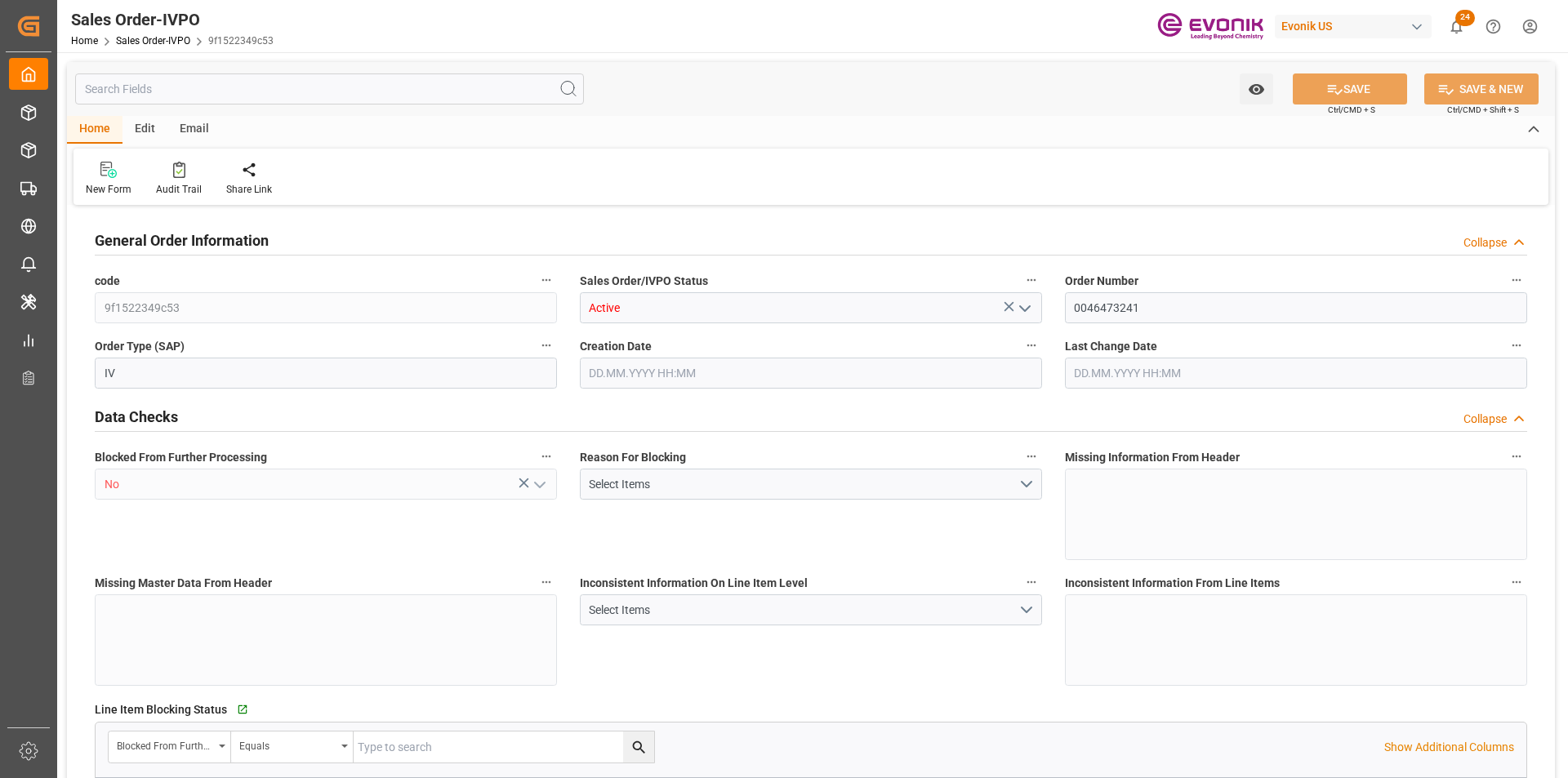
type input "BRSSZ"
type input "0"
type input "1"
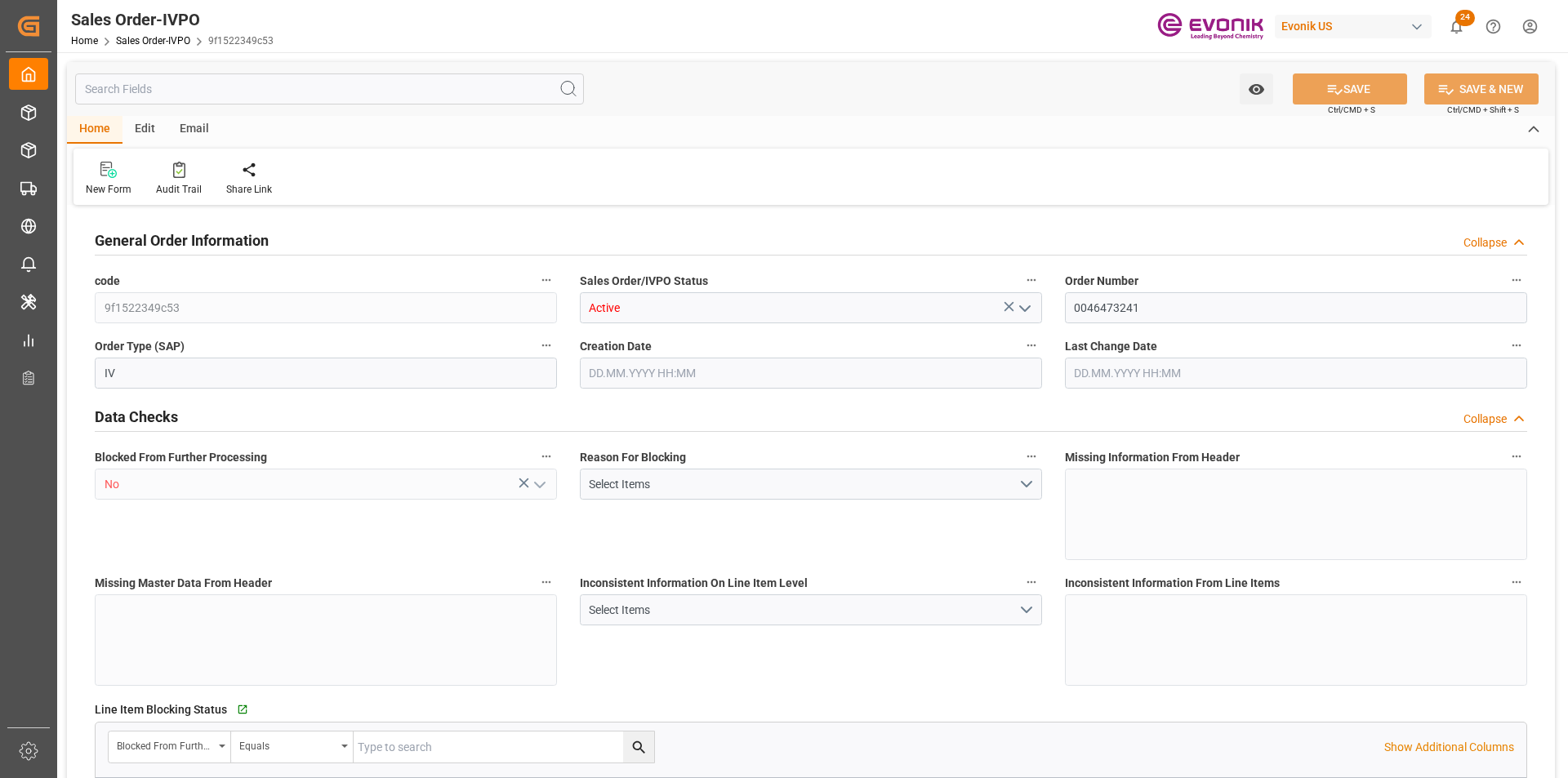
type input "3453.704"
type input "8.4013"
type input "17000"
type input "30"
type input "[DATE] 14:34"
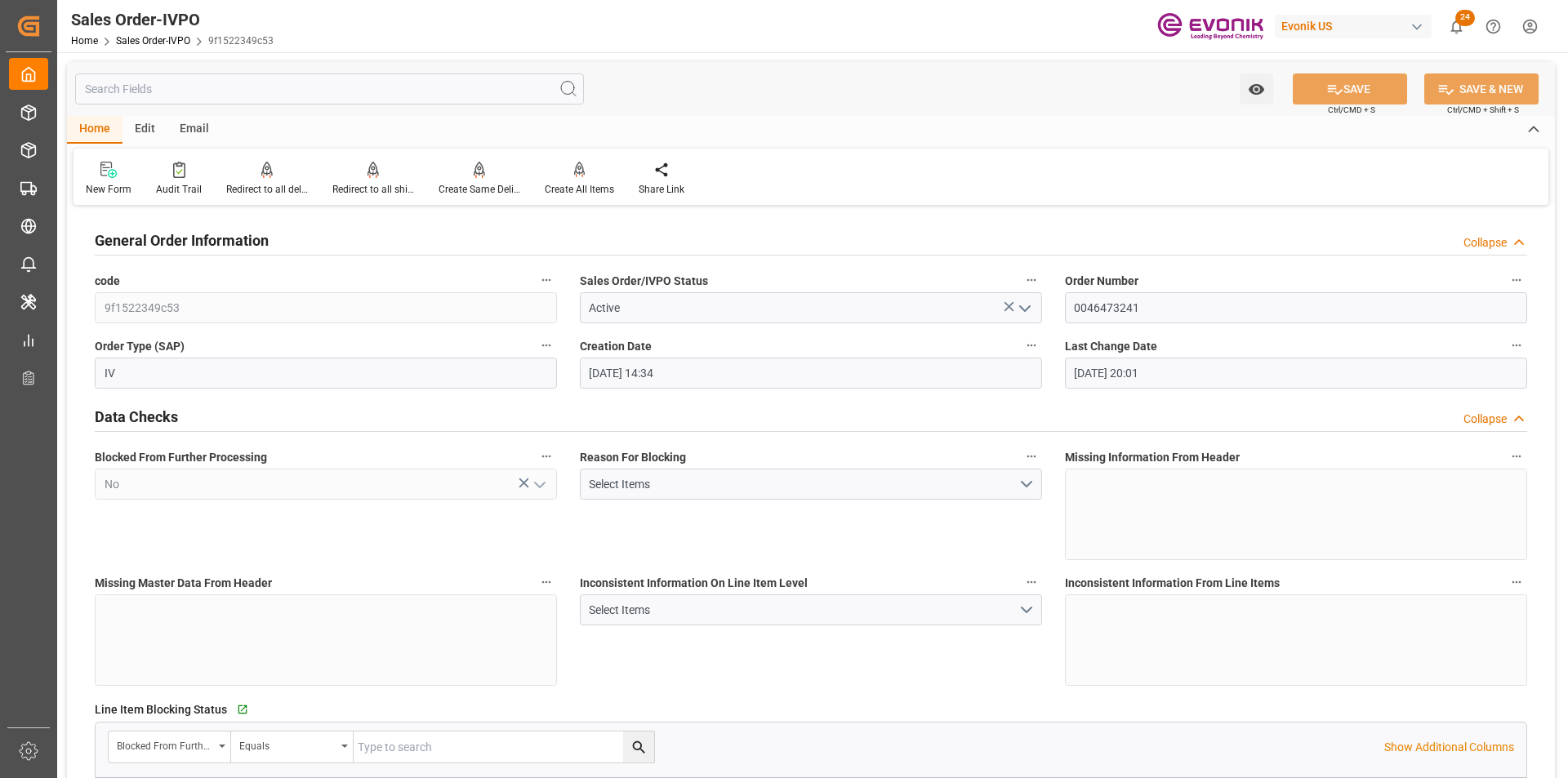
type input "[DATE] 20:01"
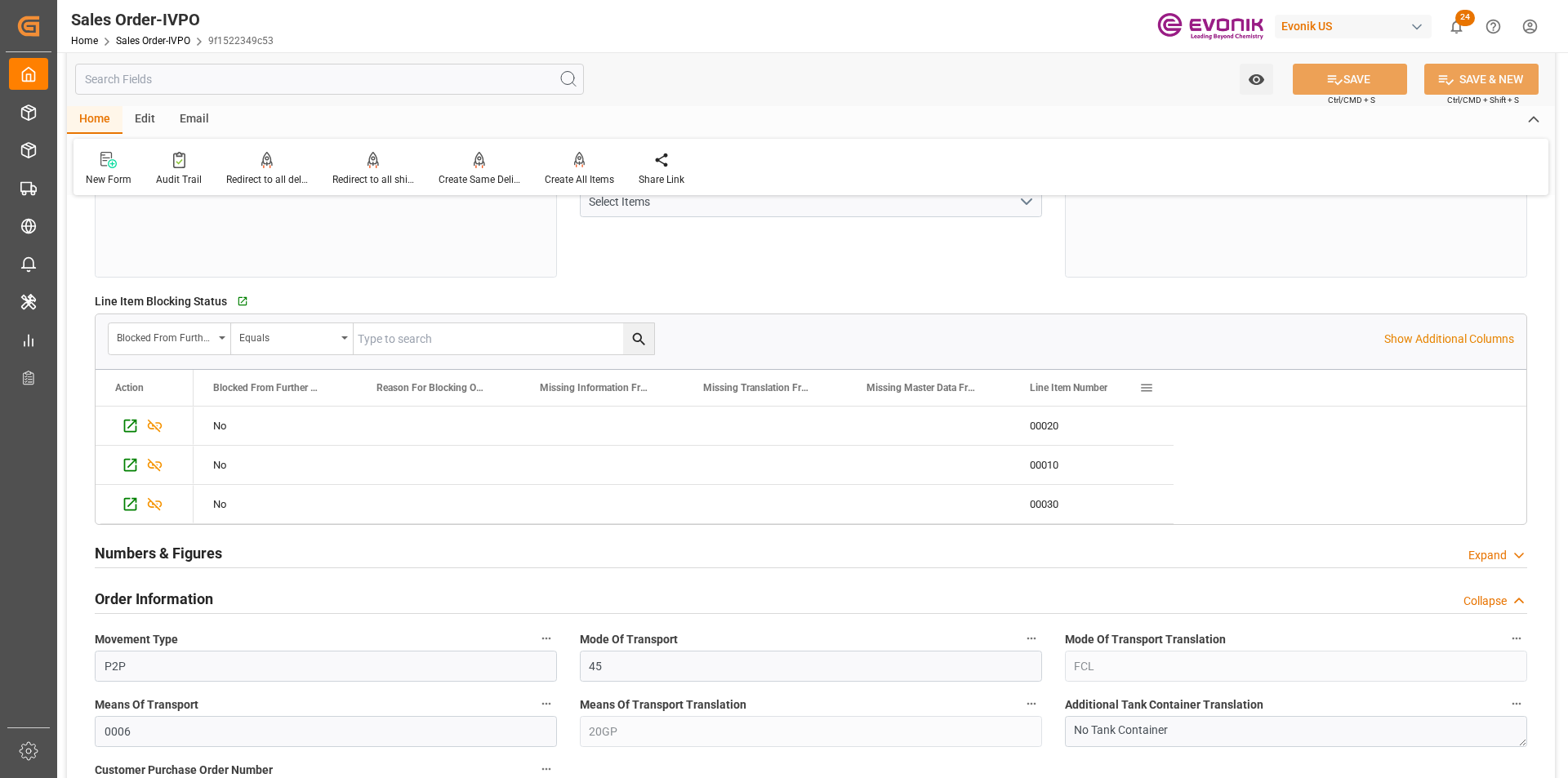
scroll to position [490, 0]
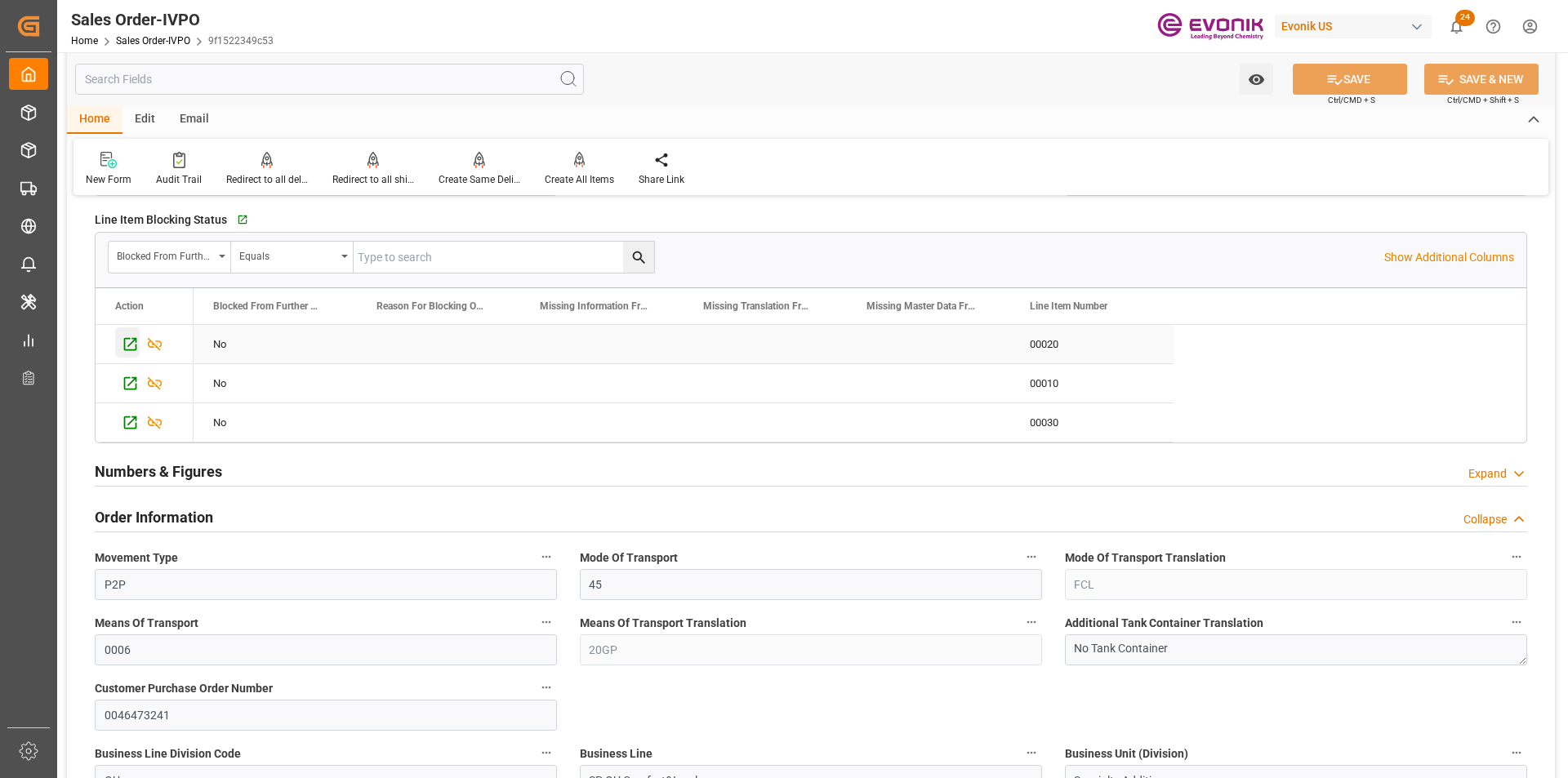
click at [124, 344] on icon "Press SPACE to select this row." at bounding box center [130, 344] width 13 height 13
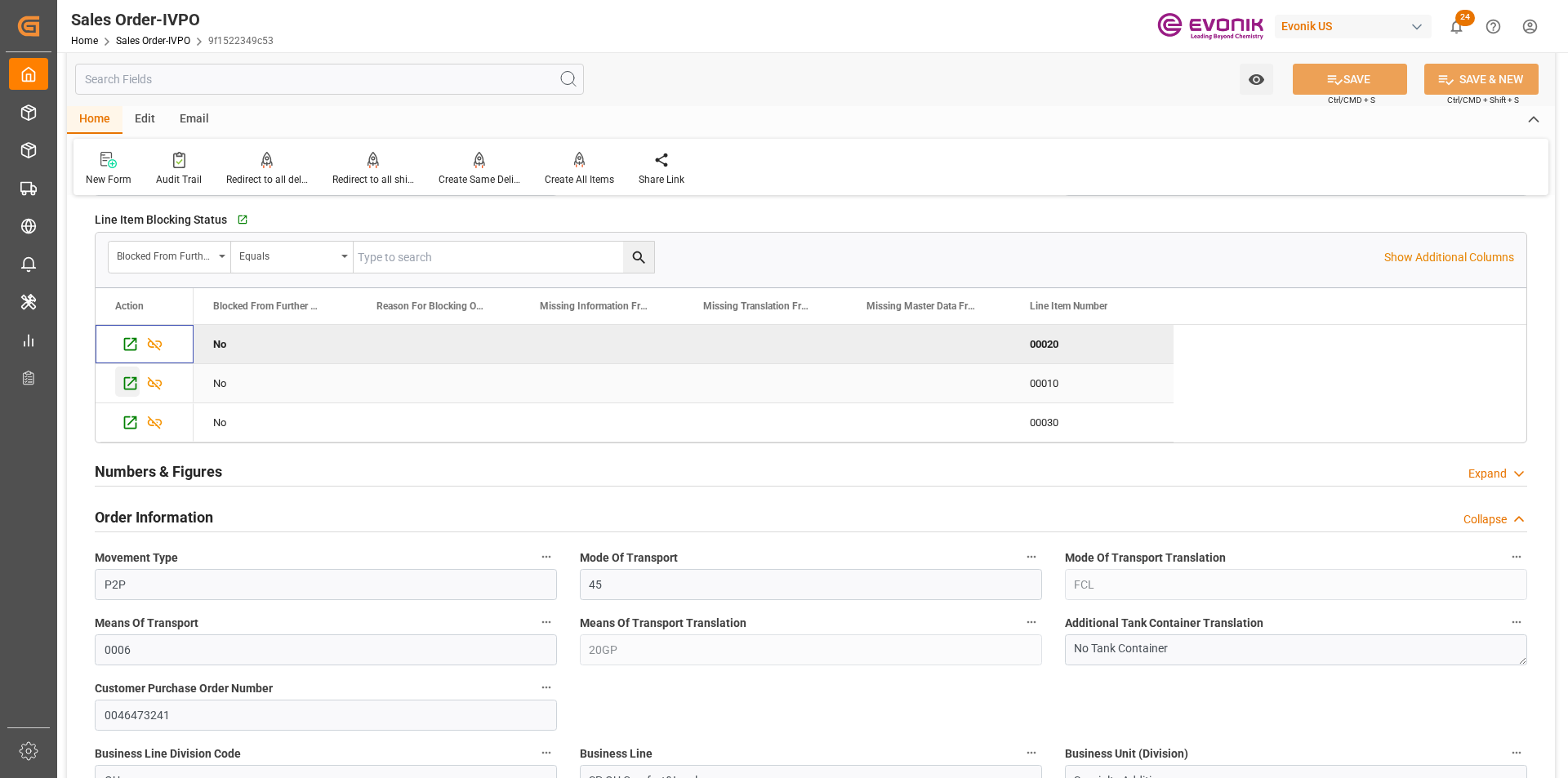
click at [126, 376] on icon "Press SPACE to select this row." at bounding box center [130, 383] width 17 height 17
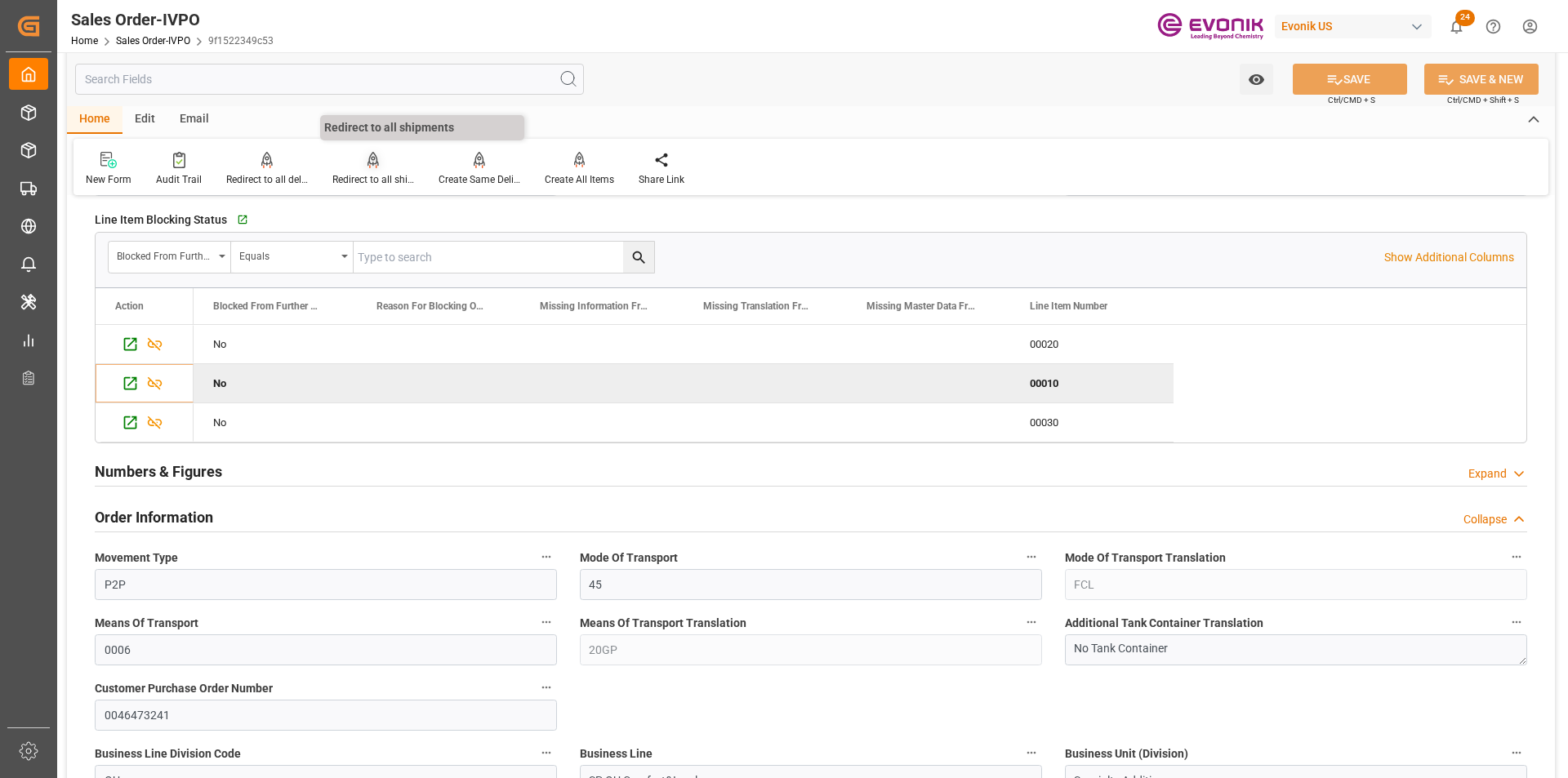
click at [371, 176] on div "Redirect to all shipments" at bounding box center [373, 179] width 81 height 15
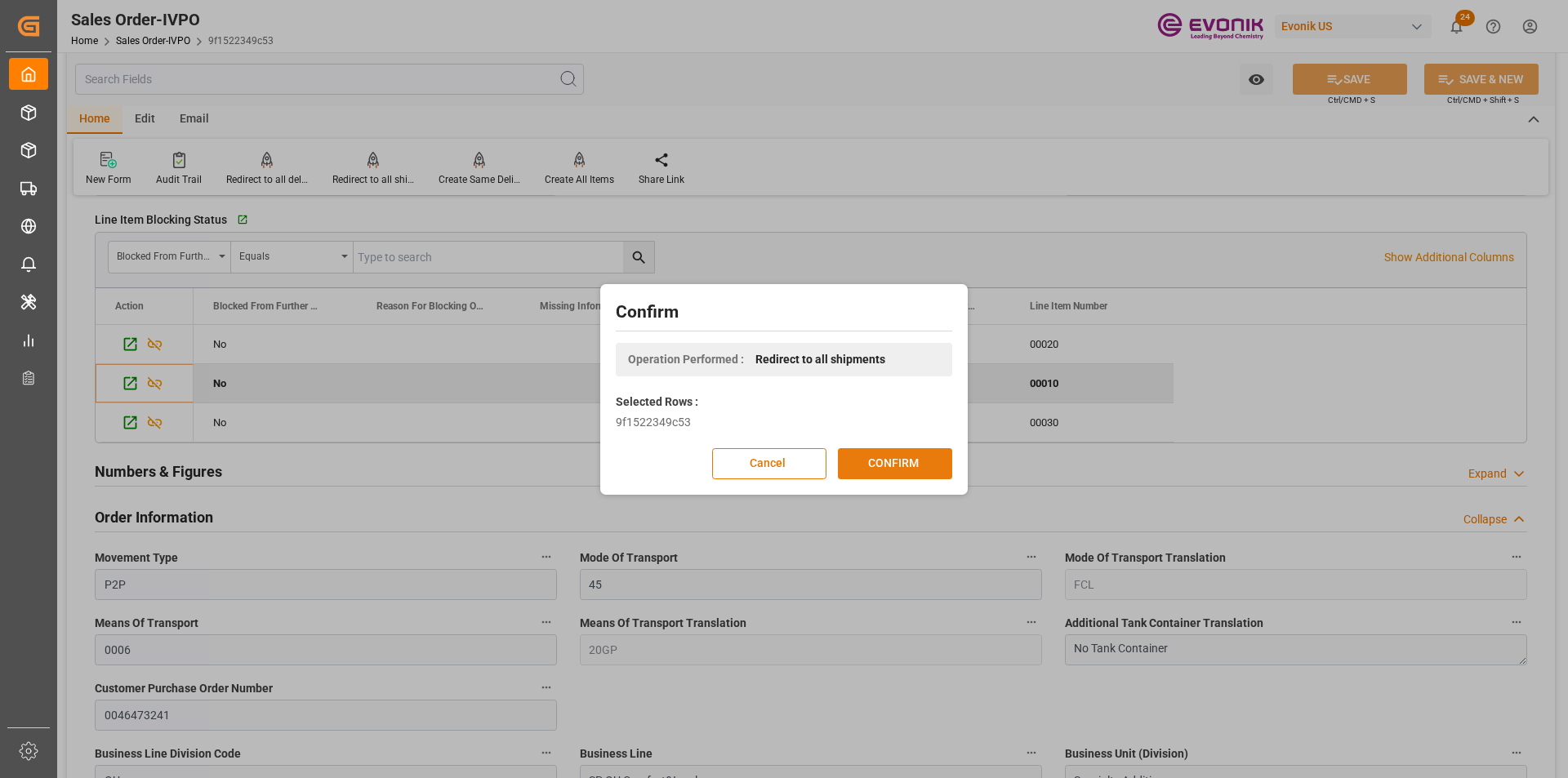
click at [916, 471] on button "CONFIRM" at bounding box center [894, 463] width 114 height 31
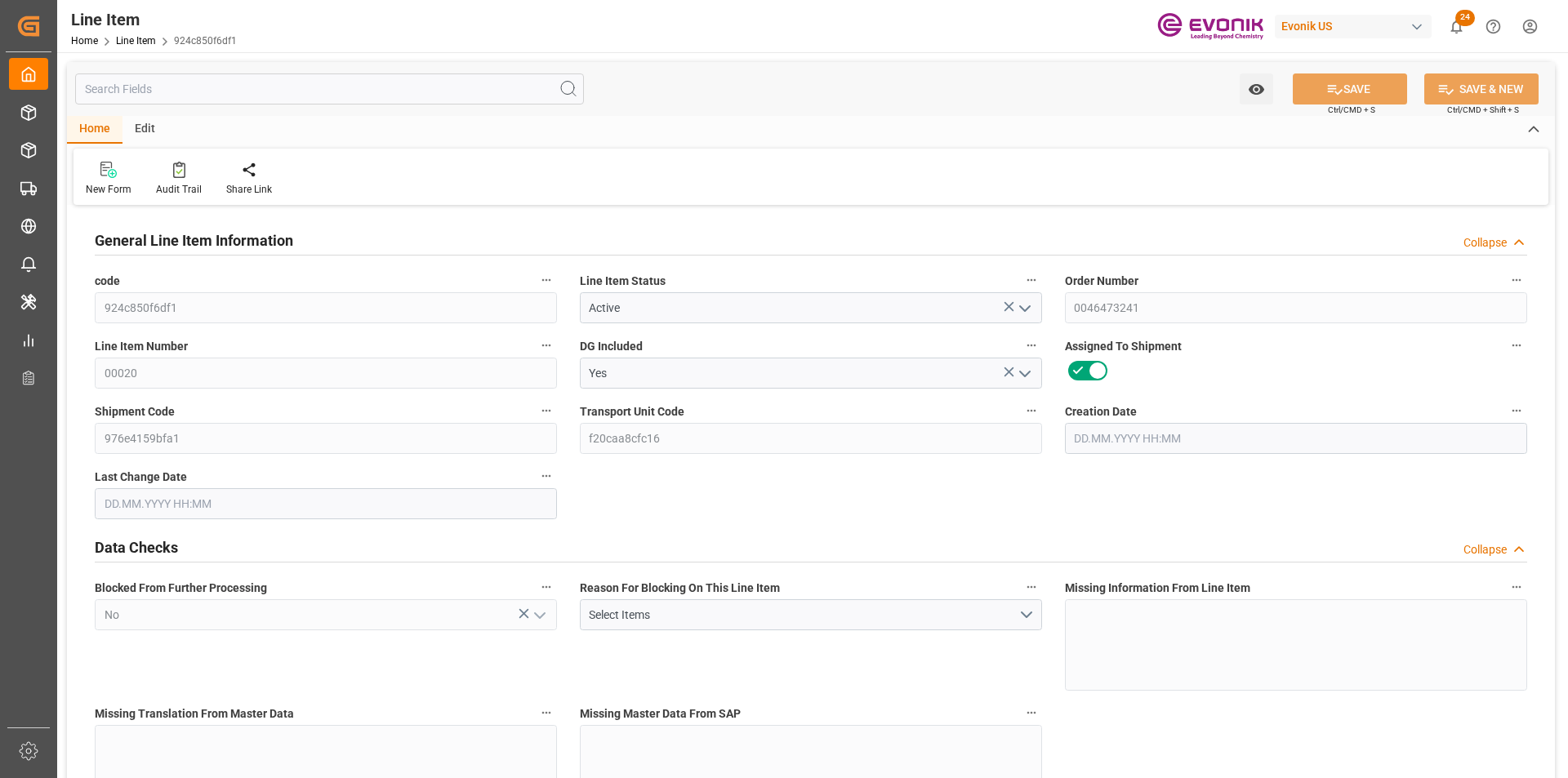
type input "1"
type input "755.424"
type input "688"
type input "1.1503"
type input "4"
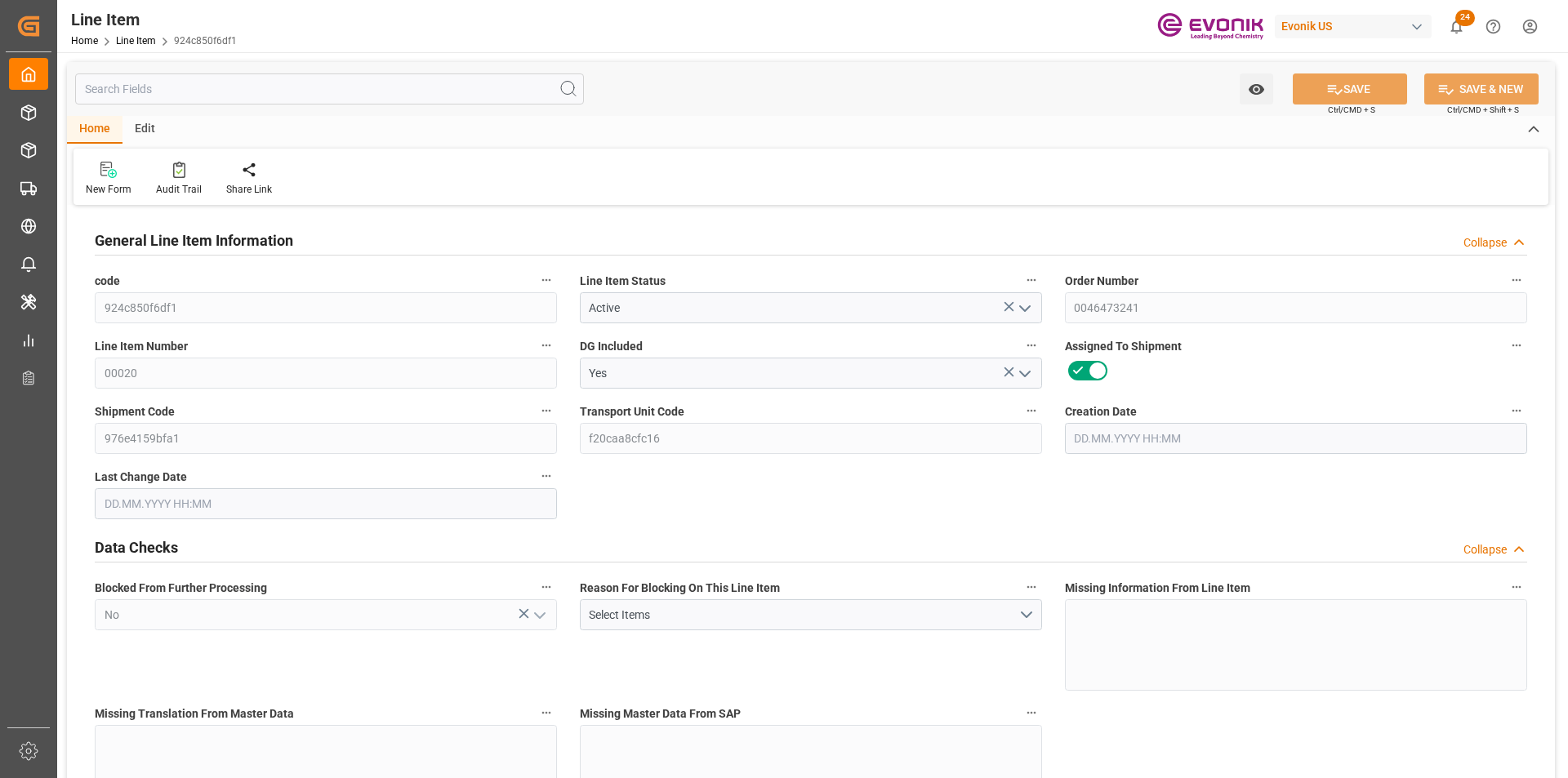
type input "10347.52"
type input "4"
type input "688"
type input "755.424"
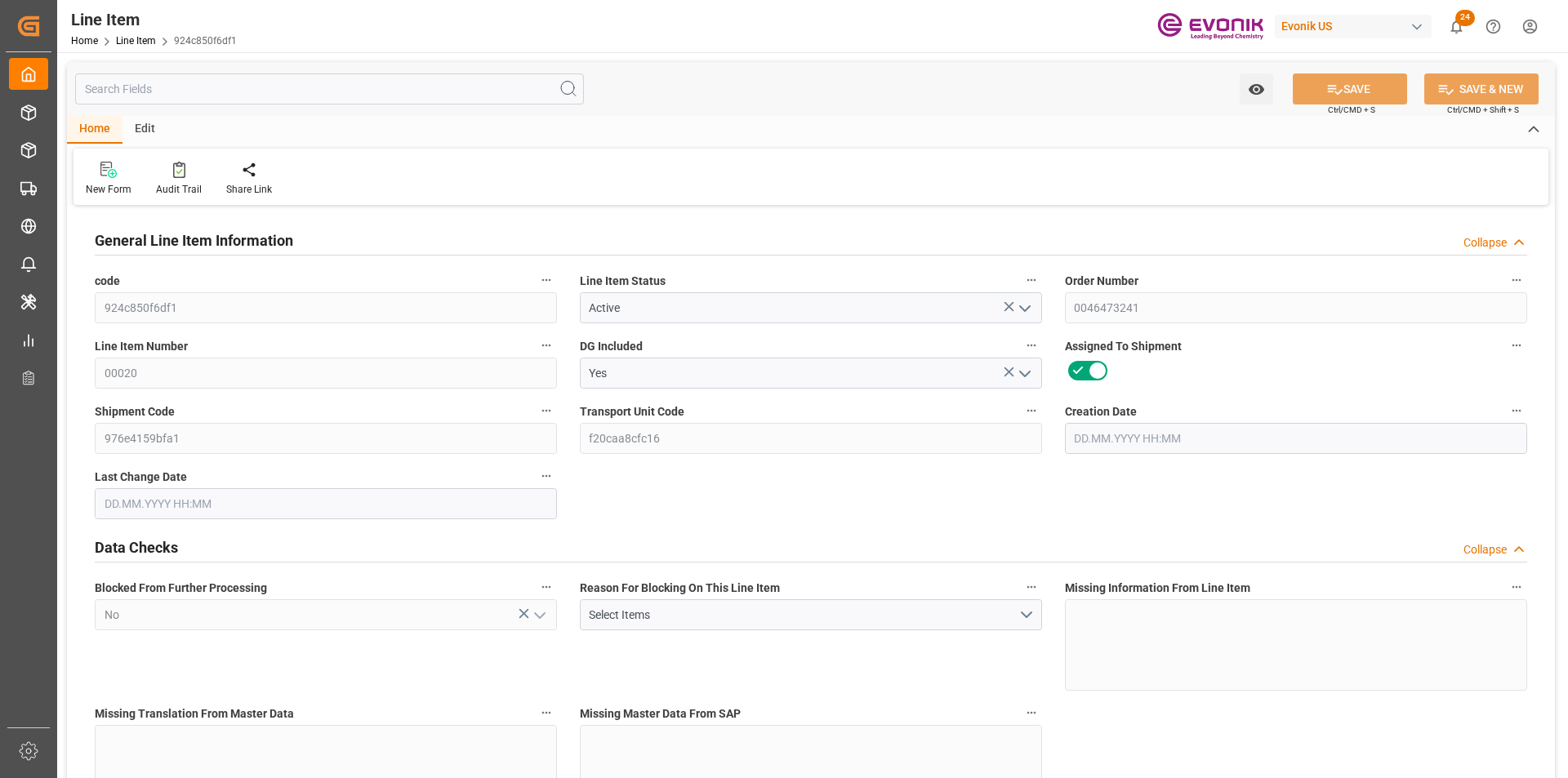
type input "775.424"
type input "688"
type input "1.1503"
type input "1150.336"
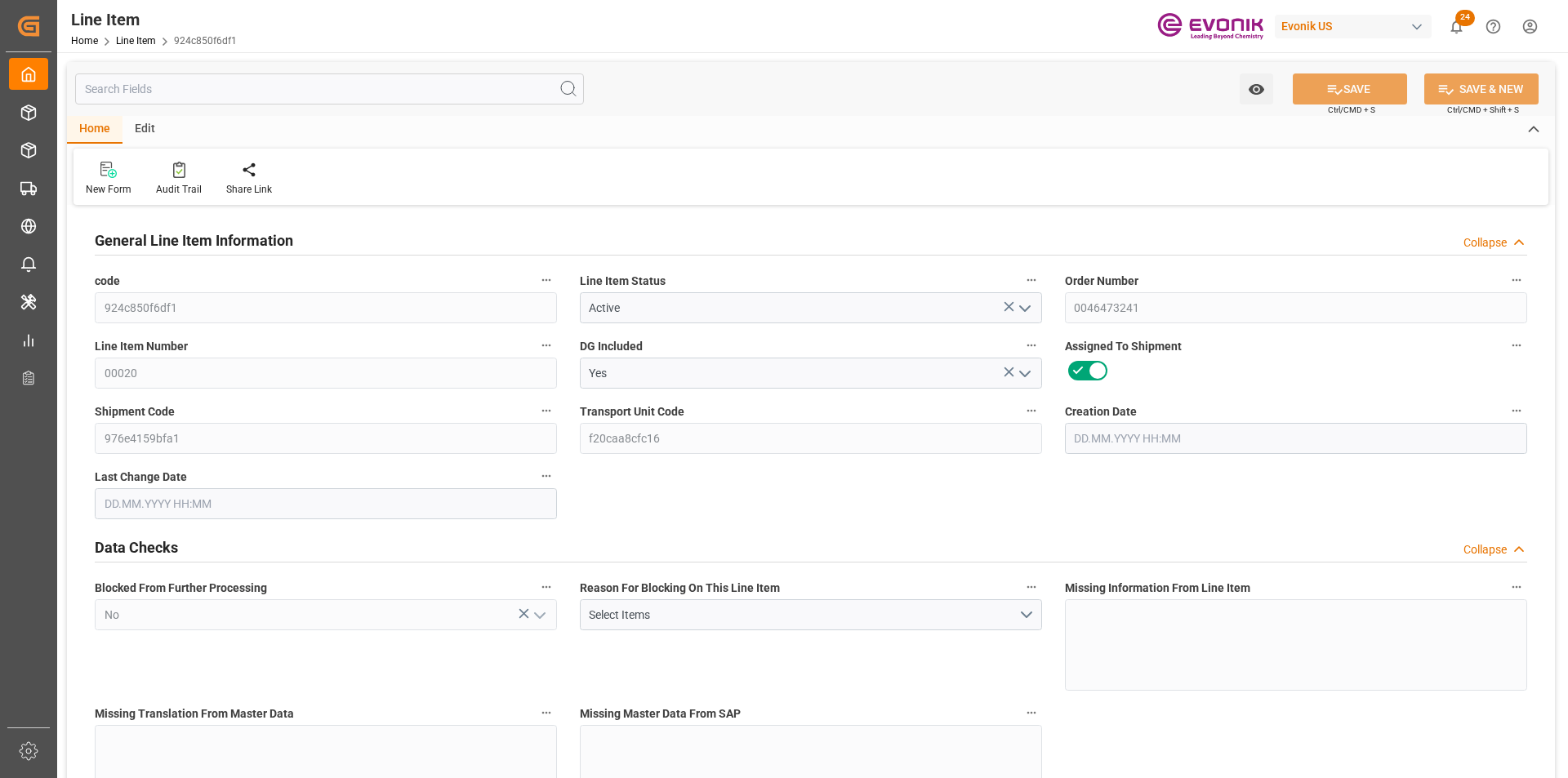
type input "4"
type input "755.424"
type input "688"
type input "1.1503"
type input "12.09.2025 14:34"
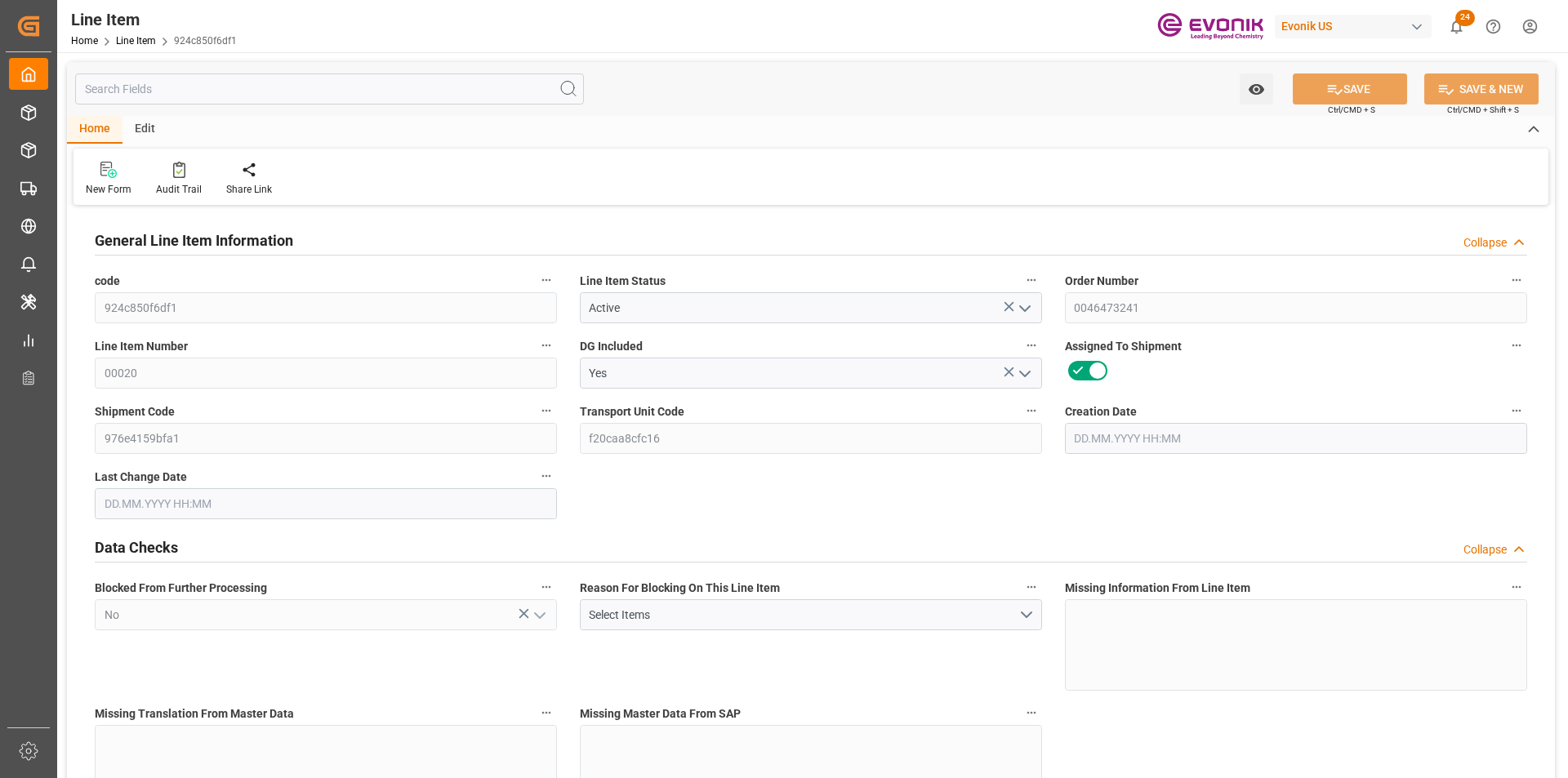
type input "13.10.2025 20:01"
type input "16.11.2025"
type input "15.10.2025"
type input "20.10.2025"
type input "15.10.2025"
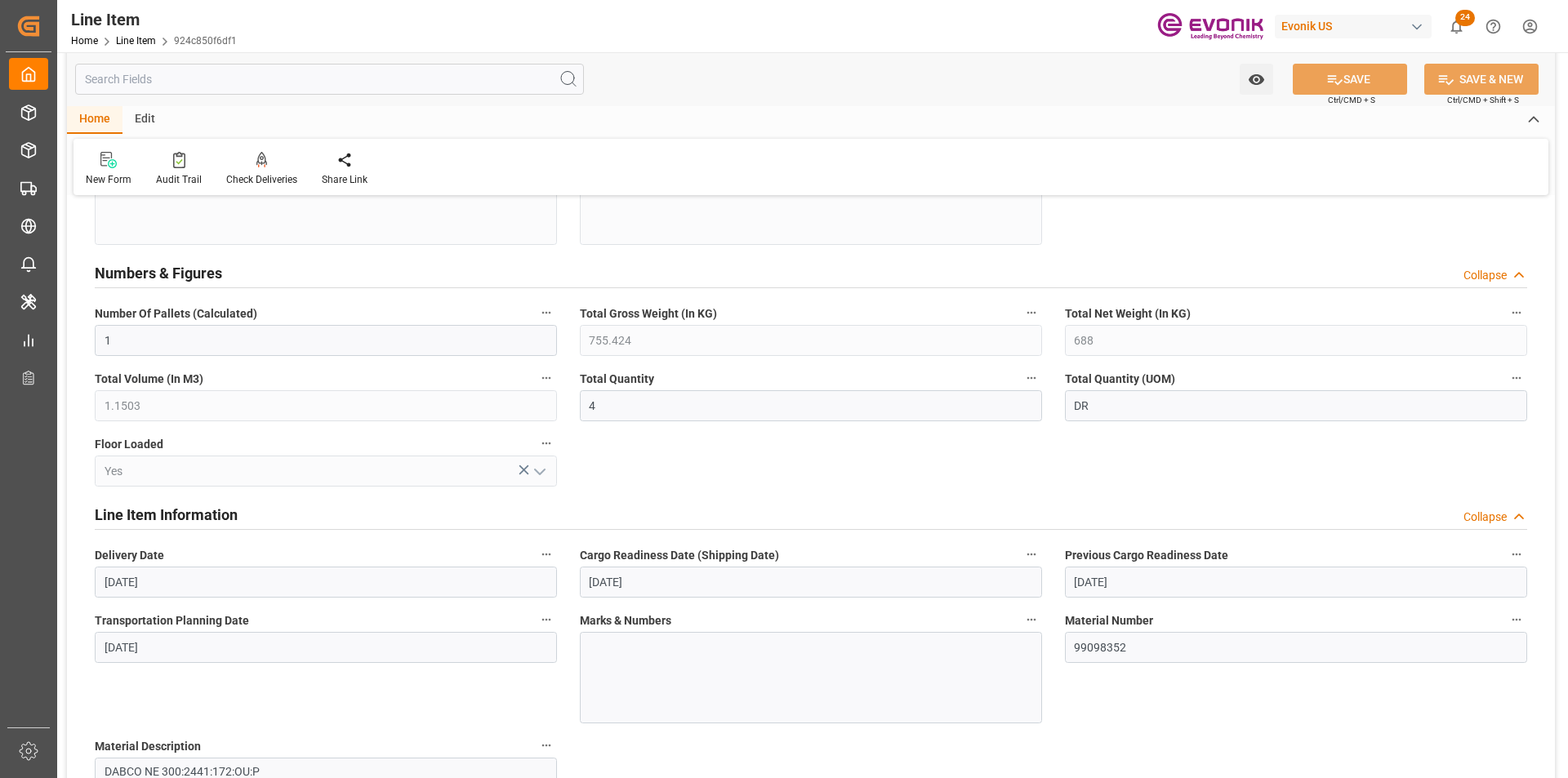
scroll to position [653, 0]
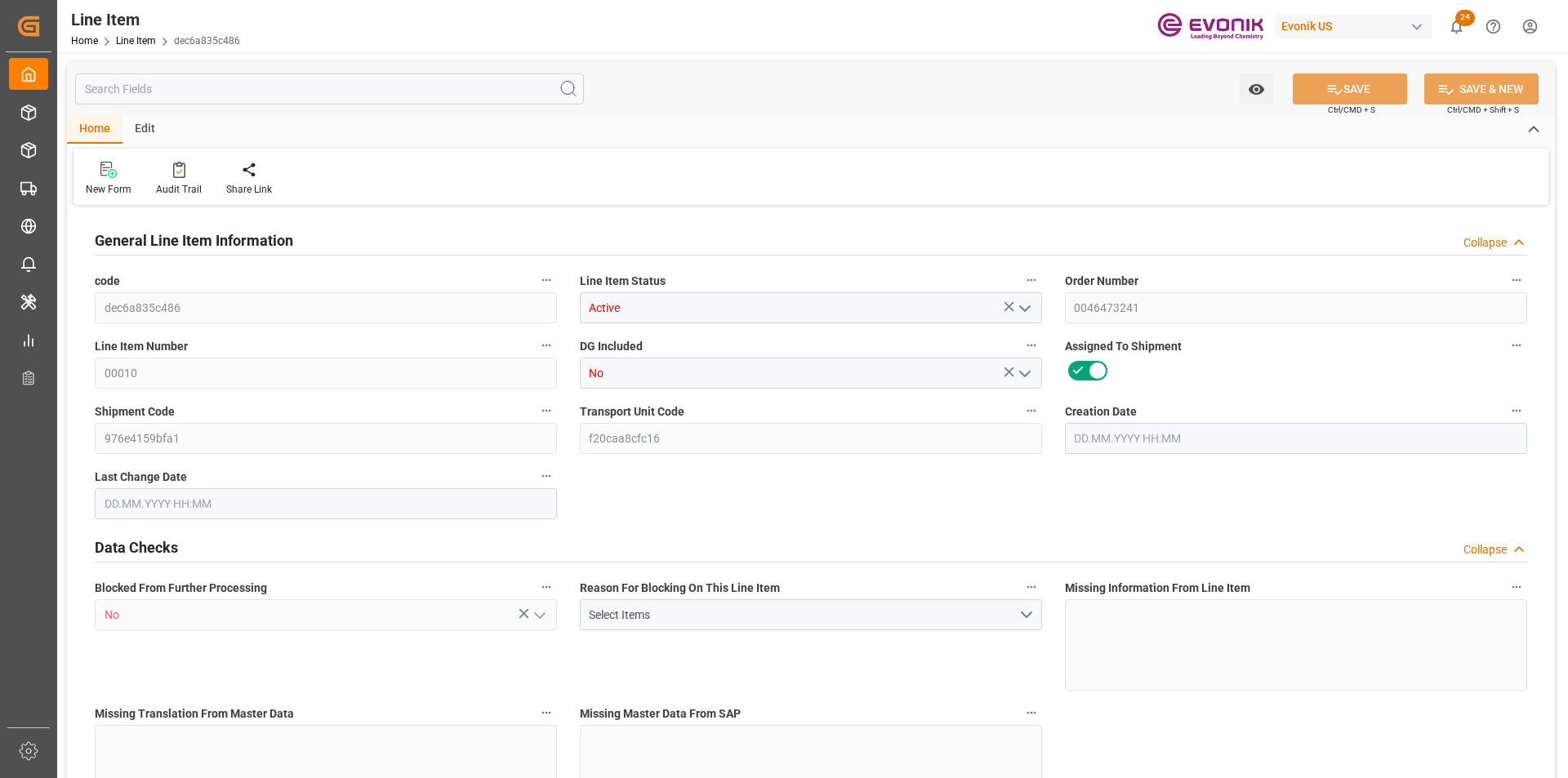
type input "2"
type input "1103.64"
type input "1020"
type input "1.5147"
type input "5"
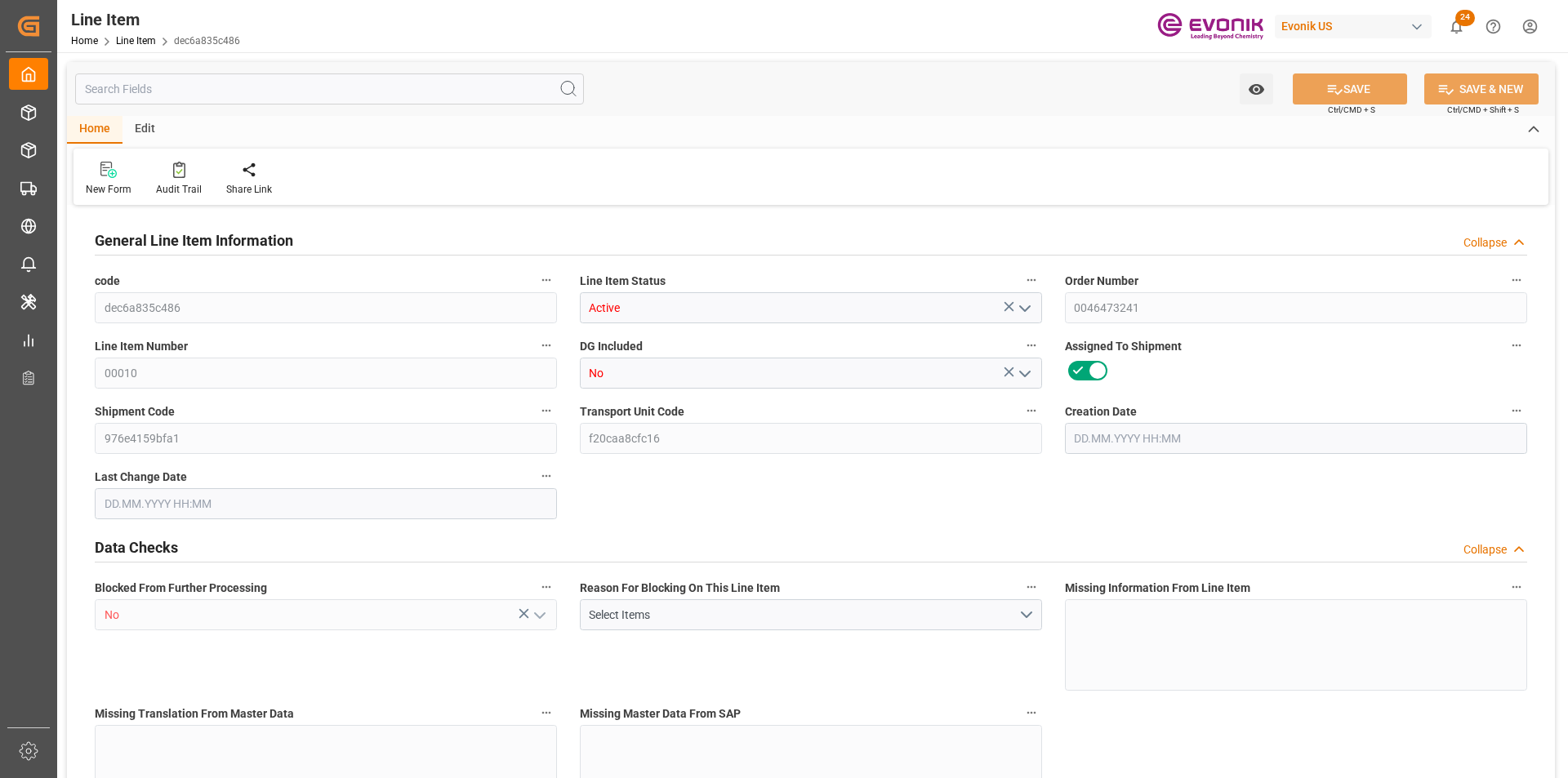
type input "7038"
type input "5"
type input "1020"
type input "1103.64"
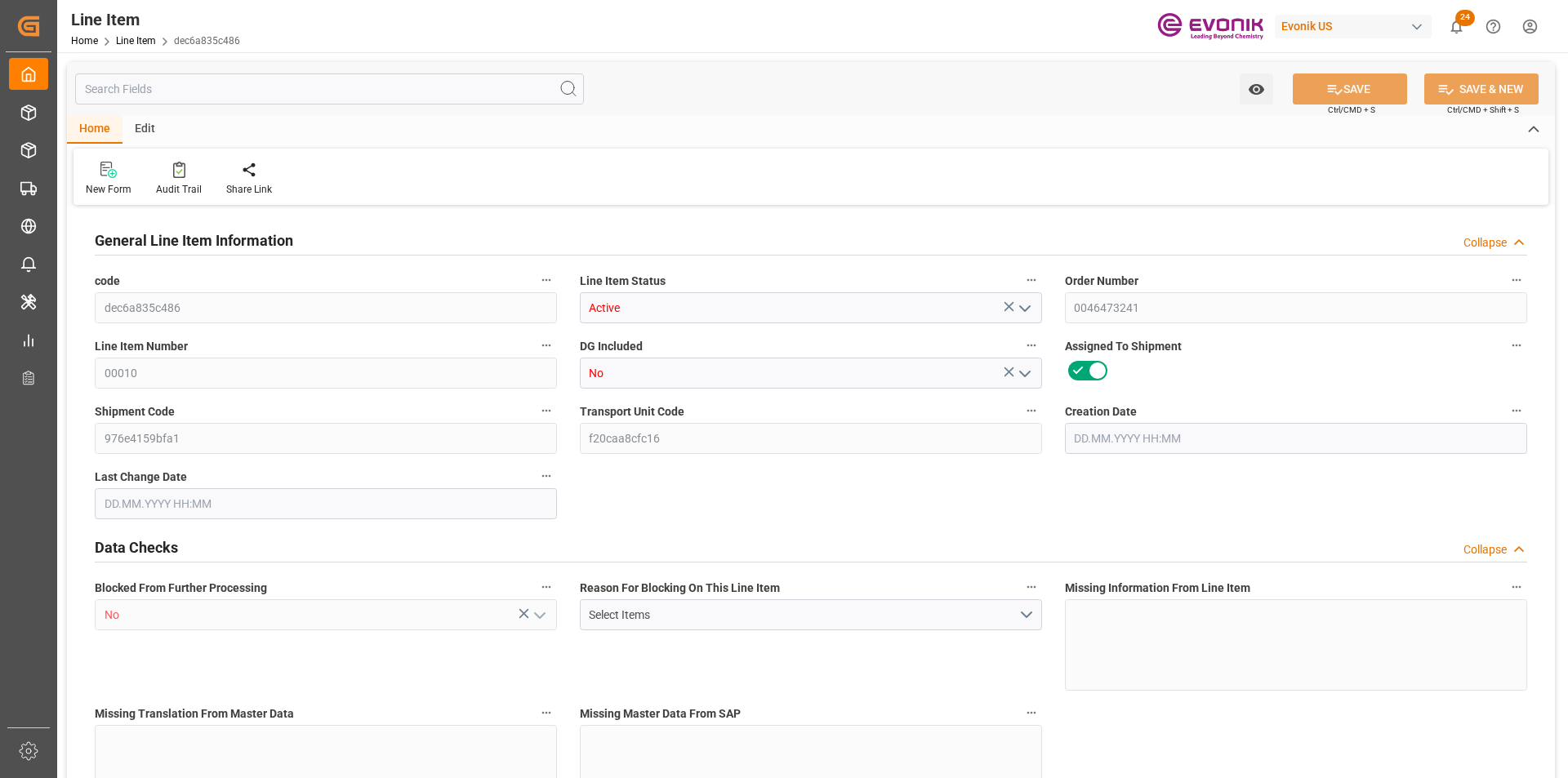
type input "1143.64"
type input "1020"
type input "1.5147"
type input "1514.7"
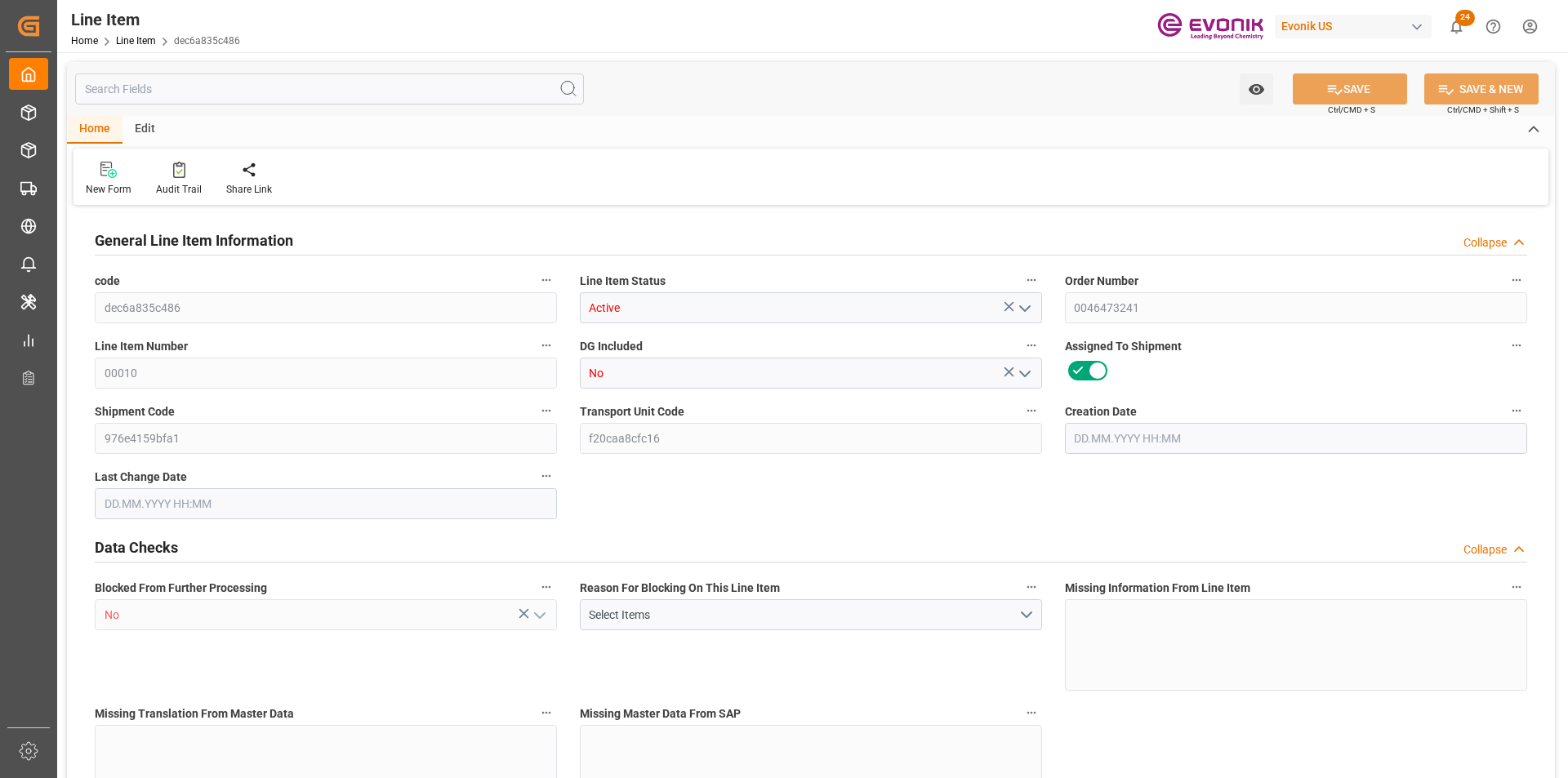
type input "5"
type input "1103.64"
type input "1020"
type input "1.5147"
type input "[DATE] 14:34"
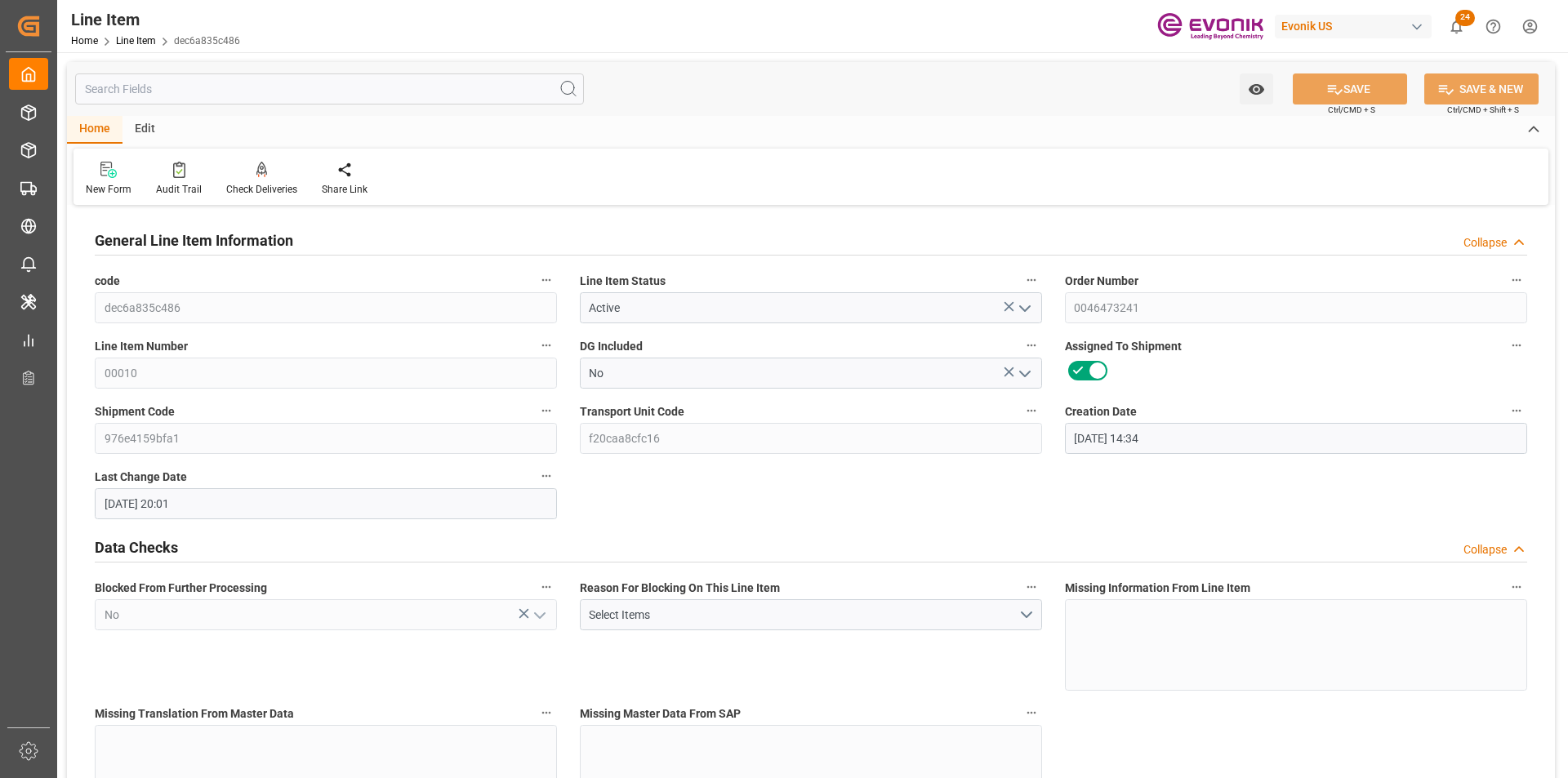
type input "[DATE] 20:01"
type input "[DATE]"
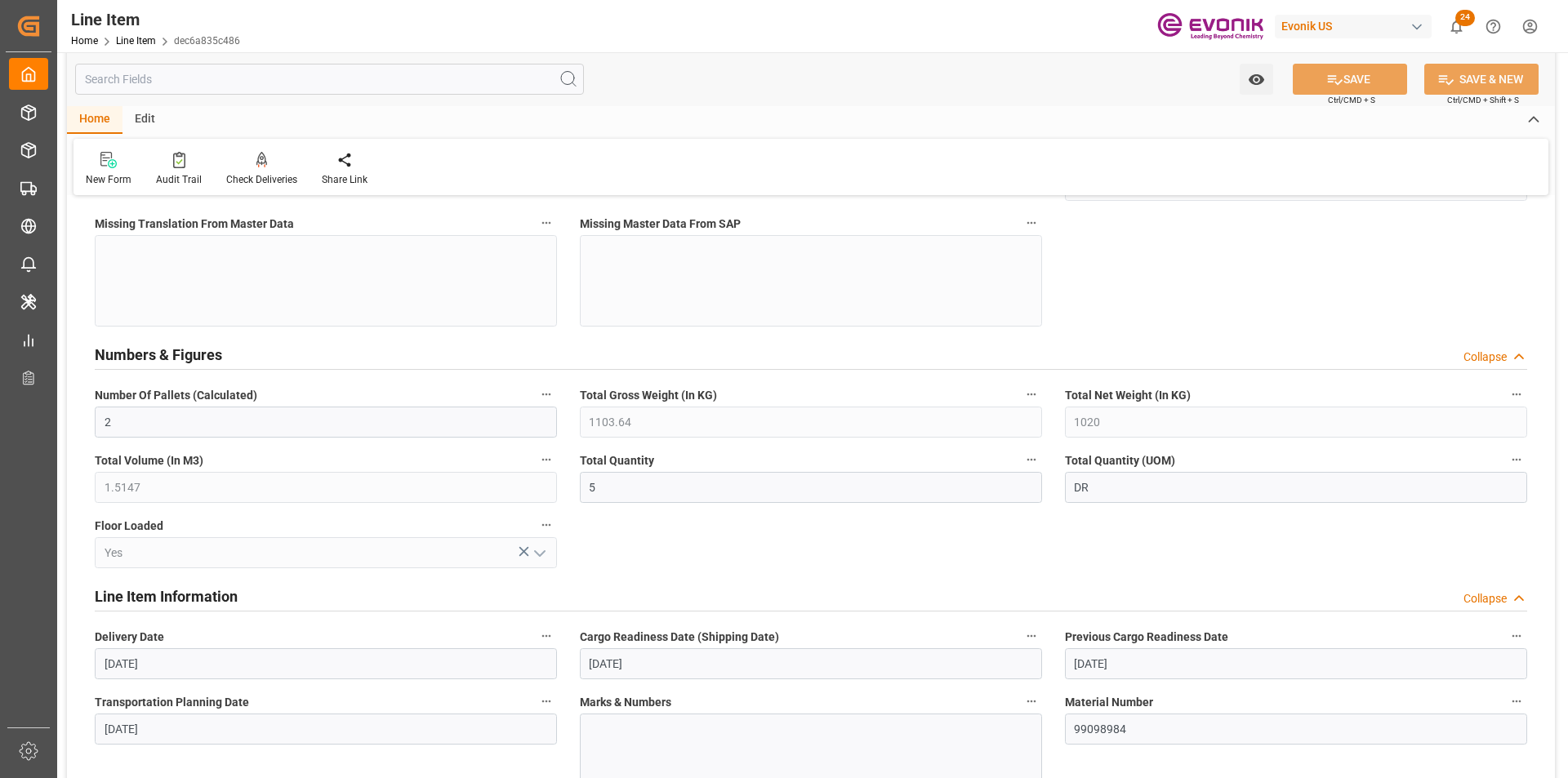
scroll to position [653, 0]
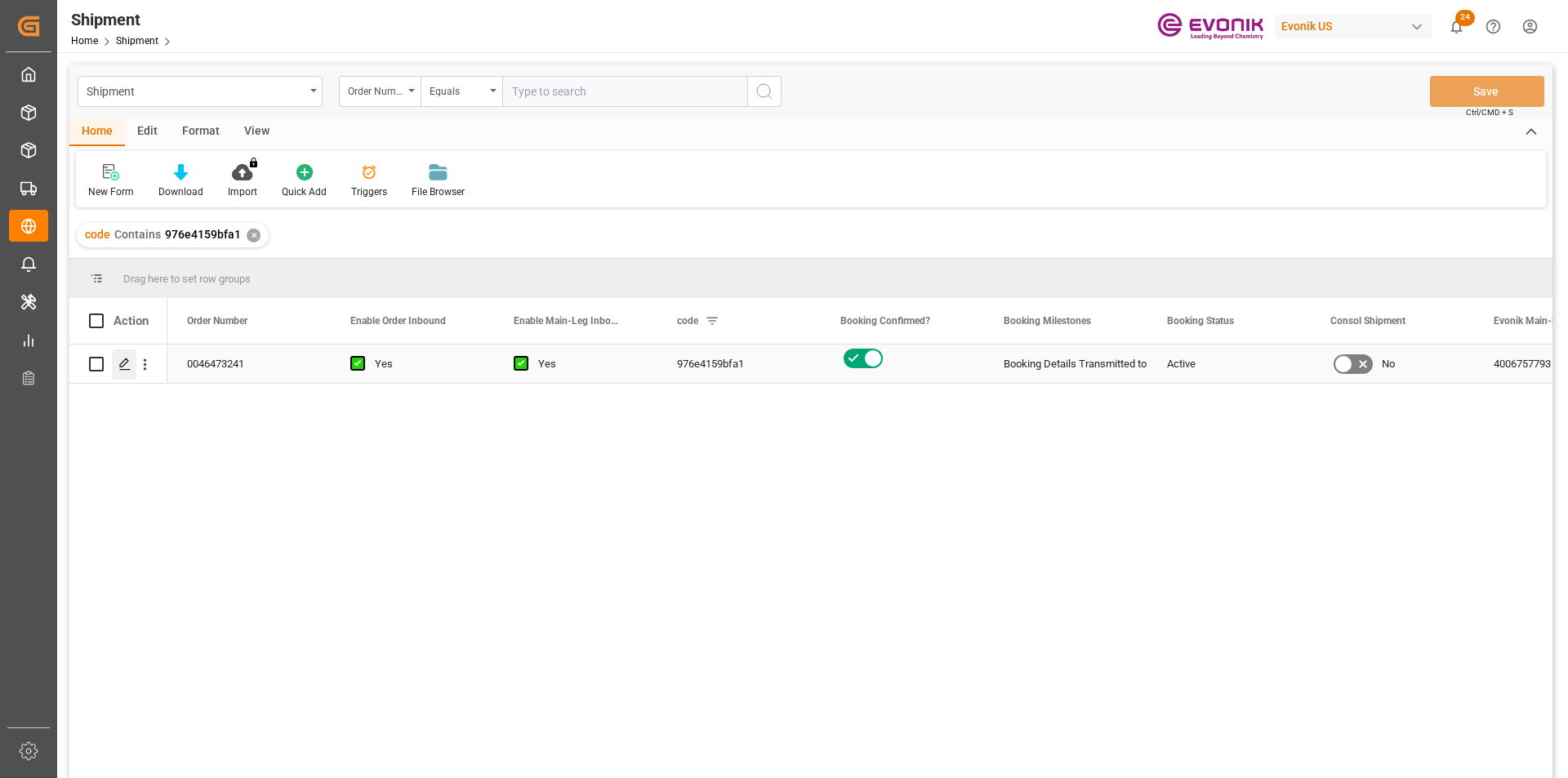
click at [123, 360] on icon "Press SPACE to select this row." at bounding box center [124, 364] width 13 height 13
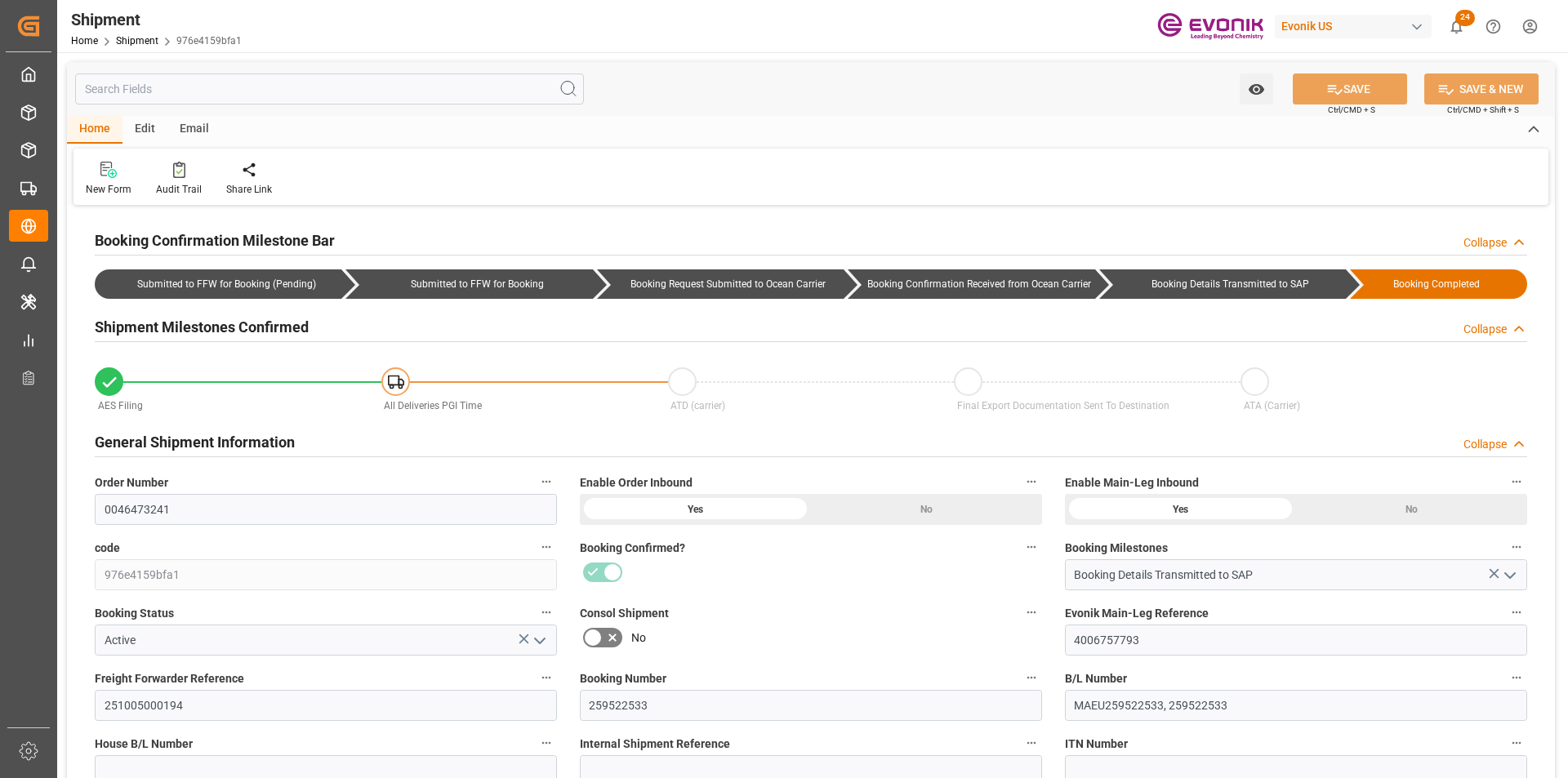
type input "USHOU"
type input "BRSSZ"
type input "9632480"
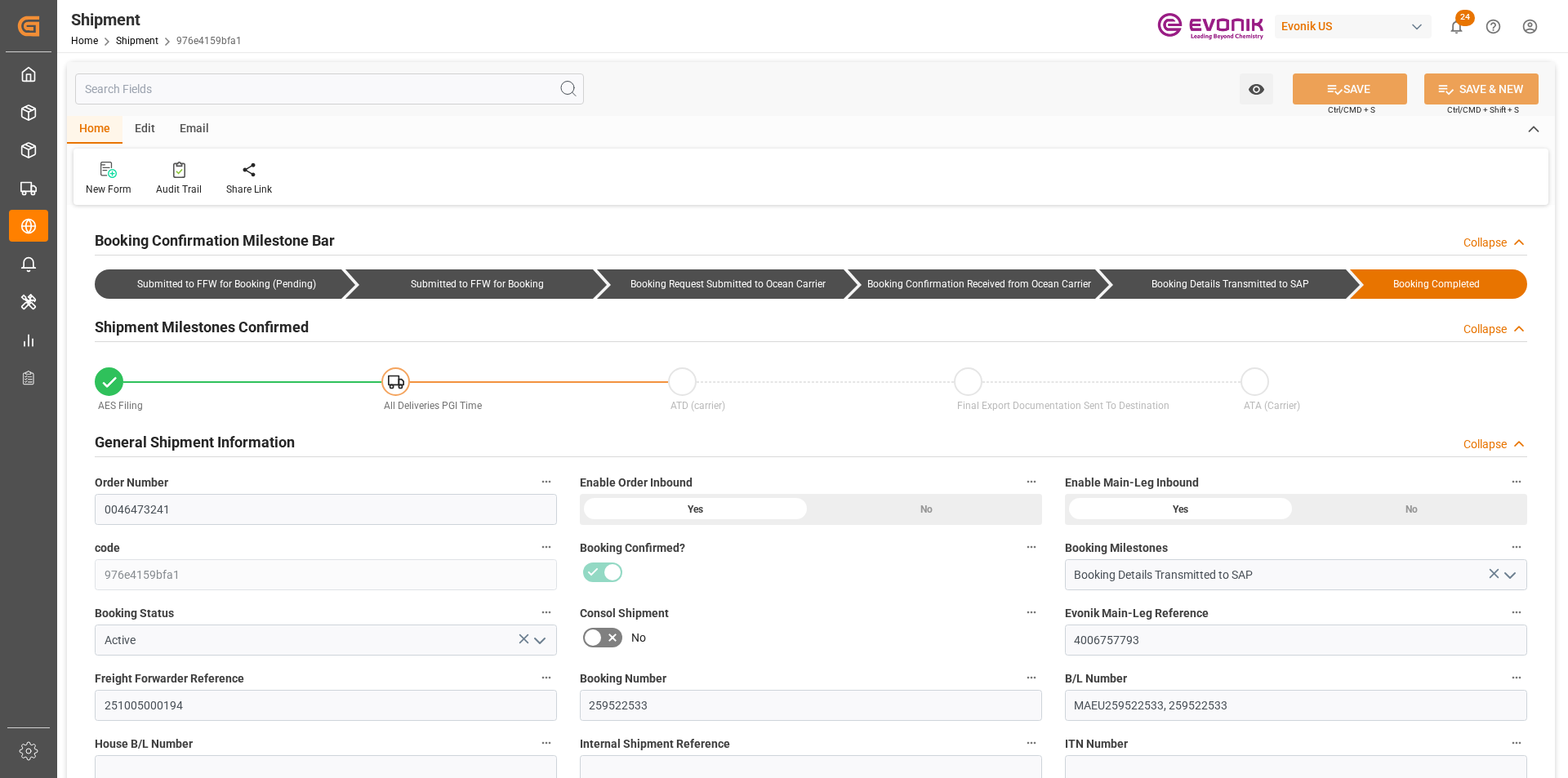
type input "27.10.2025 00:00"
type input "16.11.2025 00:00"
type input "21.10.2025 16:00"
type input "20.10.2025 16:00"
type input "15.10.2025 00:00"
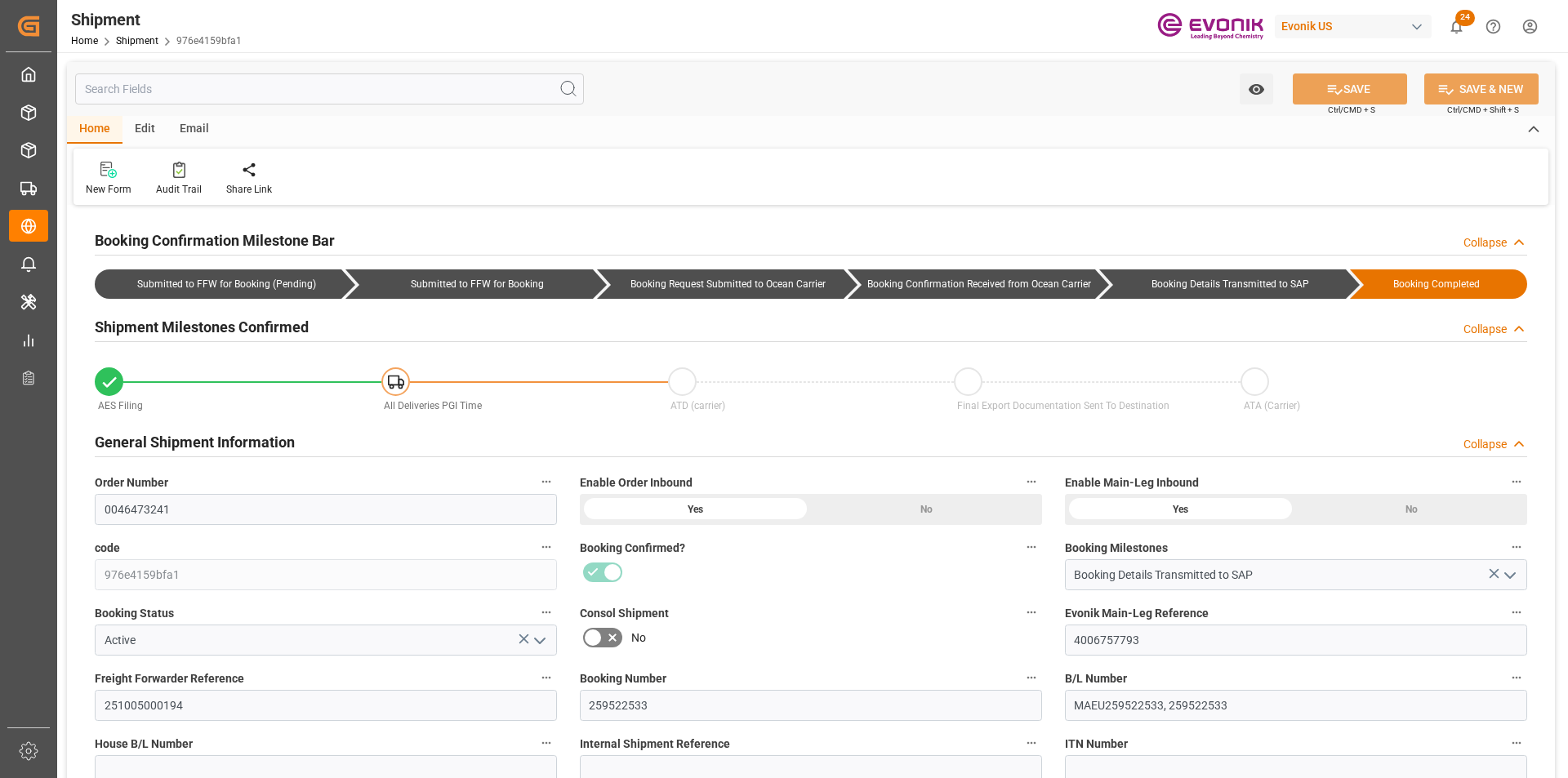
type input "21.10.2025 16:00"
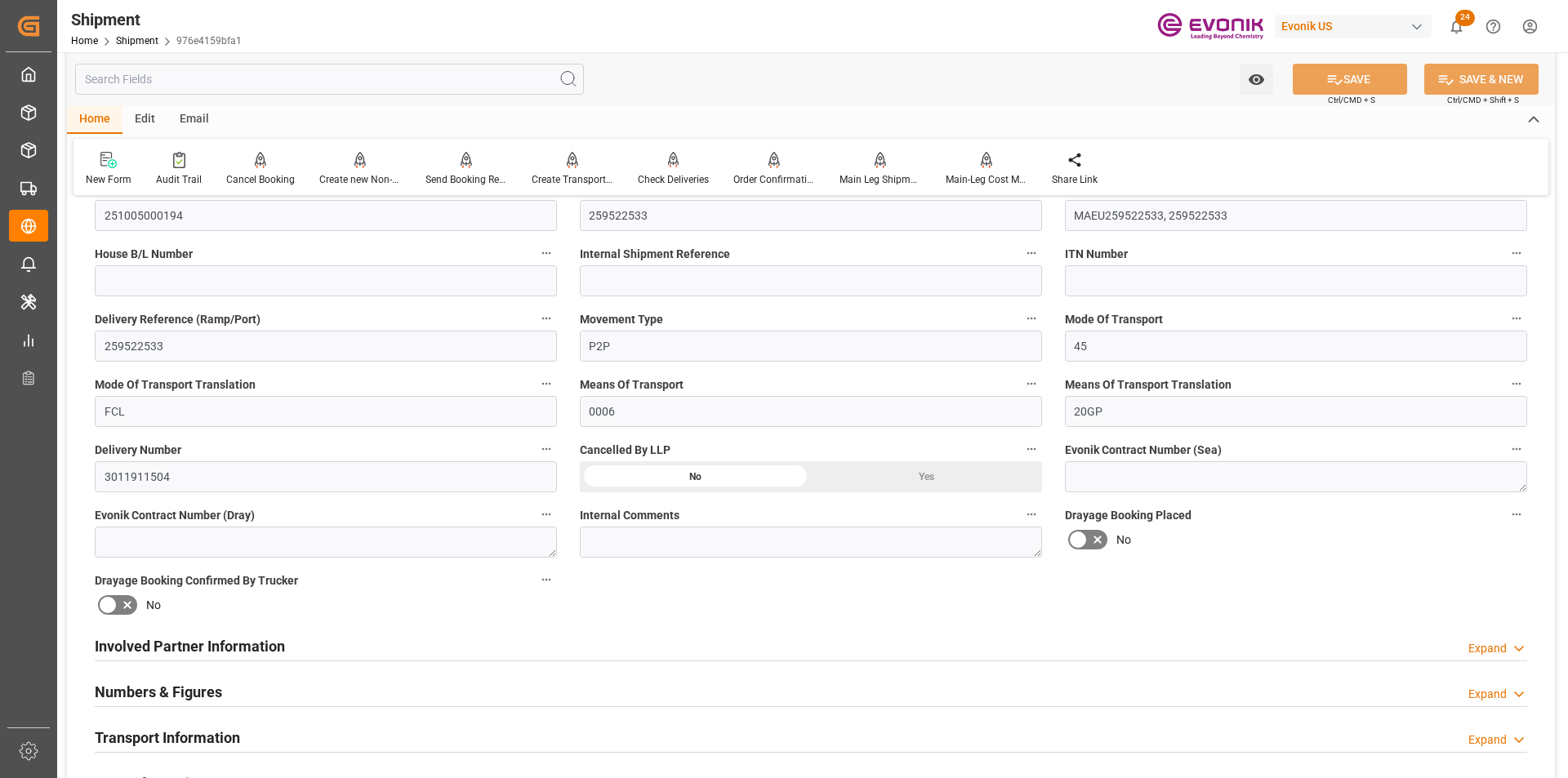
scroll to position [735, 0]
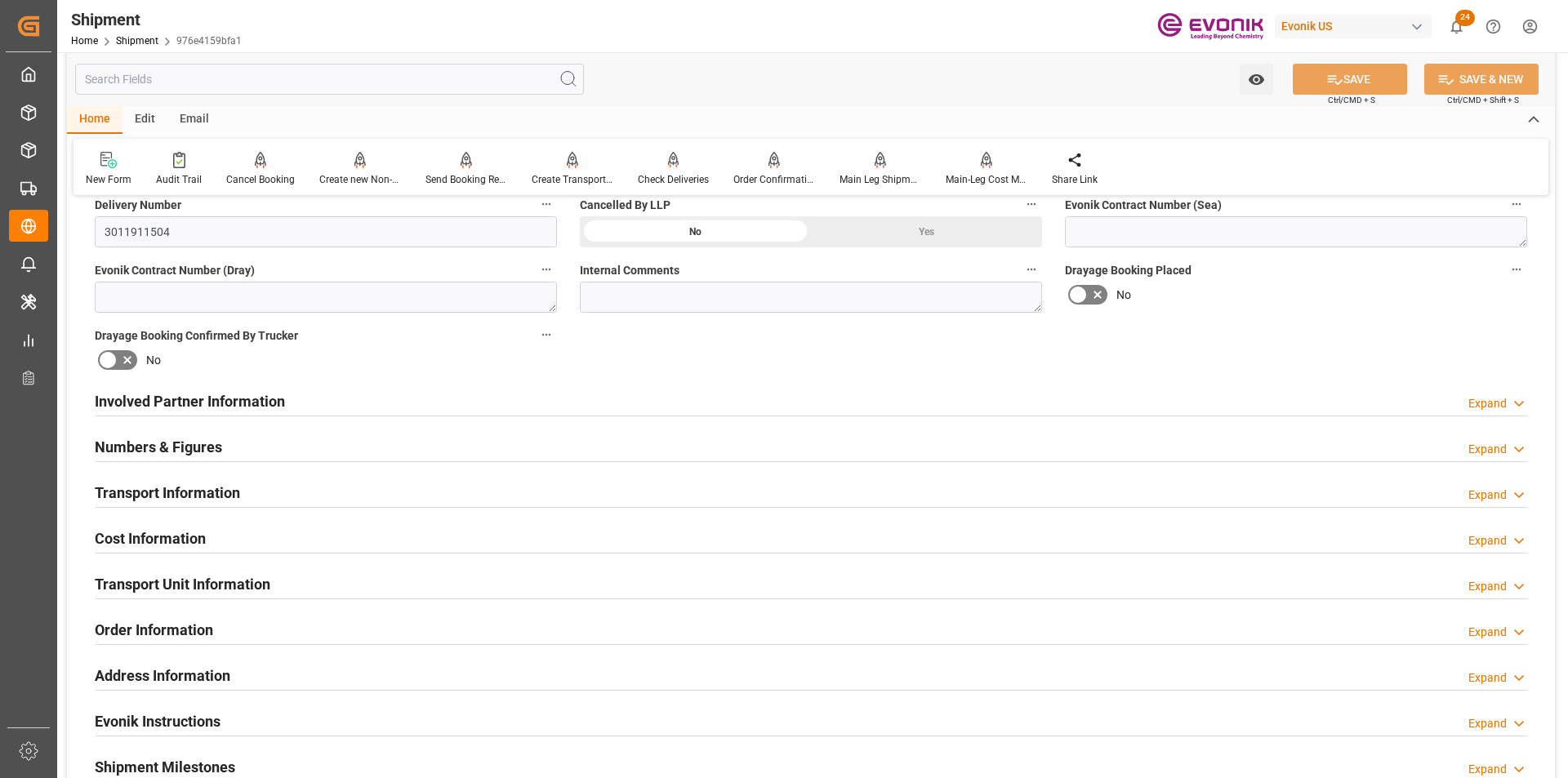
click at [219, 500] on h2 "Transport Information" at bounding box center [168, 493] width 146 height 22
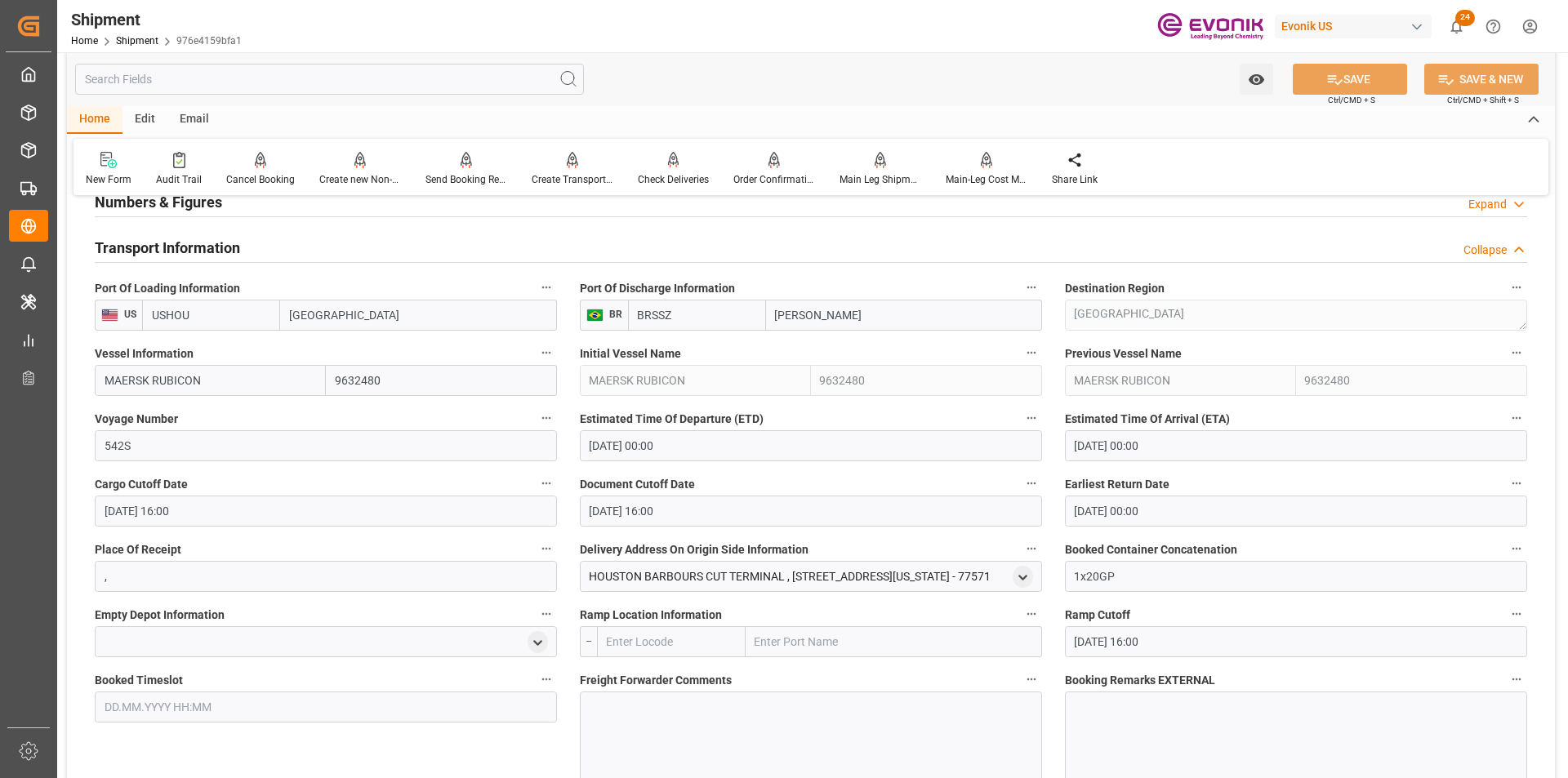
scroll to position [653, 0]
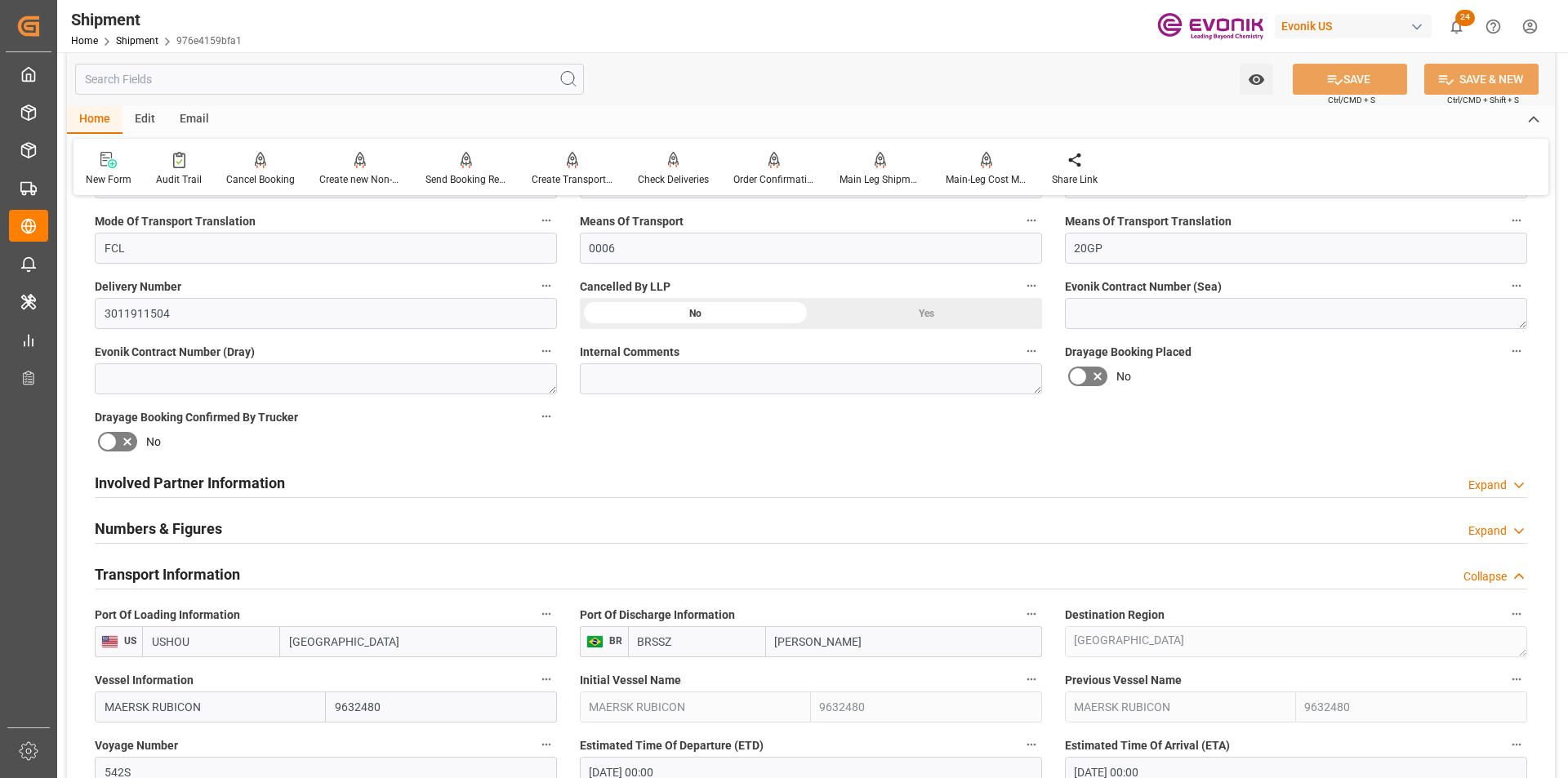
click at [228, 569] on h2 "Transport Information" at bounding box center [168, 575] width 146 height 22
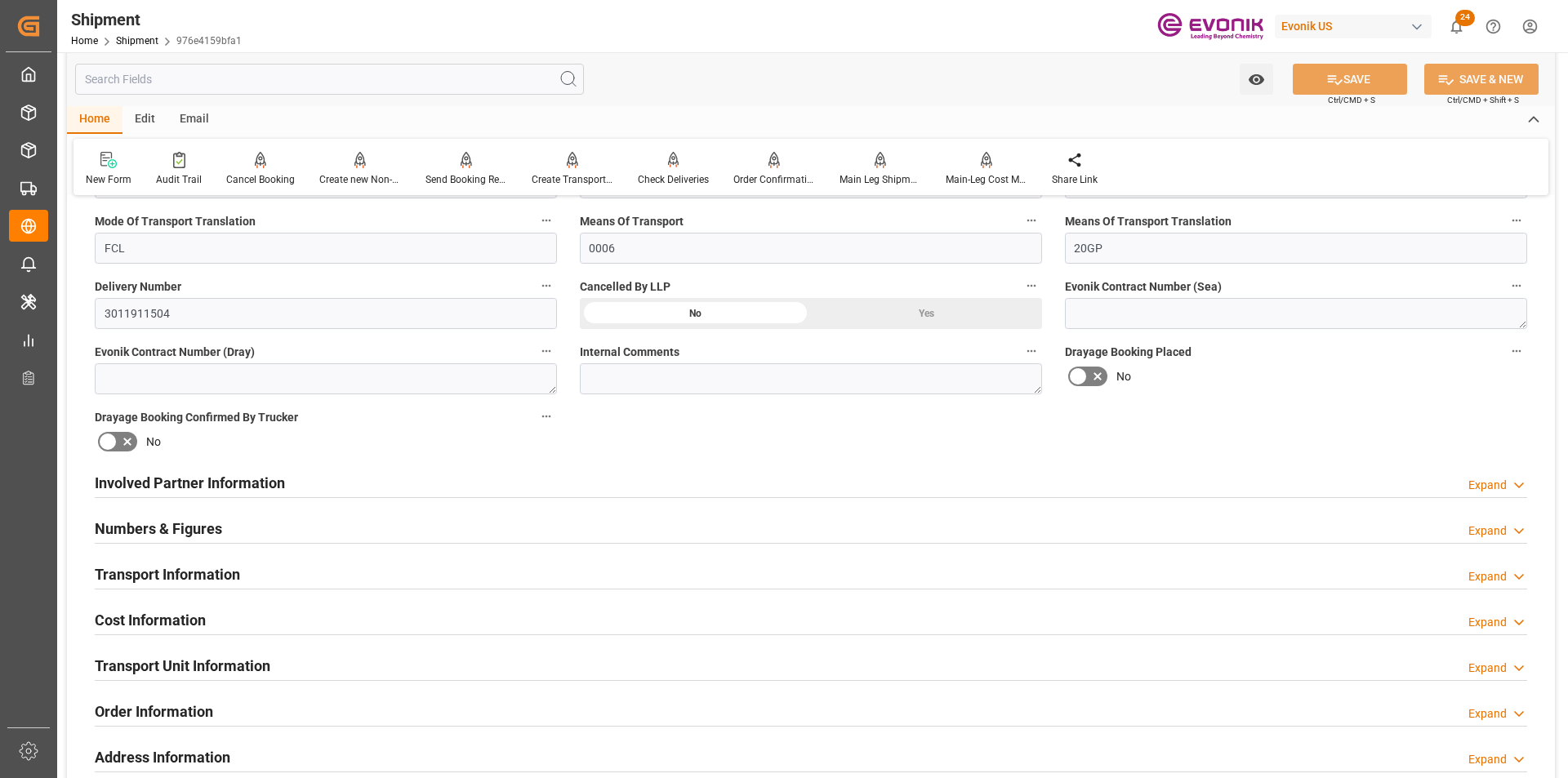
click at [193, 672] on h2 "Transport Unit Information" at bounding box center [182, 666] width 175 height 22
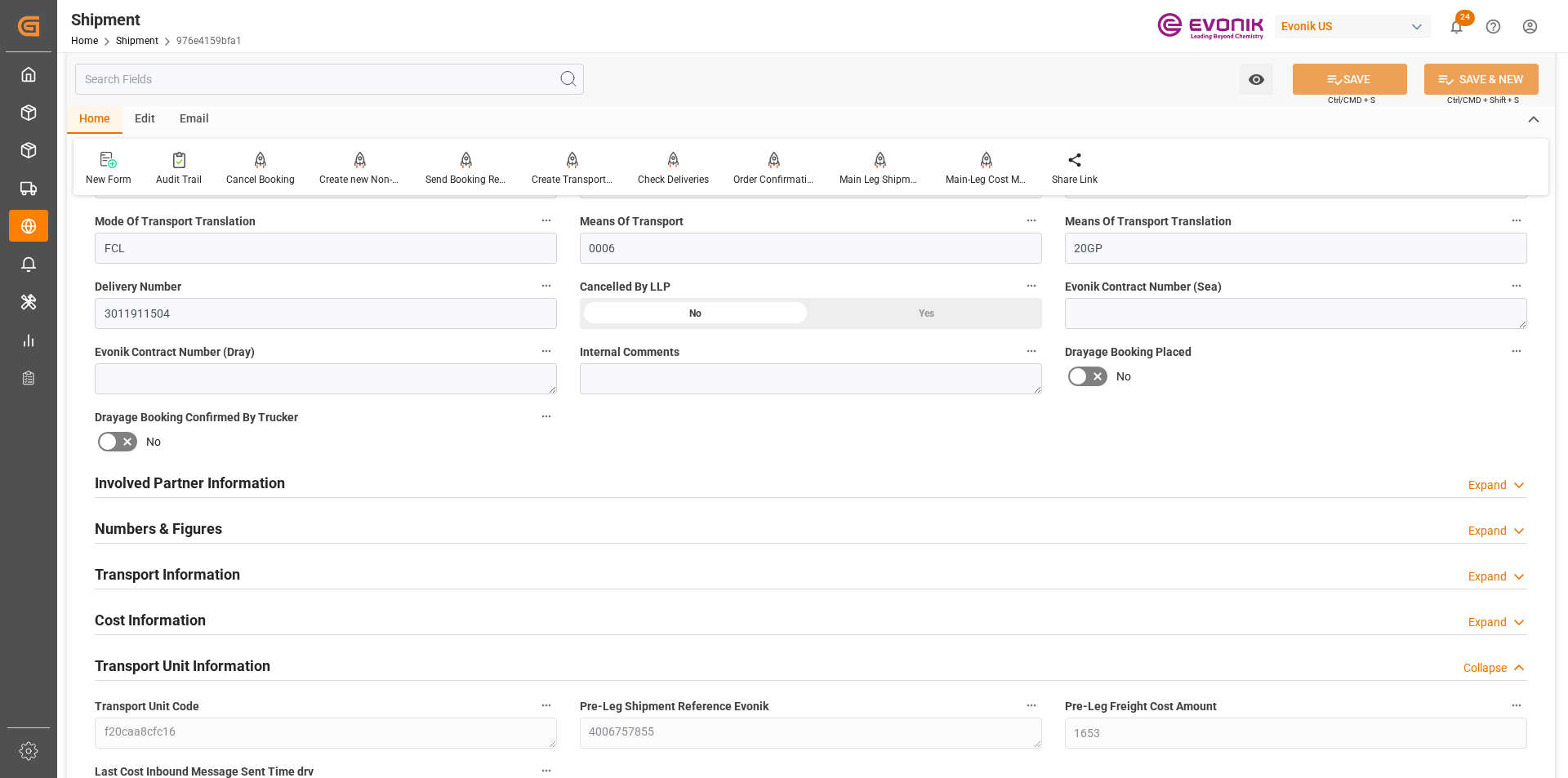
scroll to position [898, 0]
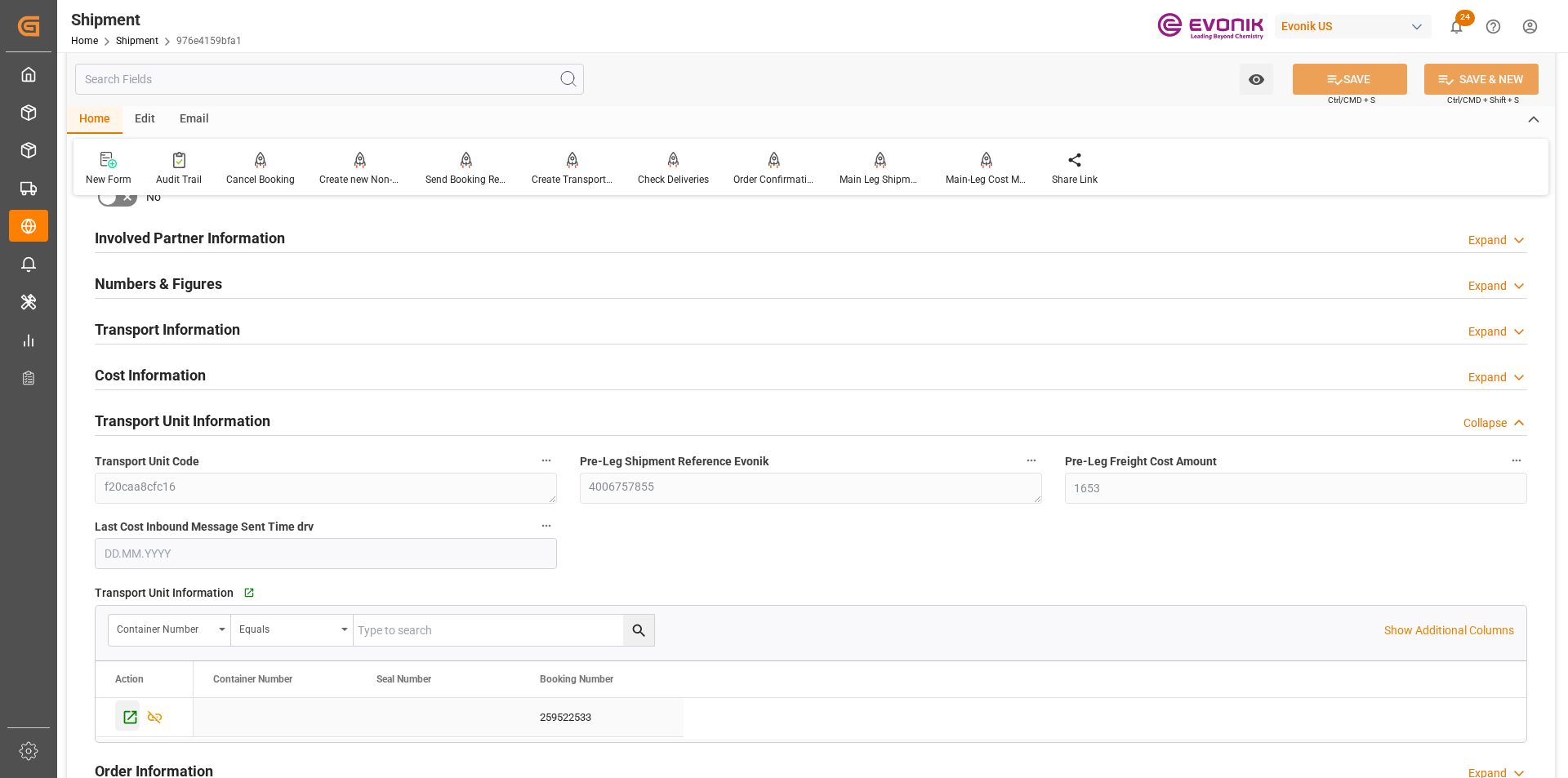
click at [125, 712] on icon "Press SPACE to select this row." at bounding box center [130, 718] width 13 height 13
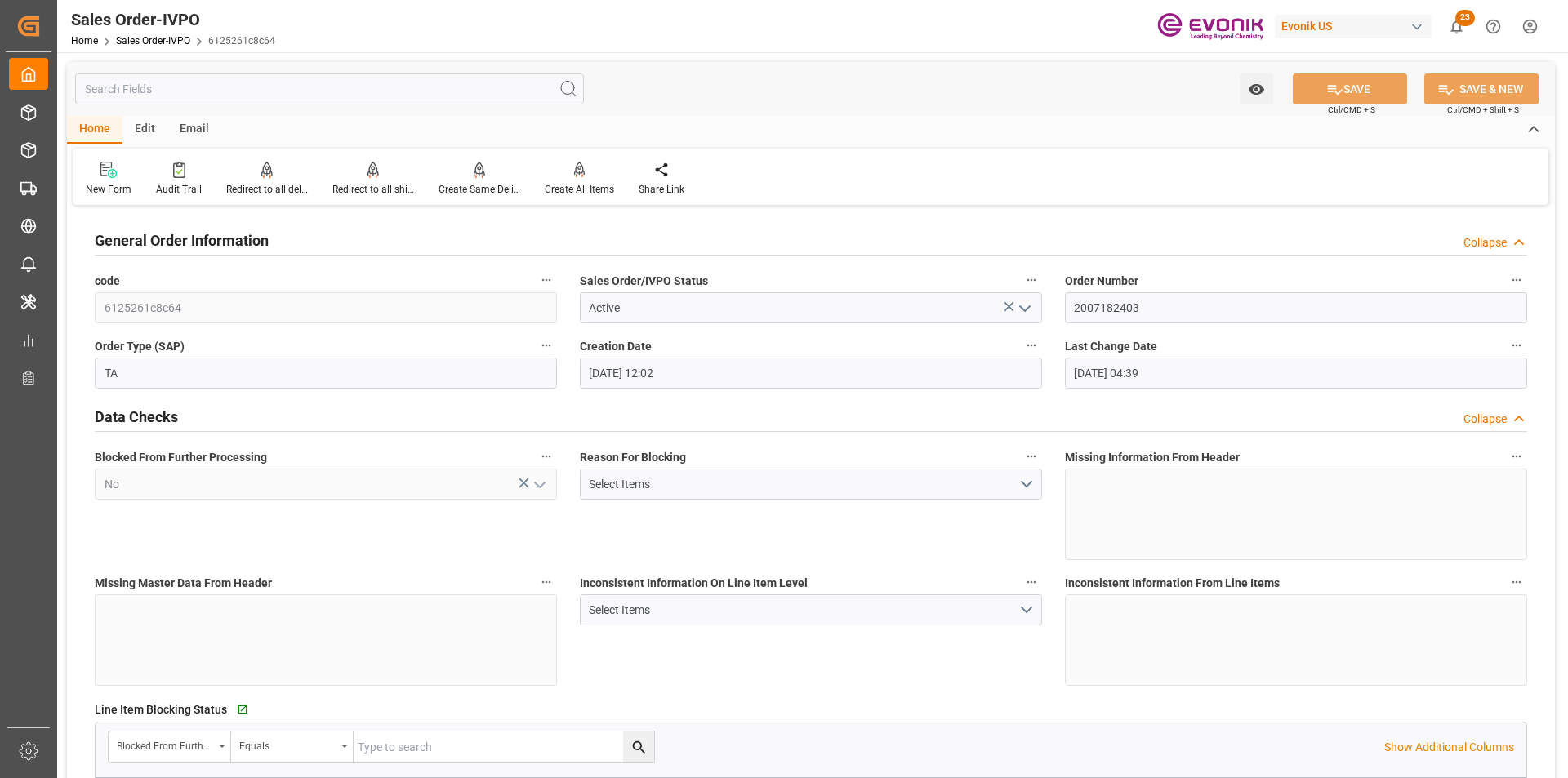
scroll to position [3022, 0]
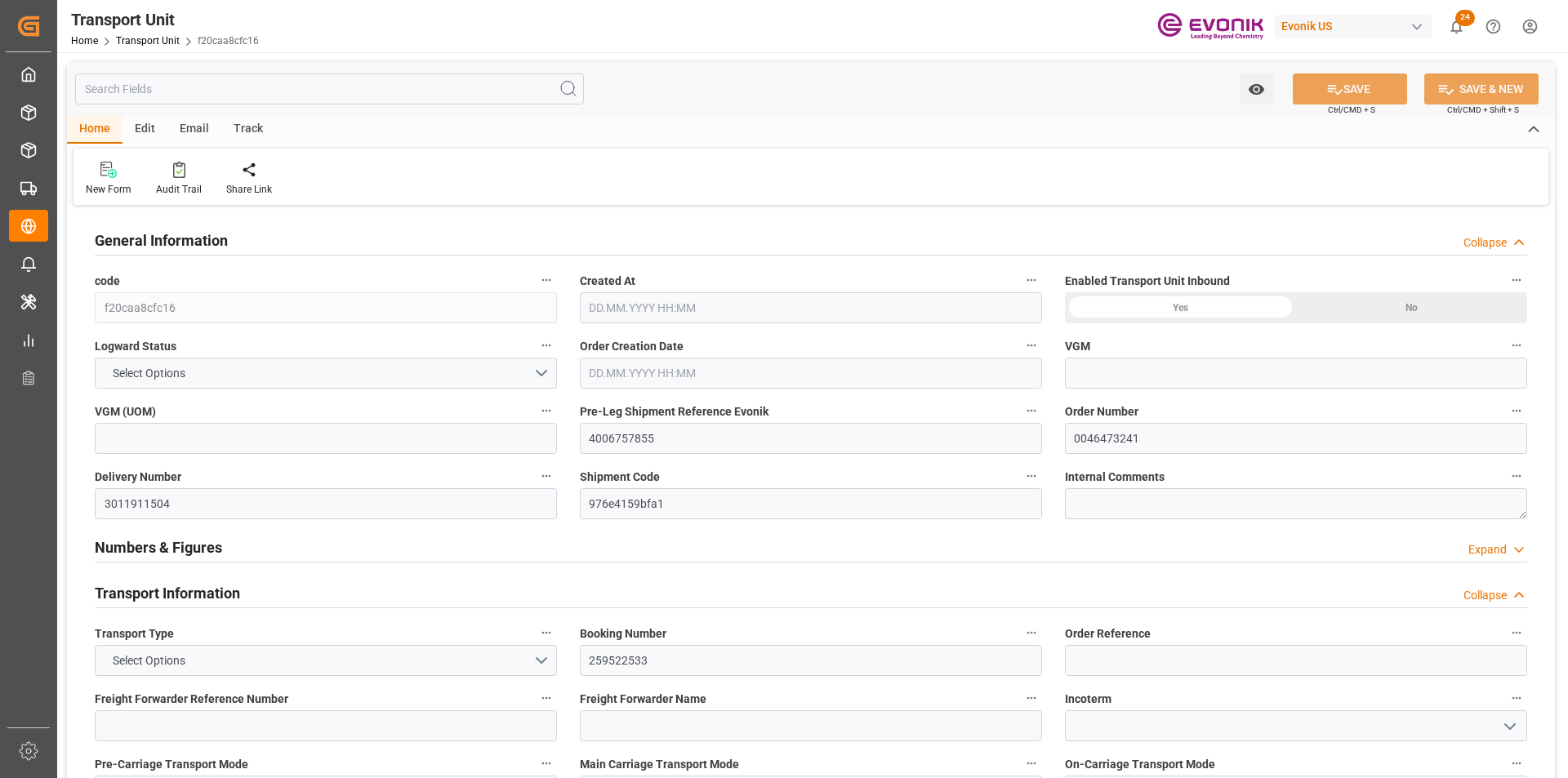
type input "0"
type input "Maersk"
type input "Maersk Line AS"
type input "USHOU"
type input "BRSSZ"
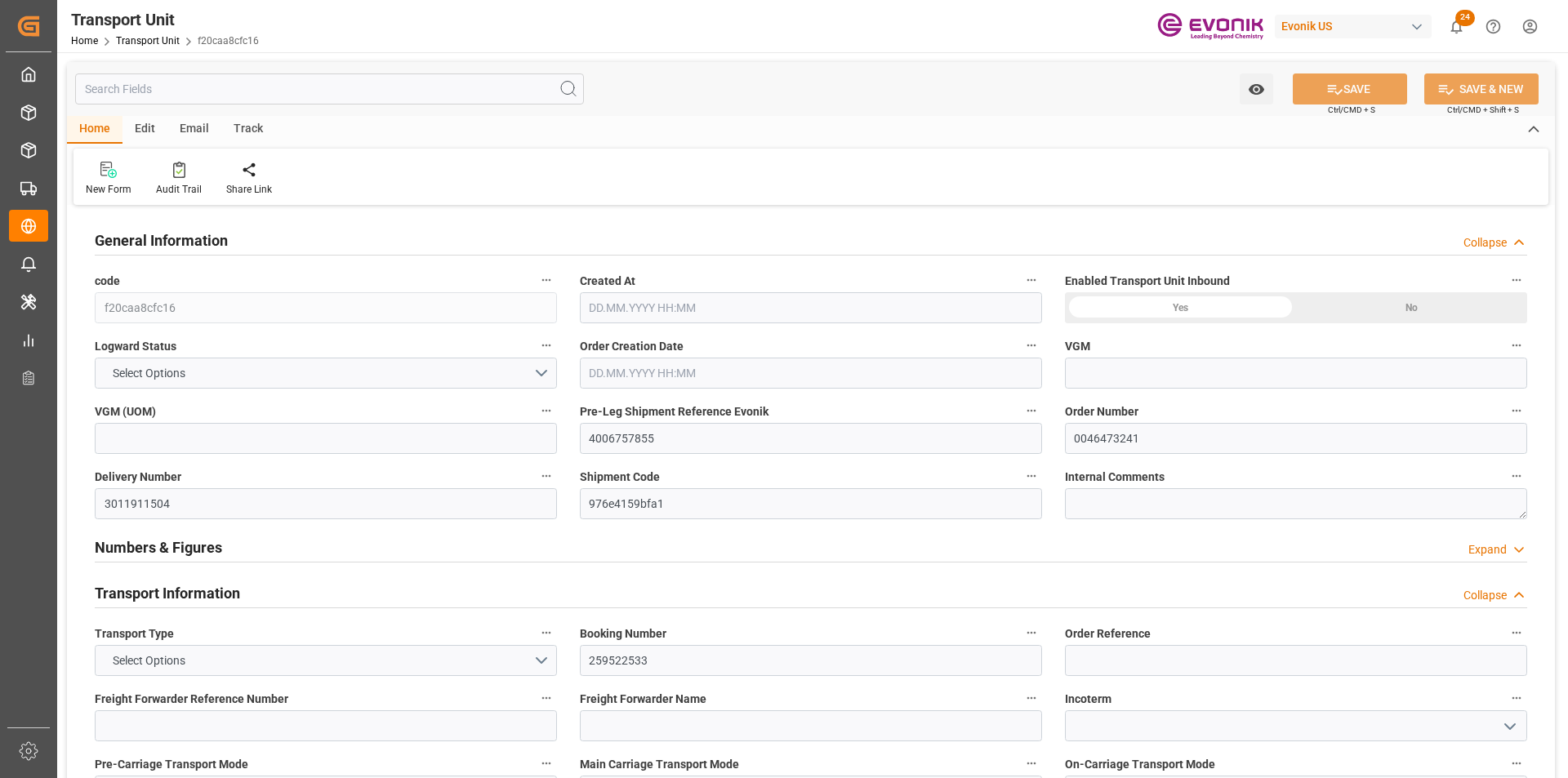
type input "3453.704"
type input "15.09.2025 04:00"
type input "[DATE]"
type input "27.10.2025 00:00"
type input "24.10.2025 00:00"
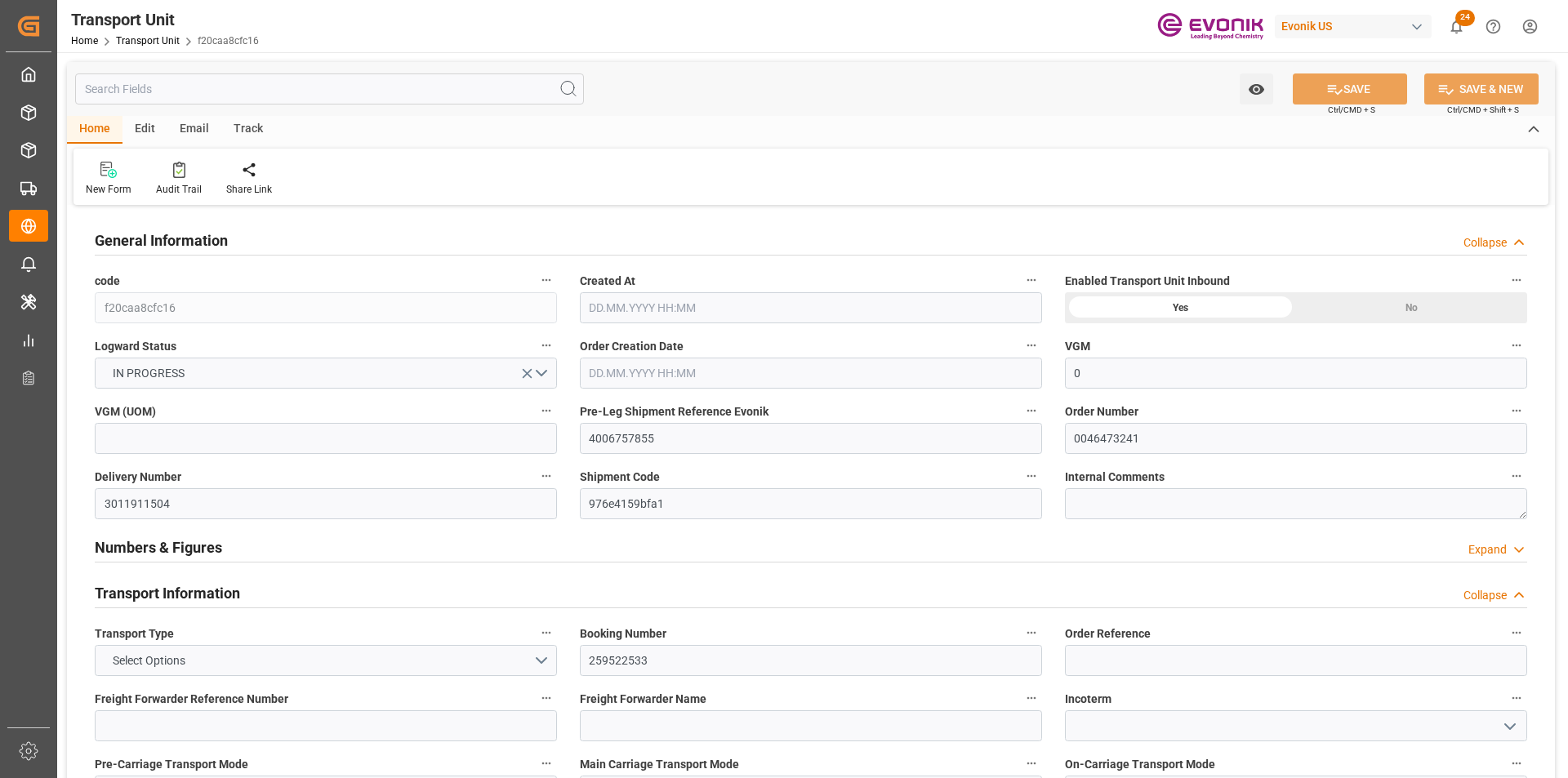
type input "16.11.2025 00:00"
type input "06.11.2025 00:00"
type input "20.10.2025 16:00"
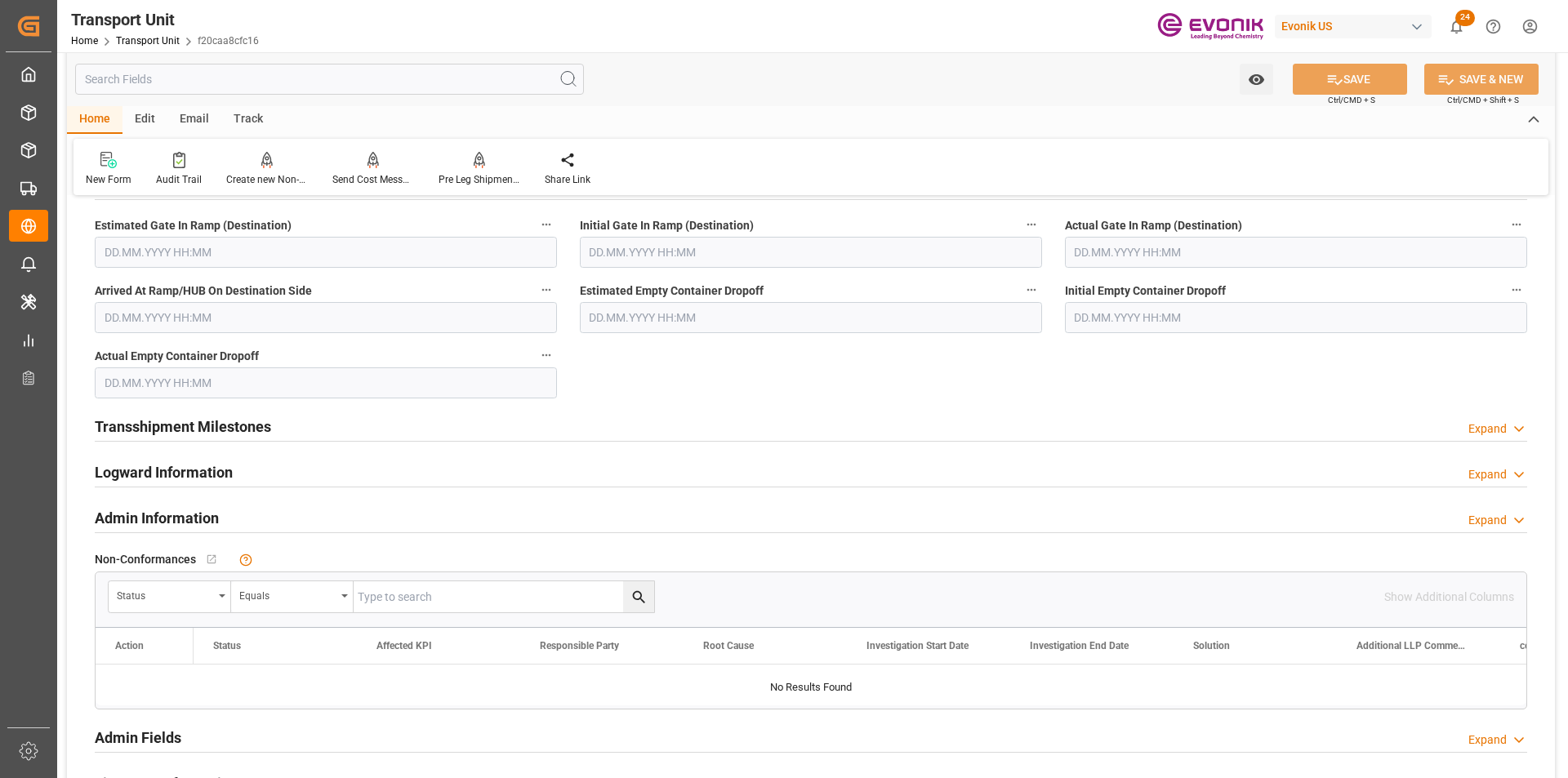
scroll to position [2205, 0]
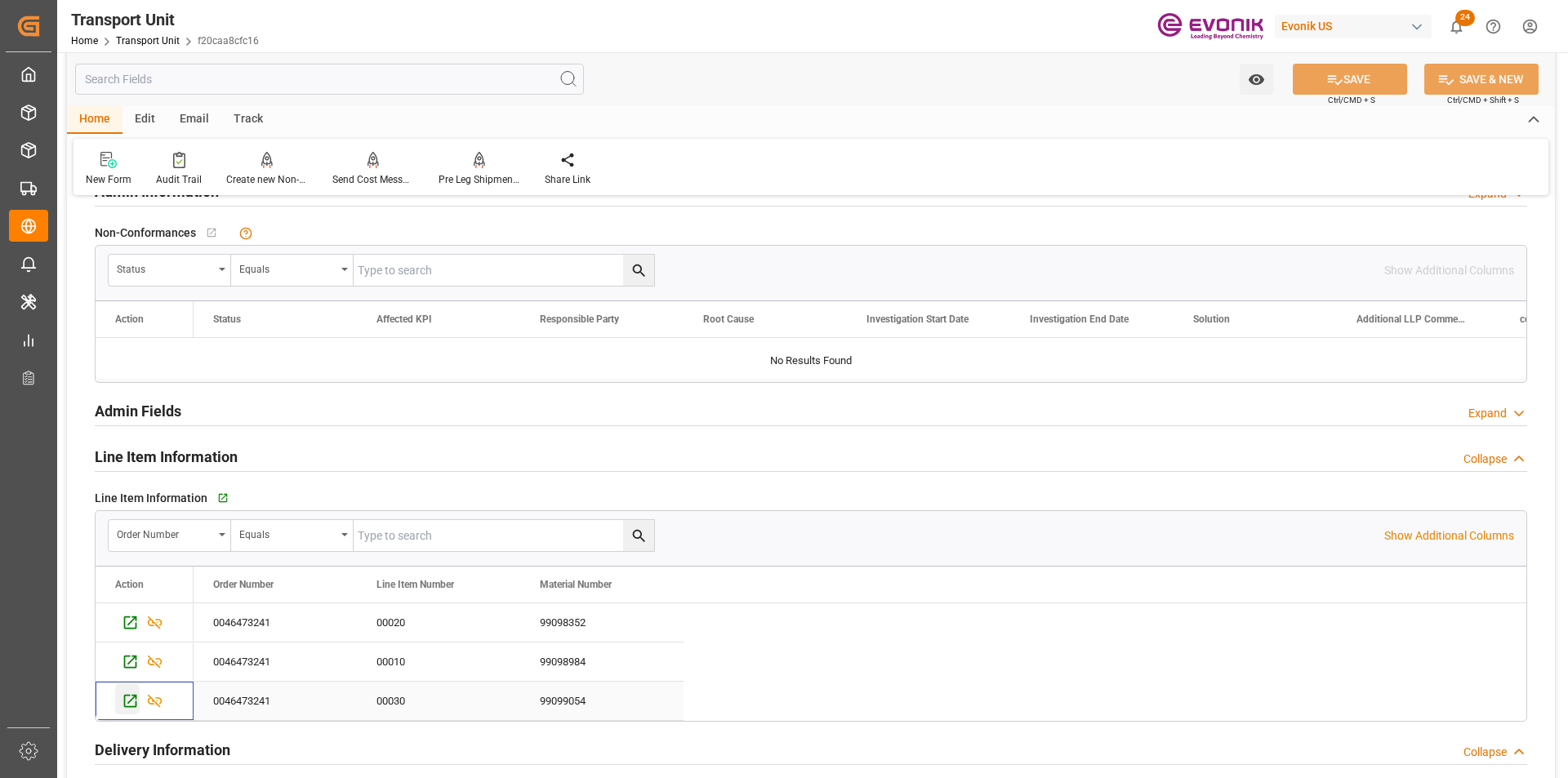
click at [123, 698] on icon "Press SPACE to select this row." at bounding box center [130, 701] width 17 height 17
click at [123, 659] on icon "Press SPACE to select this row." at bounding box center [130, 661] width 17 height 17
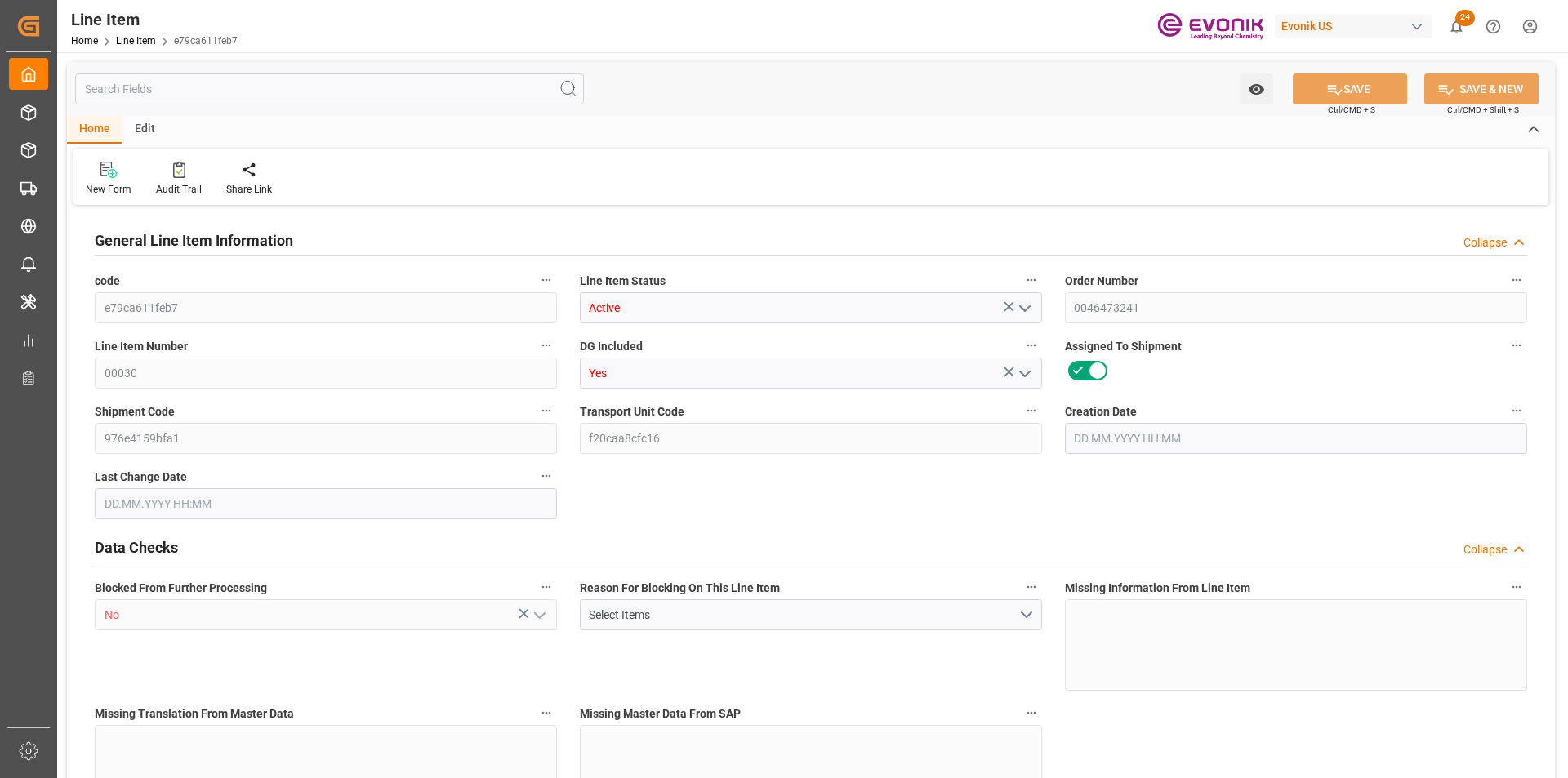
type input "2"
type input "1494.64"
type input "1360"
type input "2.293"
type input "8"
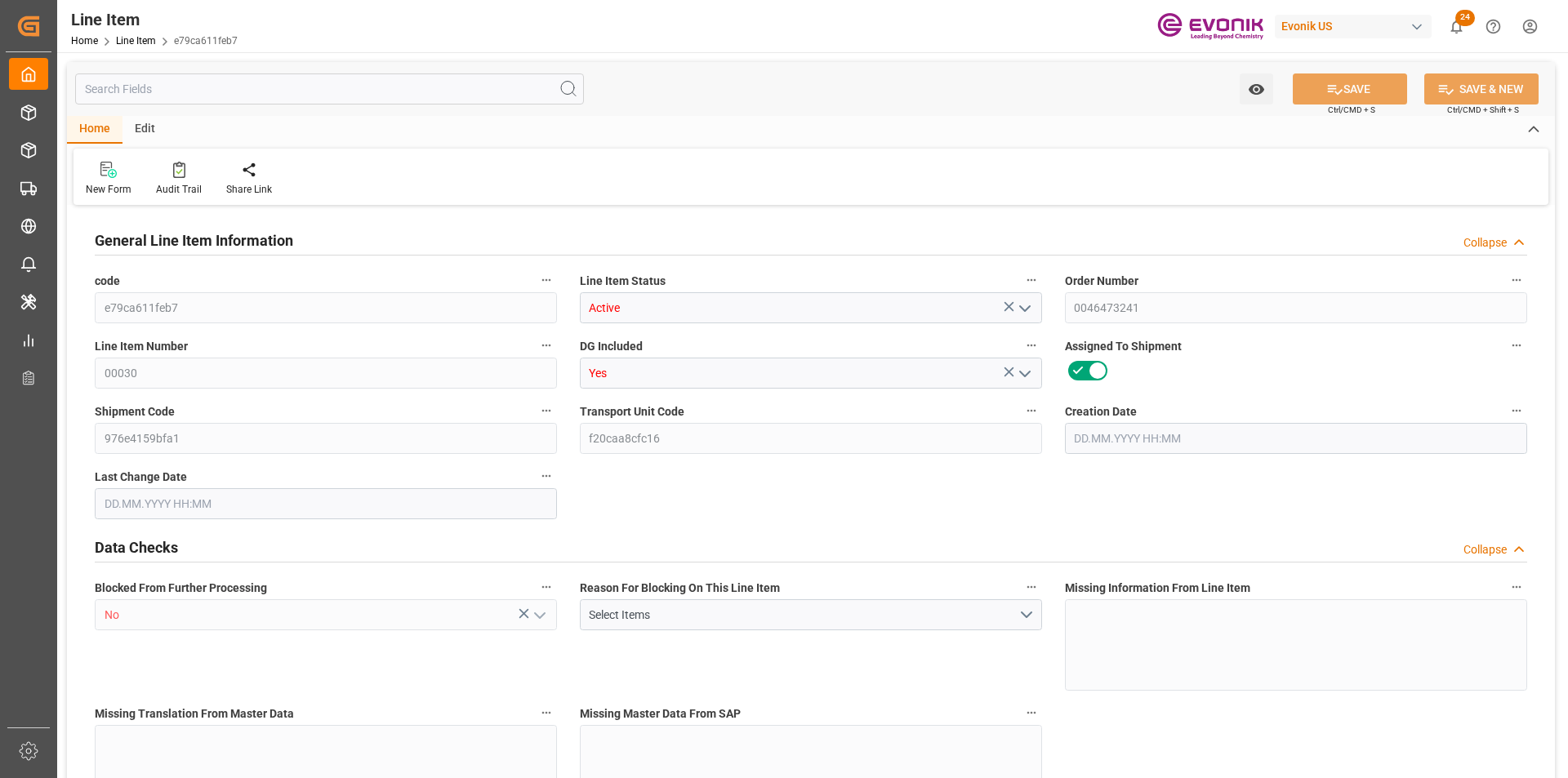
type input "10091.2"
type input "8"
type input "1360"
type input "1494.64"
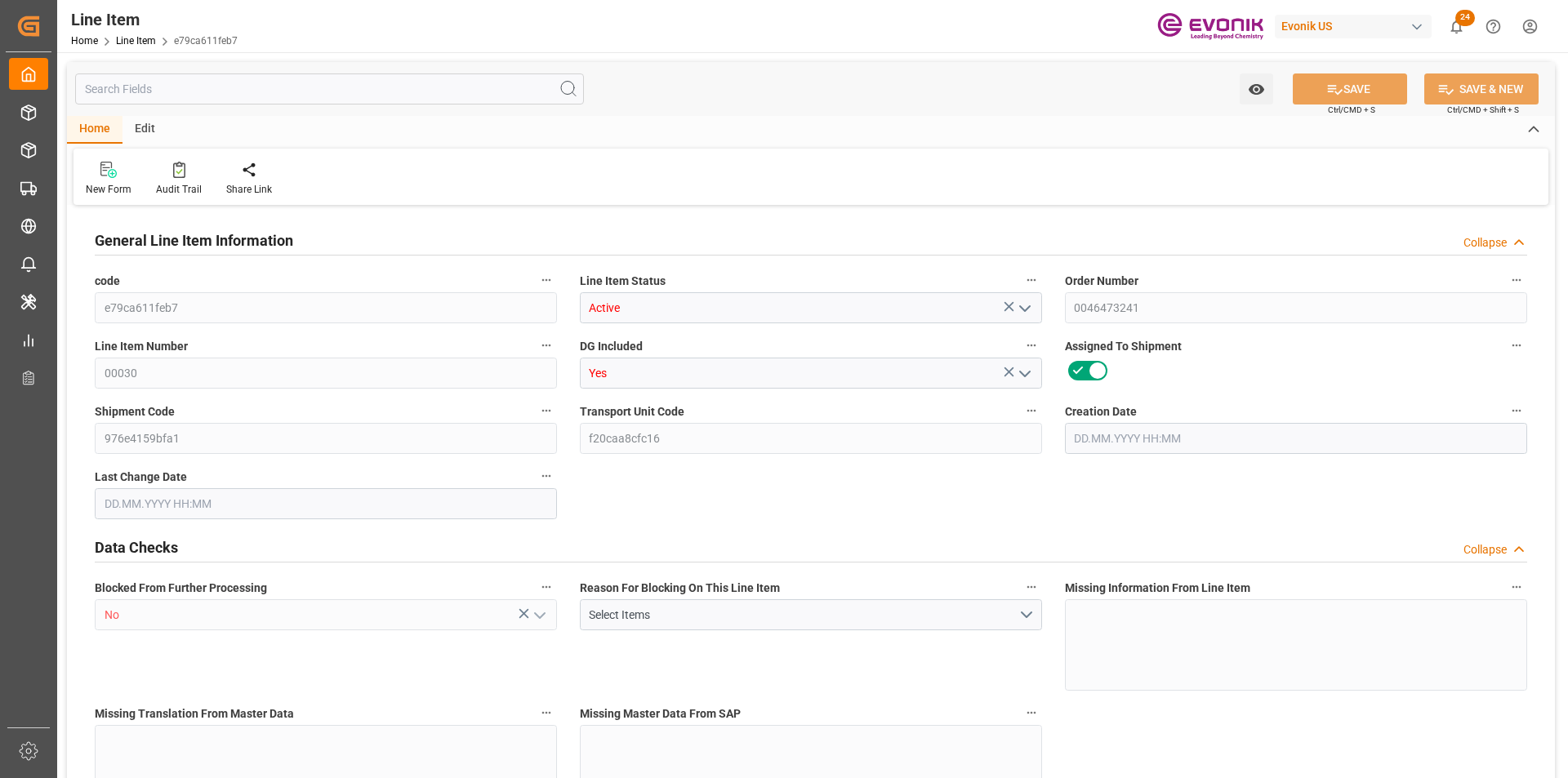
type input "1534.64"
type input "1360"
type input "2.293"
type input "2292.96"
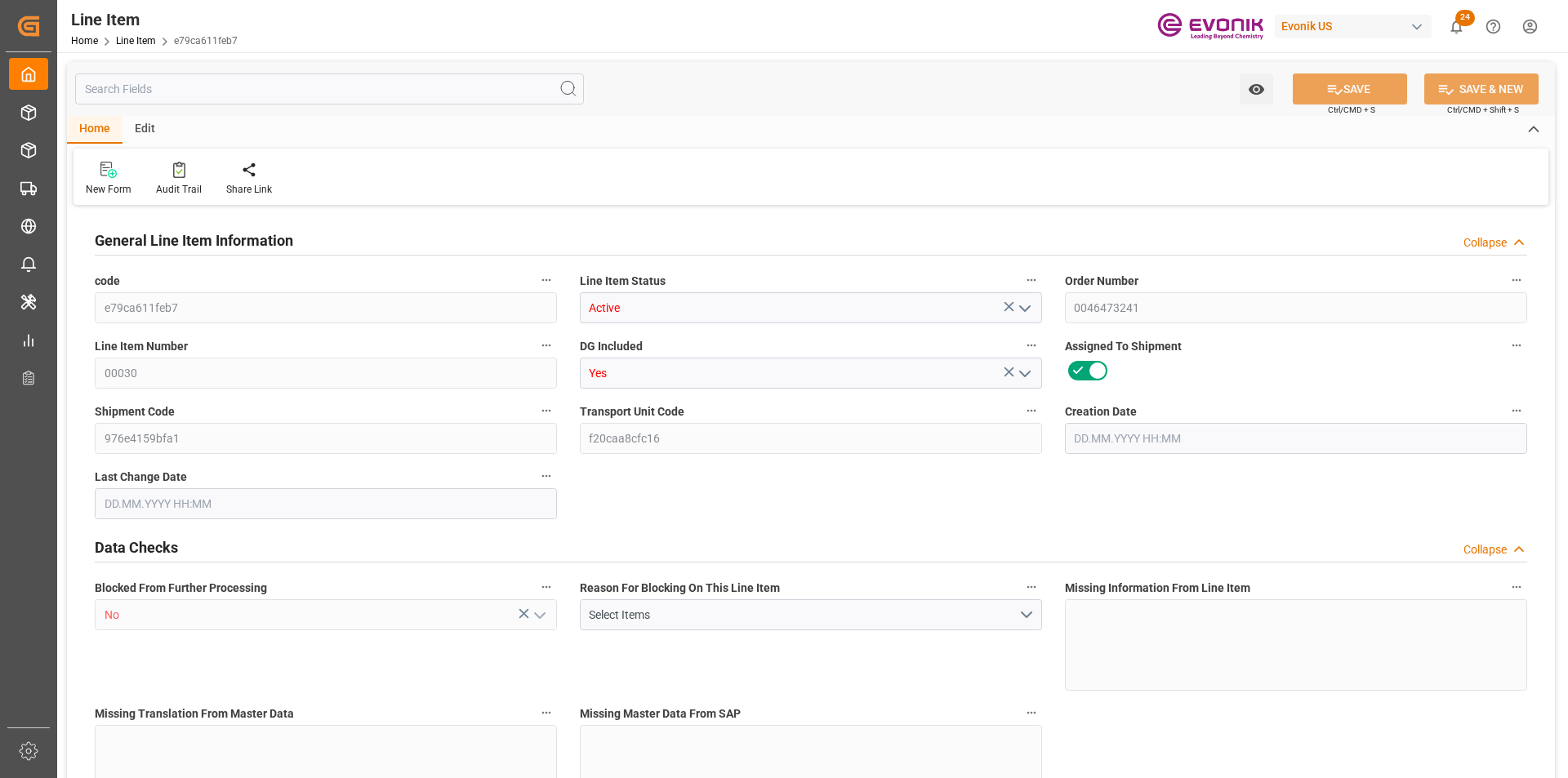
type input "8"
type input "1494.64"
type input "1360"
type input "2.293"
type input "[DATE] 14:34"
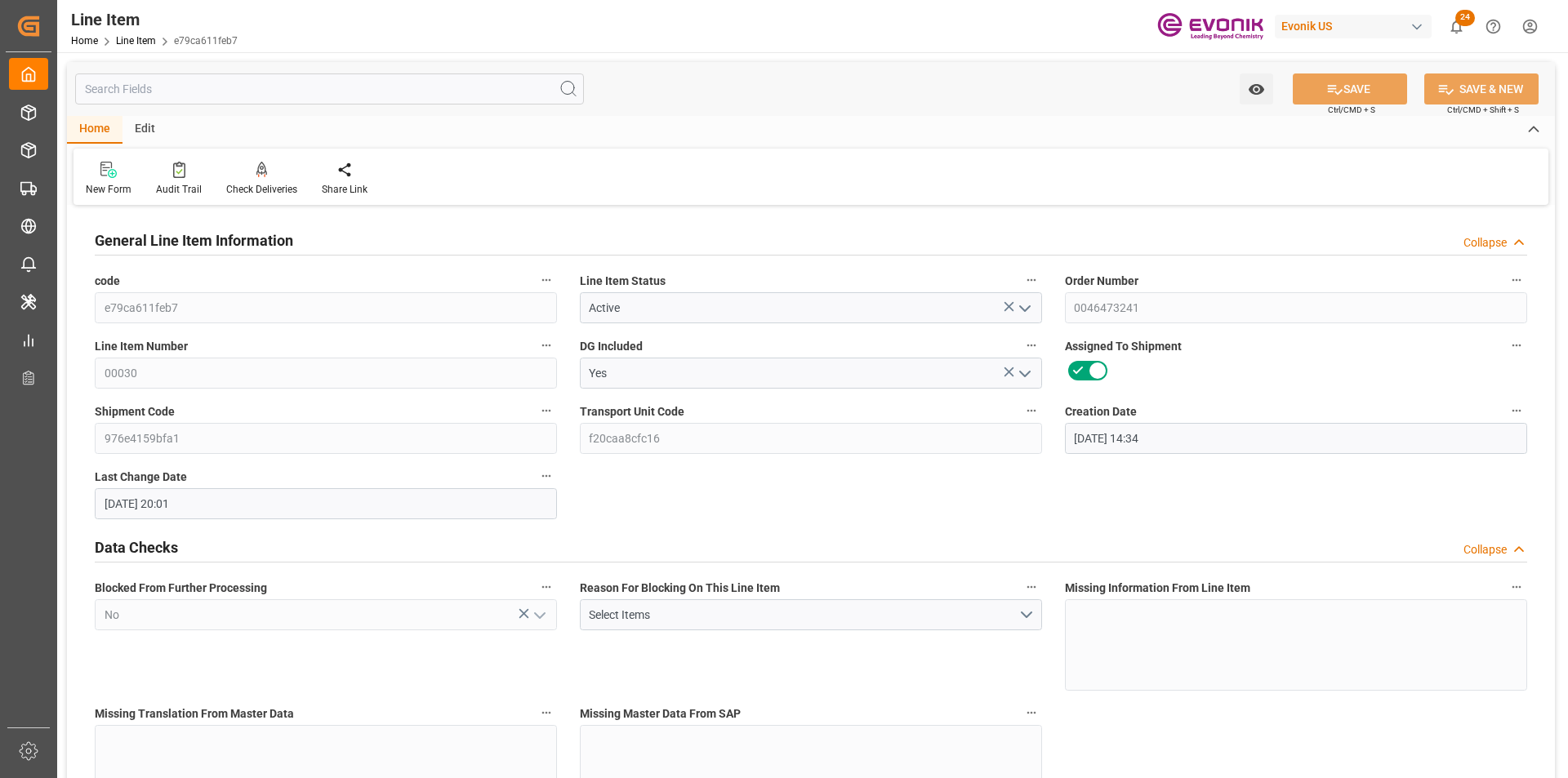
type input "[DATE] 20:01"
type input "[DATE]"
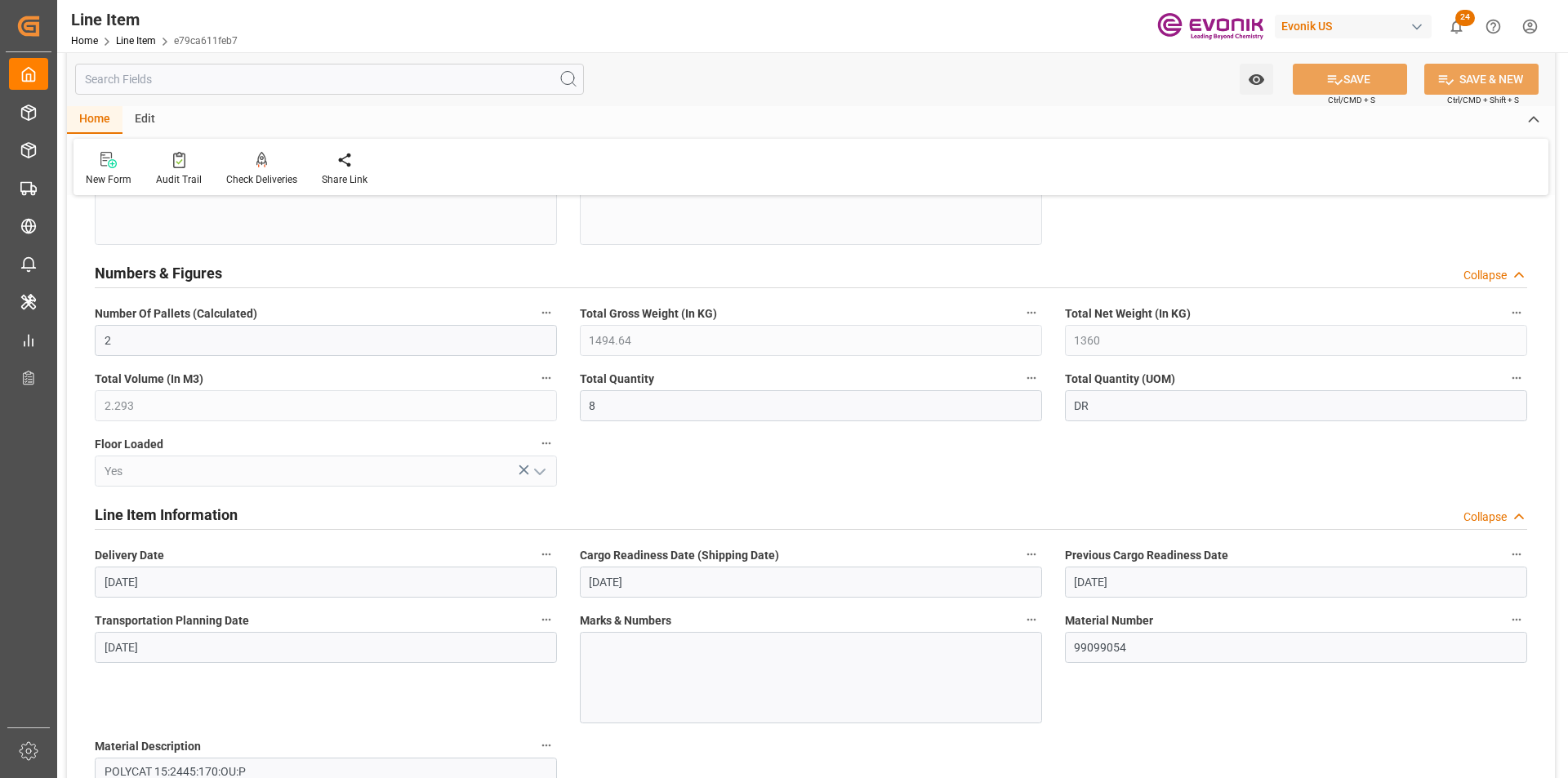
scroll to position [817, 0]
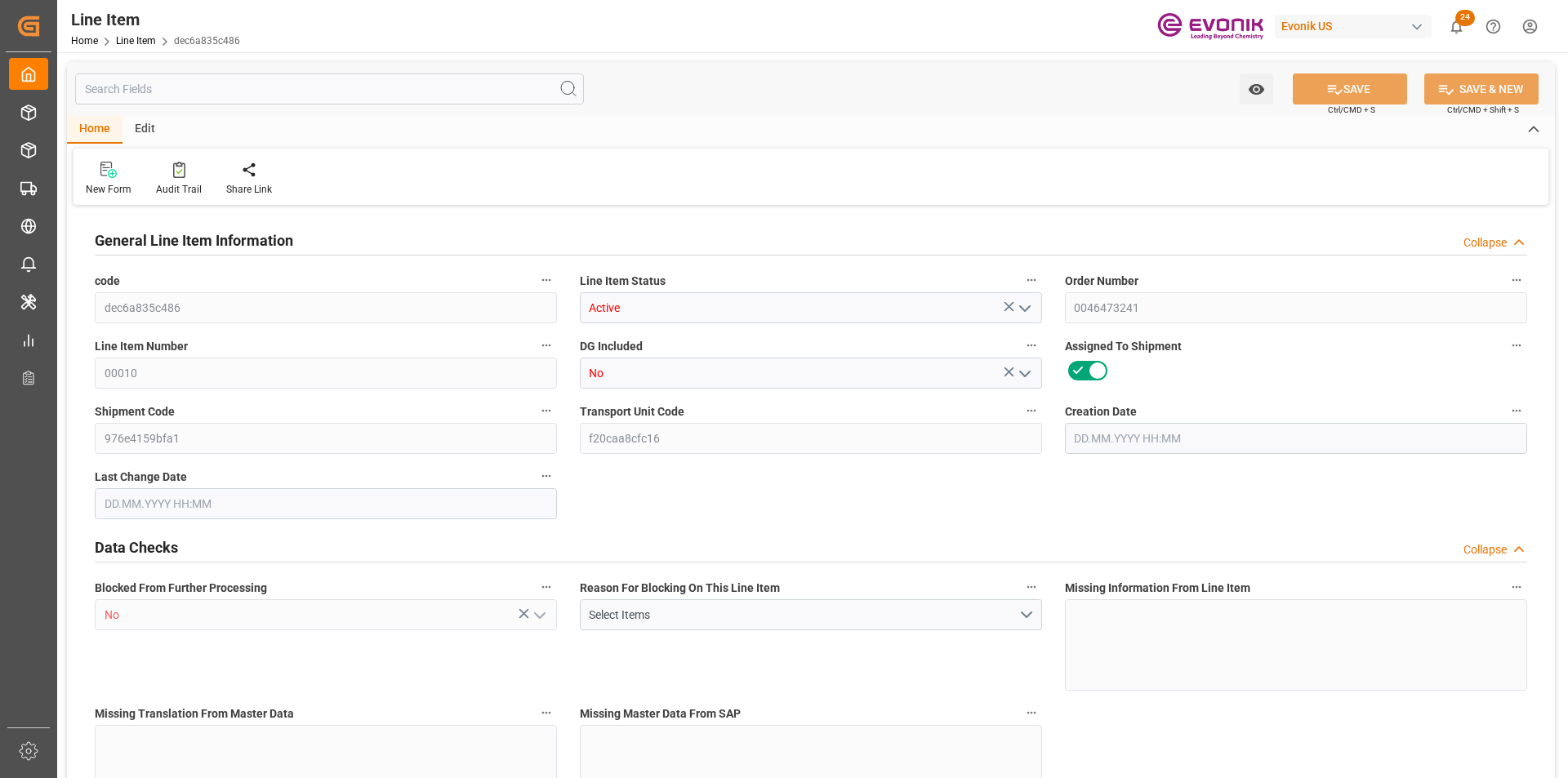
type input "2"
type input "1103.64"
type input "1020"
type input "1.5147"
type input "5"
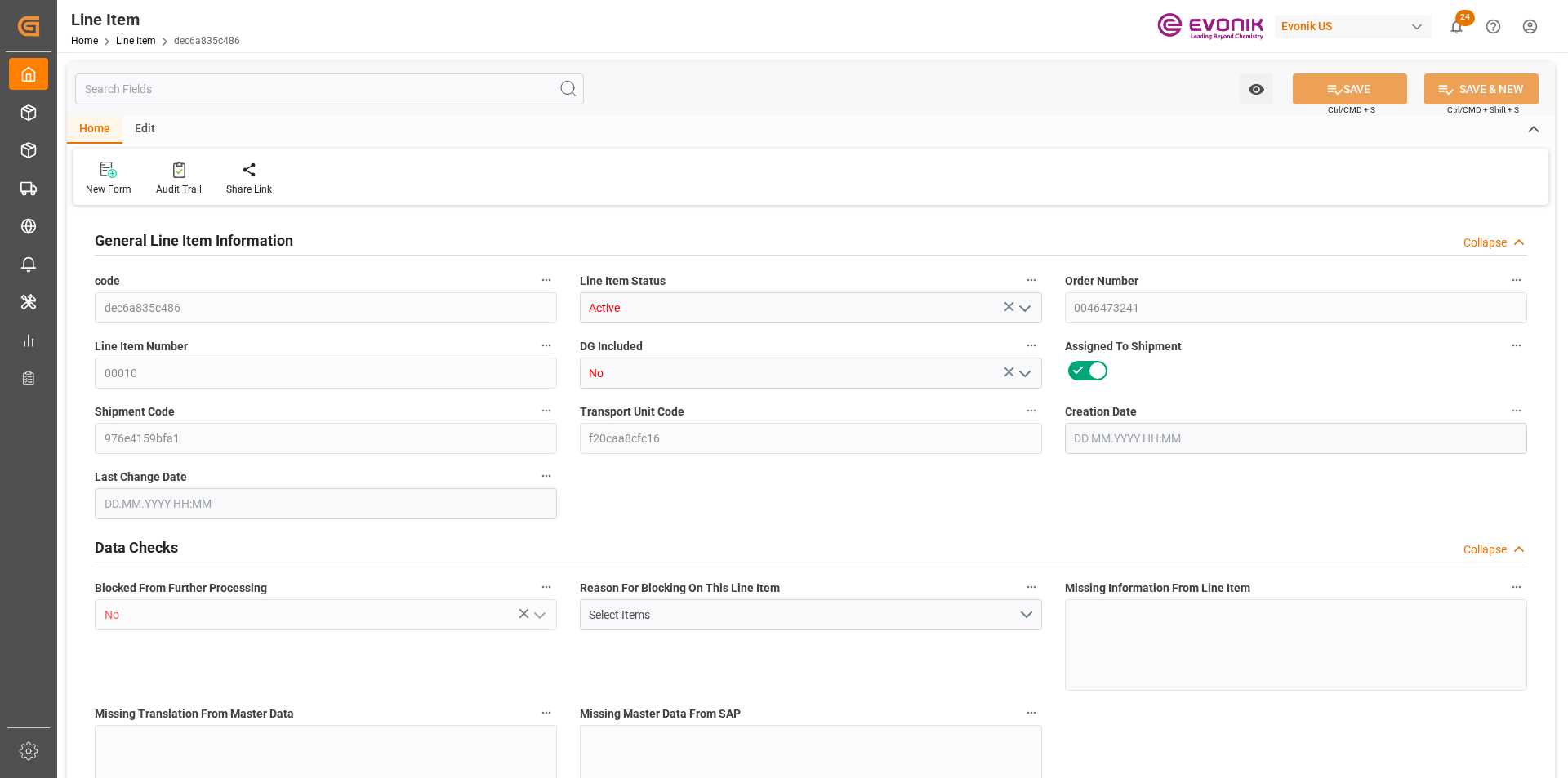
type input "7038"
type input "5"
type input "1020"
type input "1103.64"
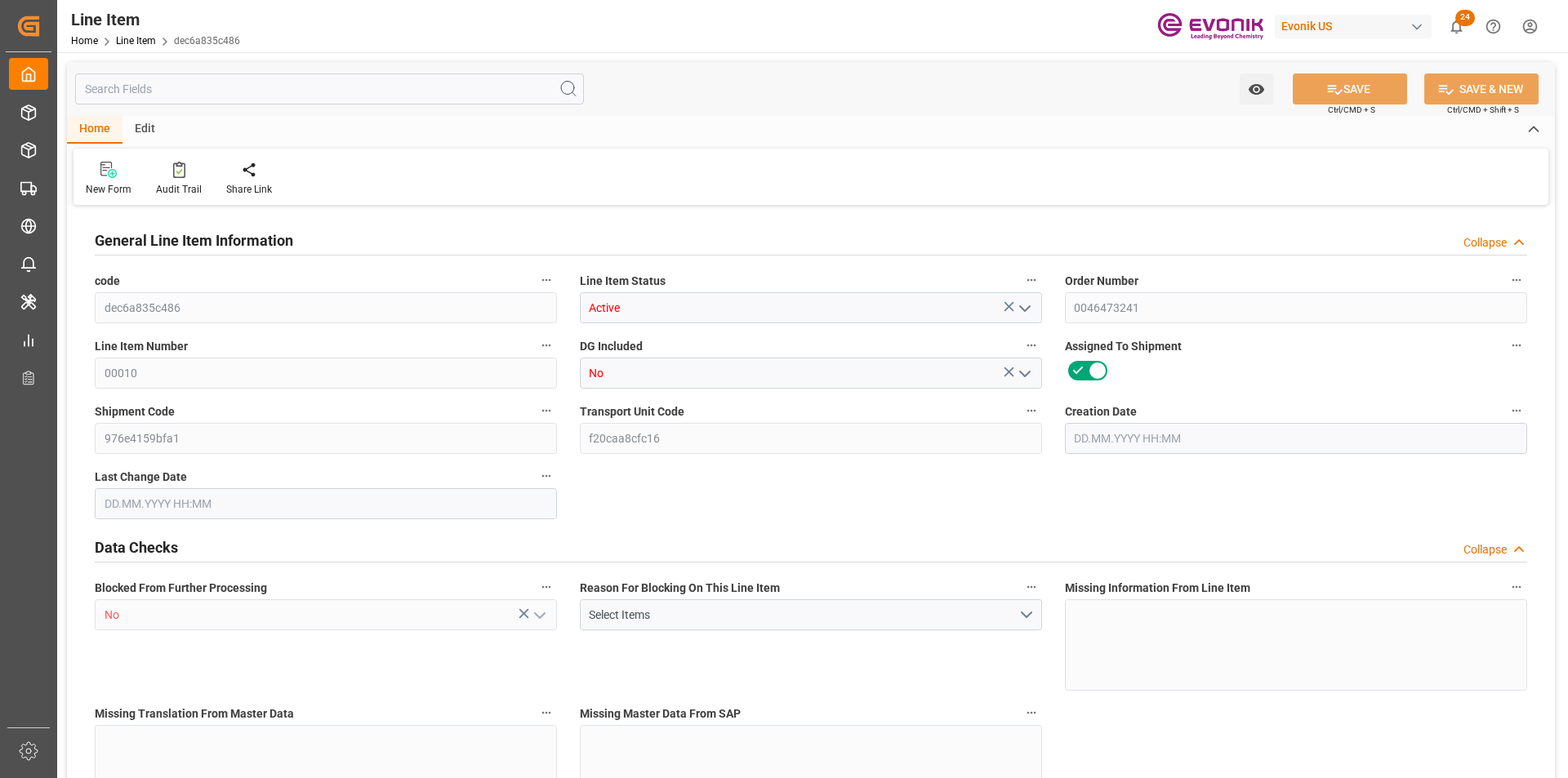
type input "1143.64"
type input "1020"
type input "1.5147"
type input "1514.7"
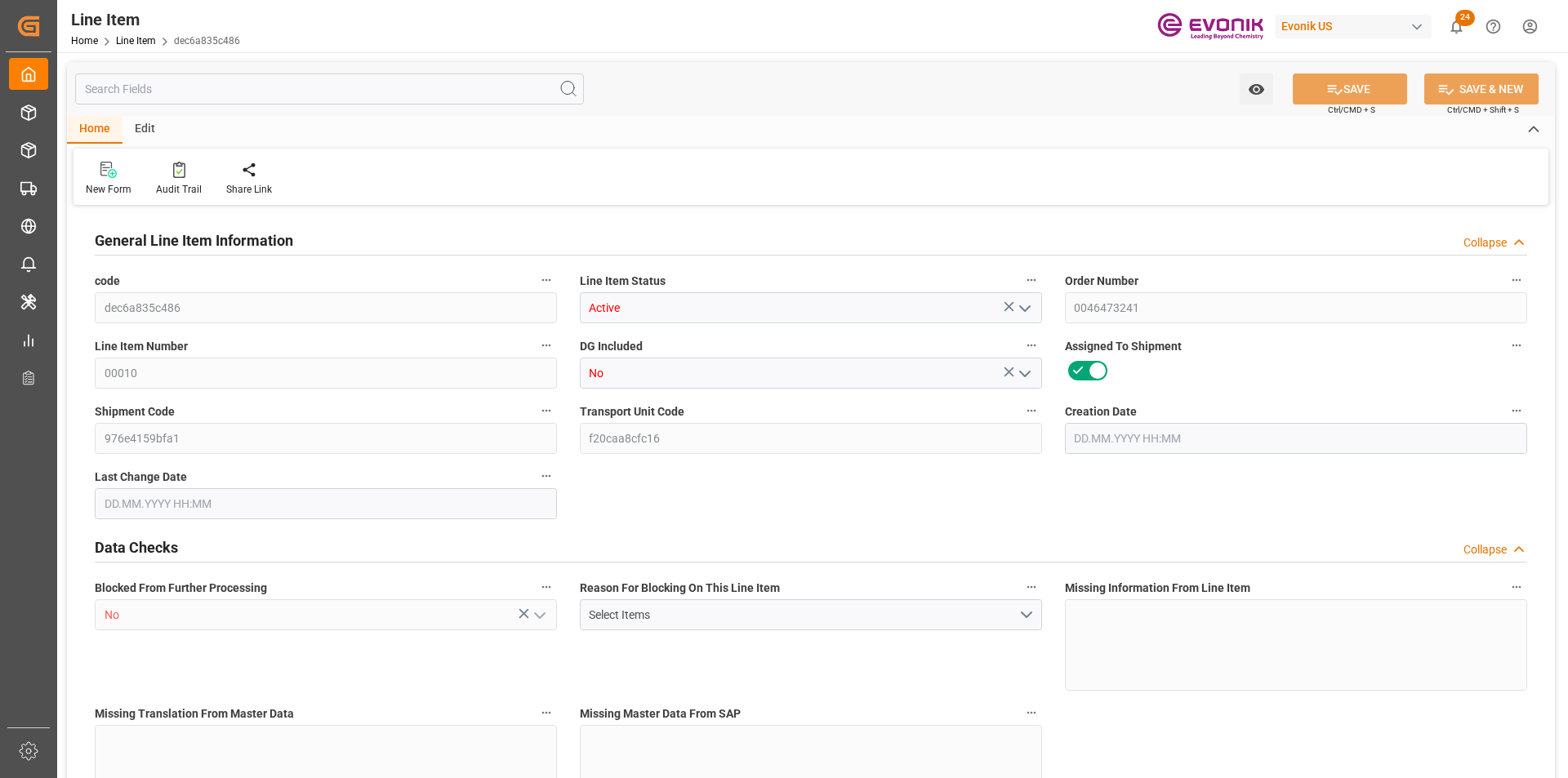
type input "5"
type input "1103.64"
type input "1020"
type input "1.5147"
type input "12.09.2025 14:34"
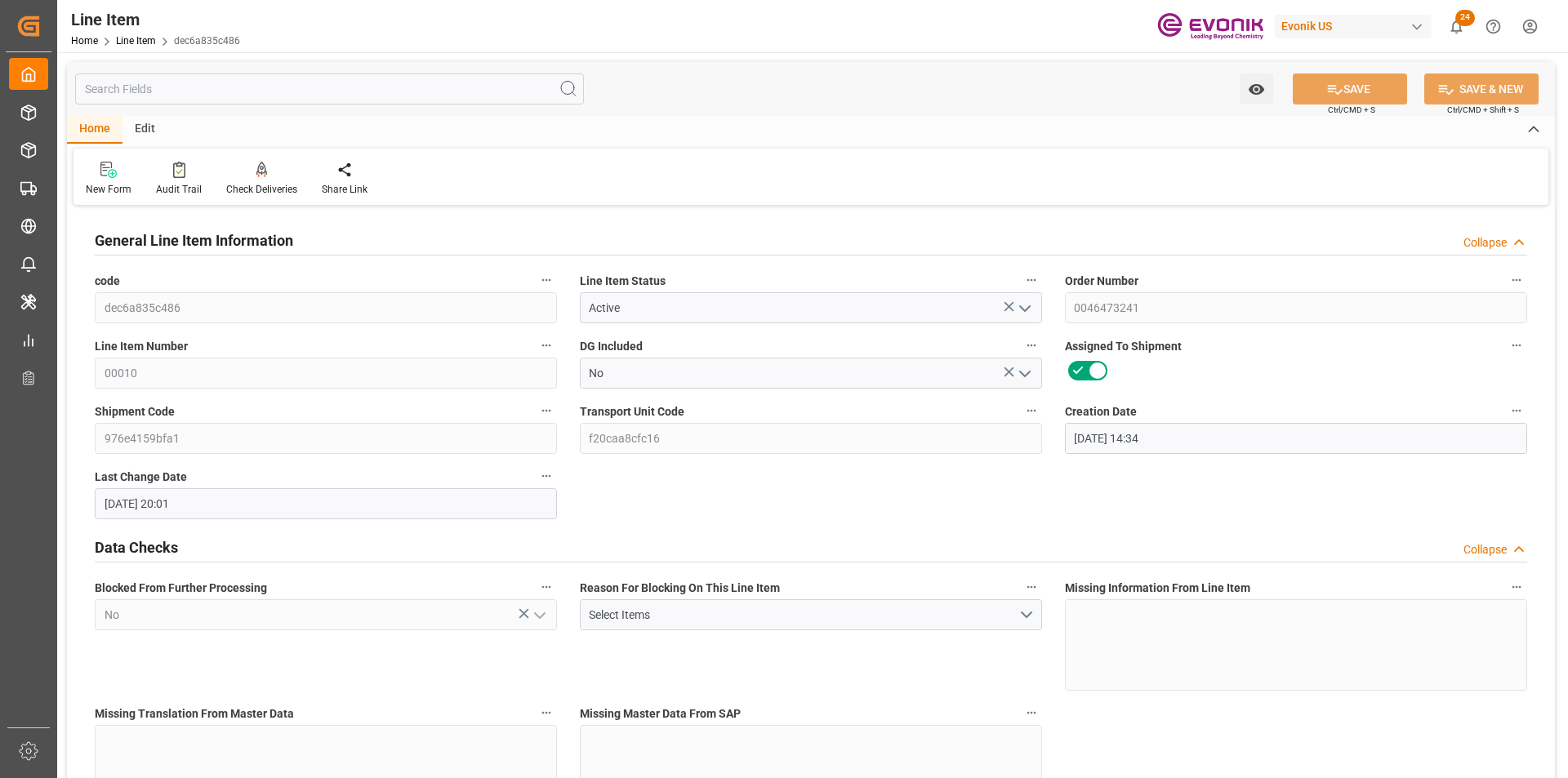
type input "13.10.2025 20:01"
type input "16.11.2025"
type input "15.10.2025"
type input "20.10.2025"
type input "15.10.2025"
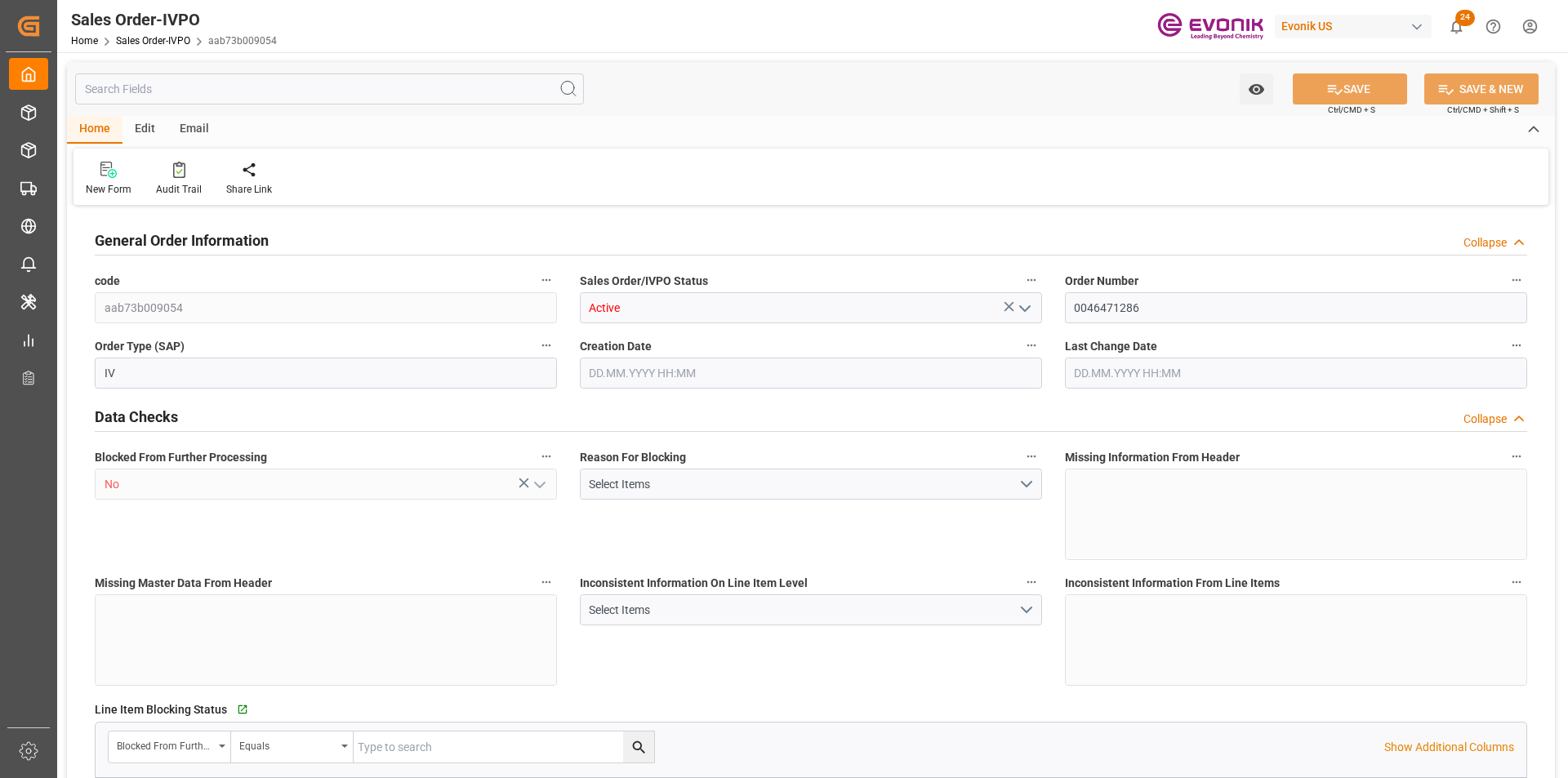
type input "SGSIN"
type input "0"
type input "1"
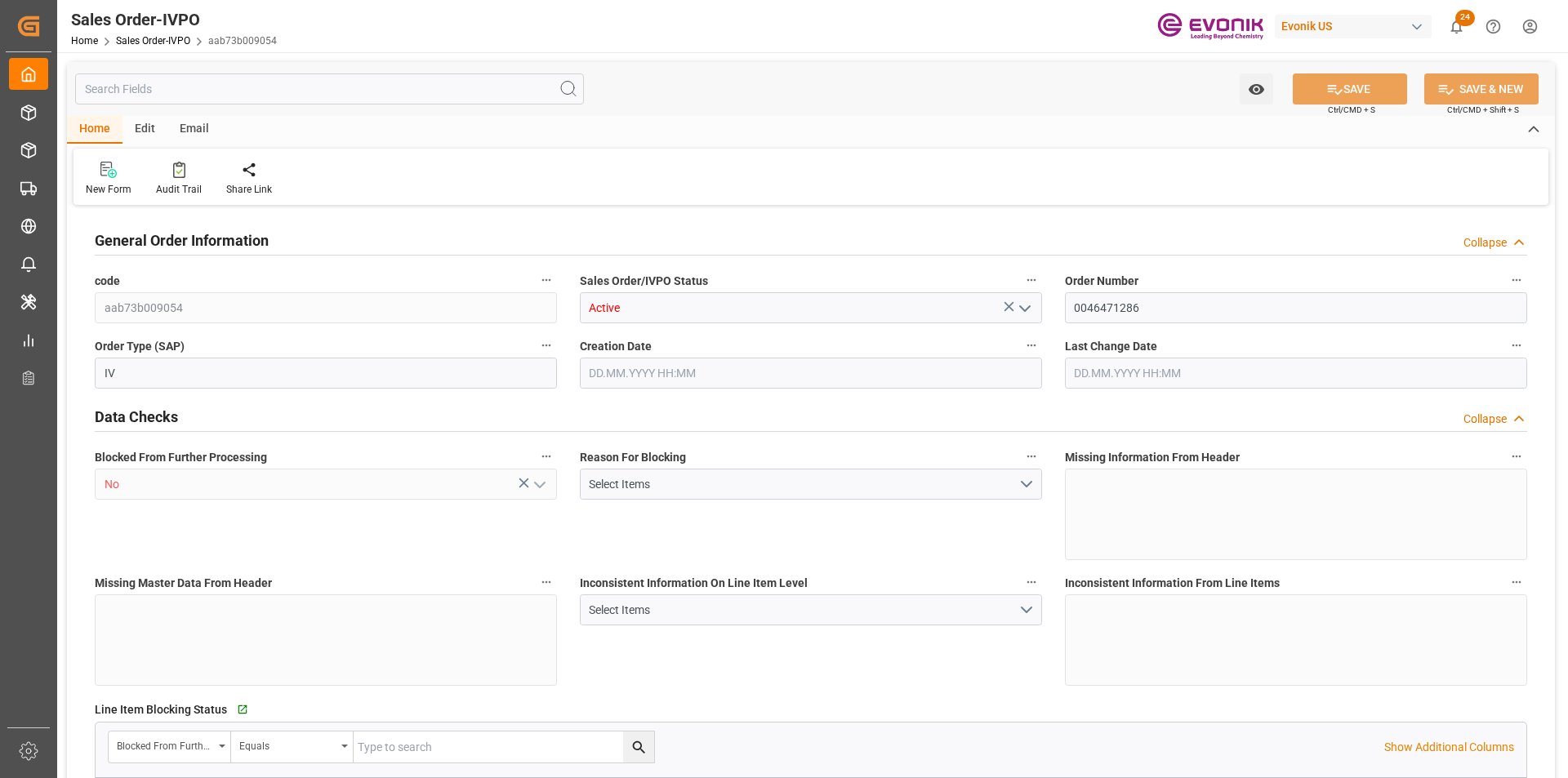
type input "11004.8"
type input "29.1506"
type input "17000"
type input "30"
type input "[DATE] 14:27"
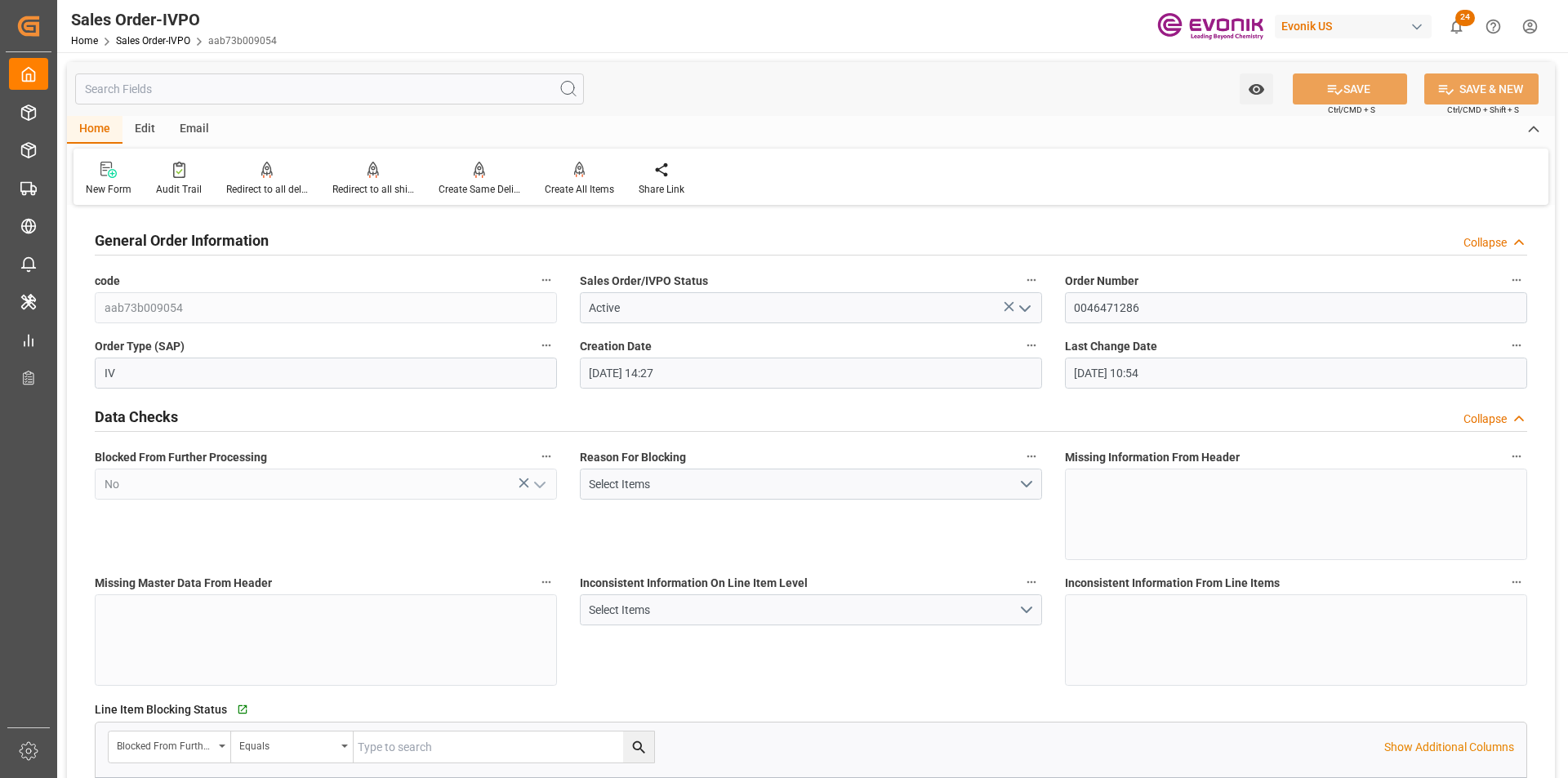
type input "[DATE] 10:54"
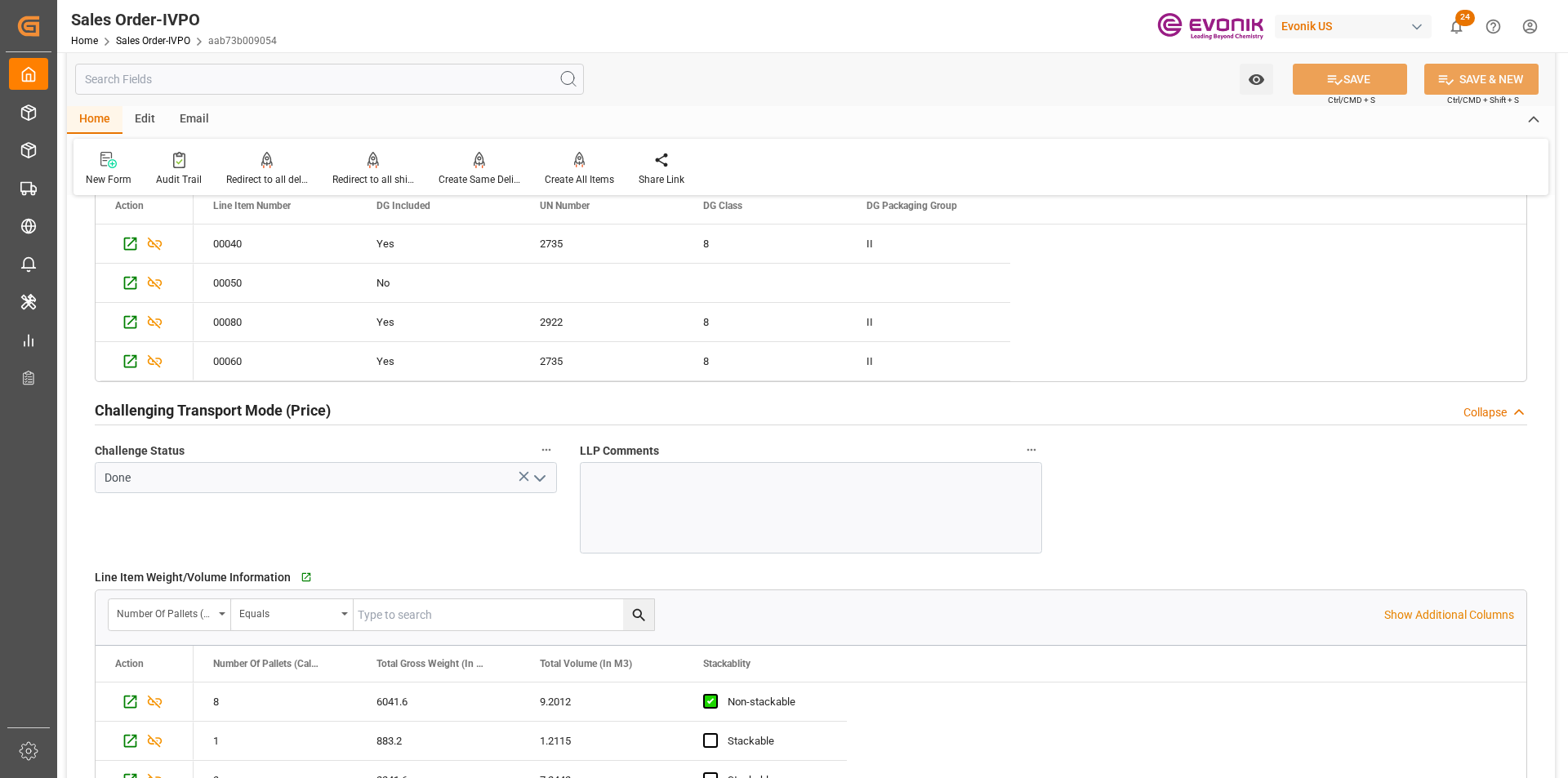
scroll to position [1960, 0]
